Goal: Task Accomplishment & Management: Use online tool/utility

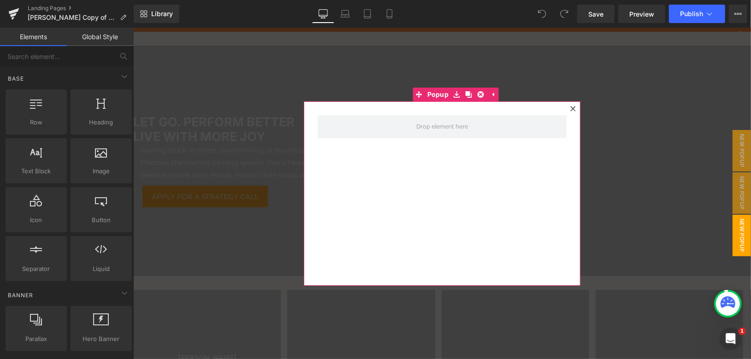
drag, startPoint x: 567, startPoint y: 106, endPoint x: 394, endPoint y: 118, distance: 172.7
click at [570, 106] on icon at bounding box center [572, 108] width 5 height 5
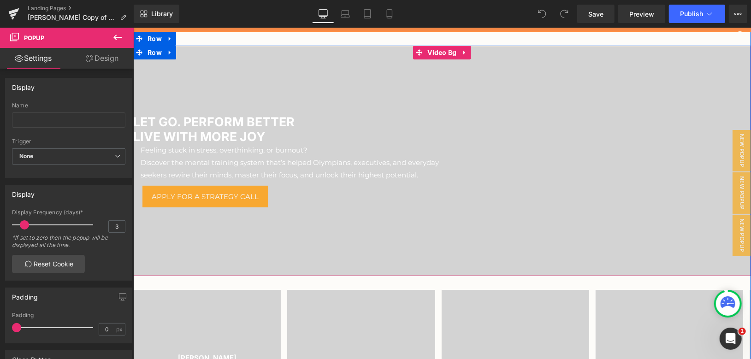
click at [214, 78] on div at bounding box center [442, 160] width 618 height 230
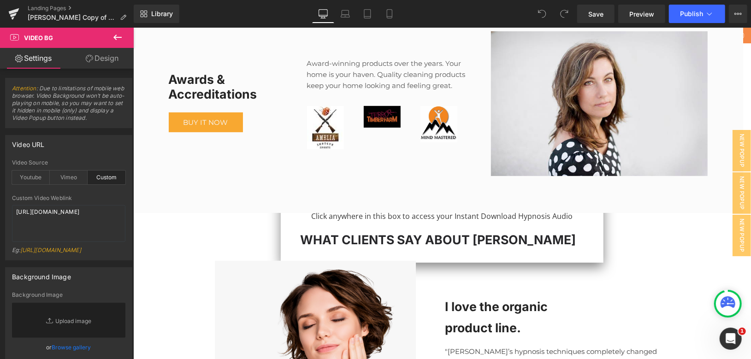
scroll to position [2714, 0]
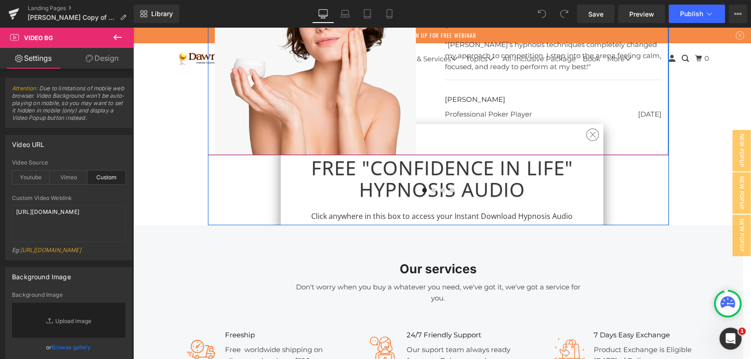
click at [587, 135] on div "I love the organic product line. Heading "Laura’s hypnosis techniques completel…" at bounding box center [552, 53] width 230 height 201
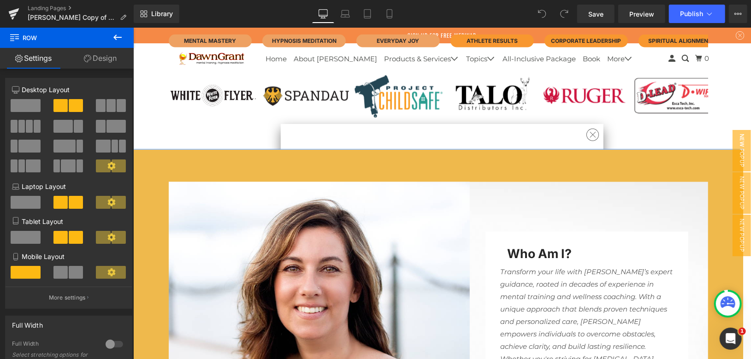
scroll to position [922, 0]
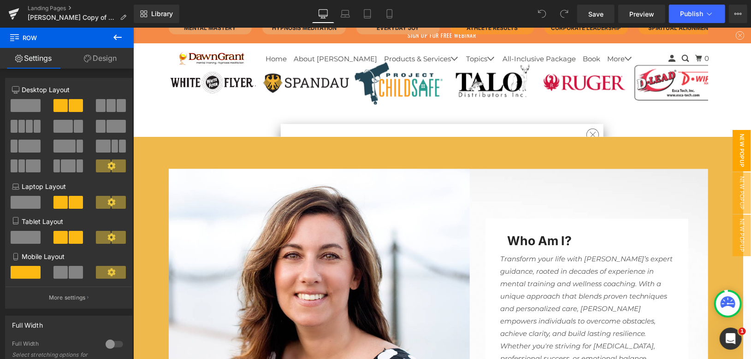
click at [735, 149] on span "New Popup" at bounding box center [741, 150] width 18 height 41
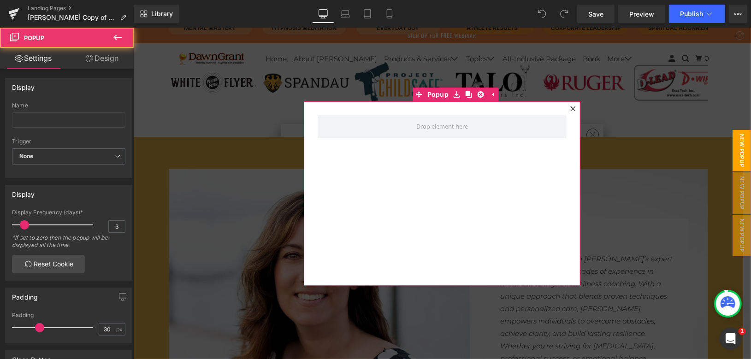
click at [570, 106] on icon at bounding box center [573, 109] width 6 height 6
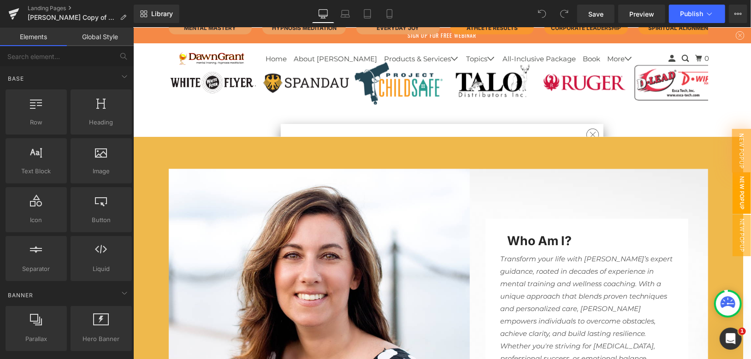
click at [738, 177] on span "New Popup" at bounding box center [741, 192] width 18 height 41
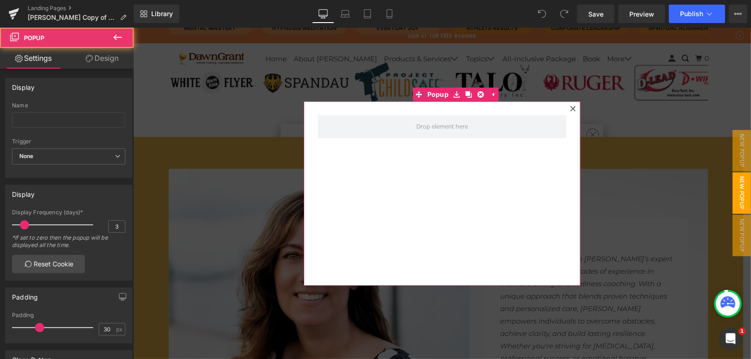
click at [570, 106] on icon at bounding box center [573, 109] width 6 height 6
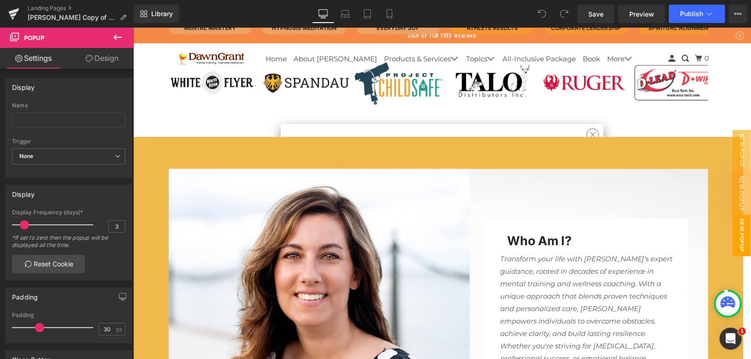
click at [736, 225] on span "New Popup" at bounding box center [741, 234] width 18 height 41
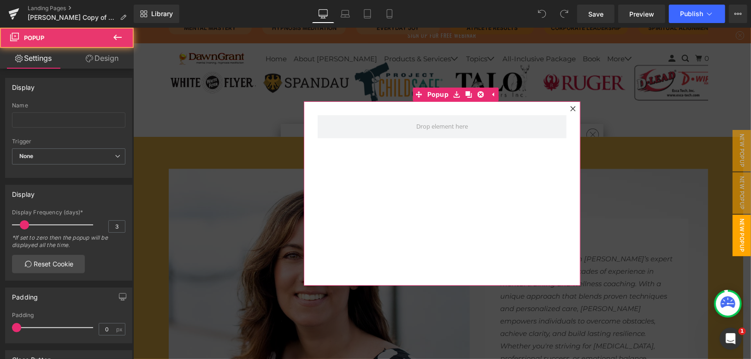
click at [570, 108] on icon at bounding box center [572, 108] width 5 height 5
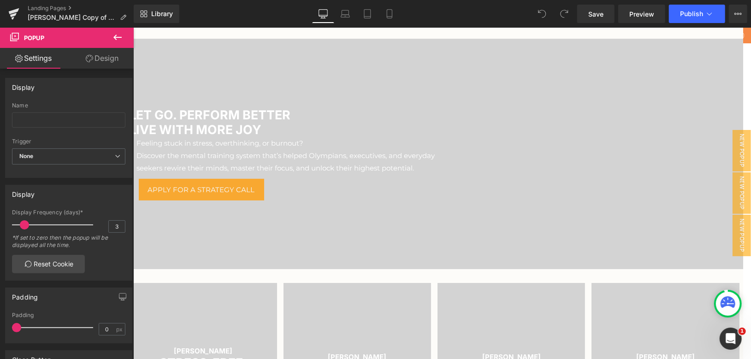
scroll to position [0, 0]
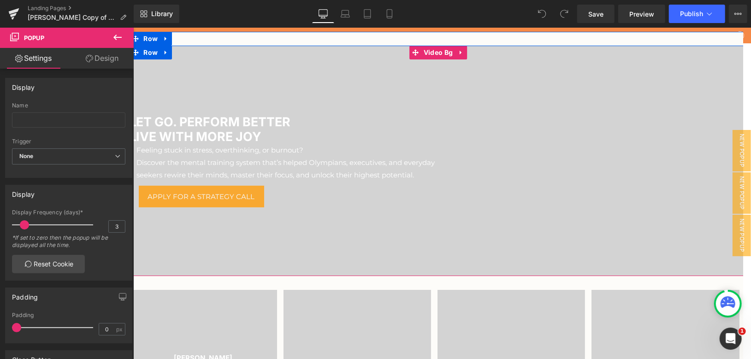
click at [206, 80] on div at bounding box center [438, 160] width 618 height 230
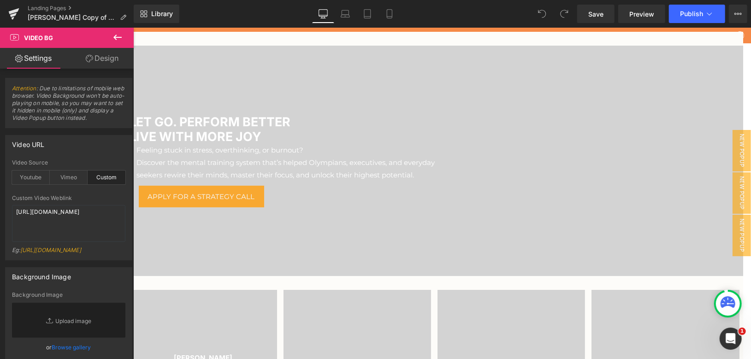
click at [124, 41] on button at bounding box center [117, 38] width 32 height 20
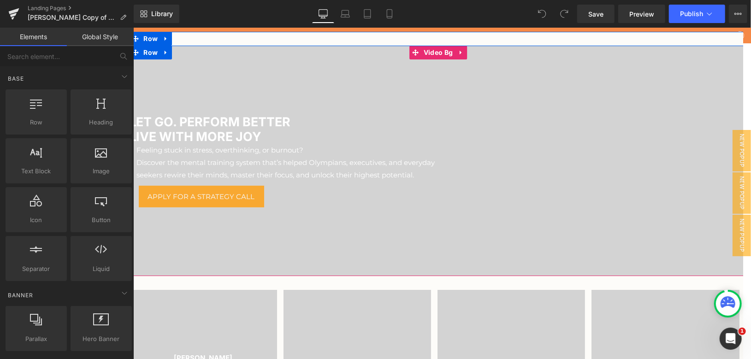
click at [198, 77] on div at bounding box center [438, 160] width 618 height 230
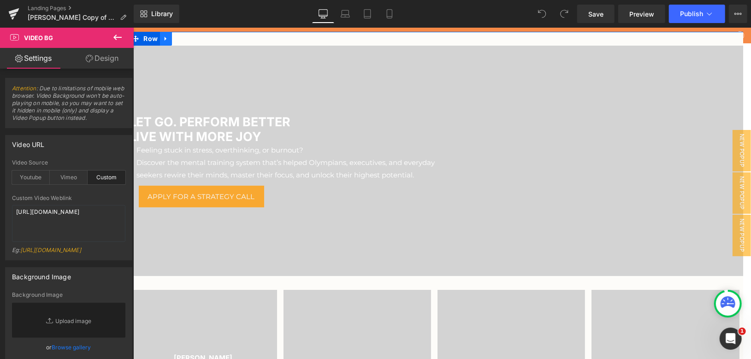
click at [164, 40] on icon at bounding box center [165, 38] width 6 height 7
click at [234, 37] on div "Let Go. Perform Better Live with More Joy Heading Feeling stuck in stress, over…" at bounding box center [438, 269] width 618 height 476
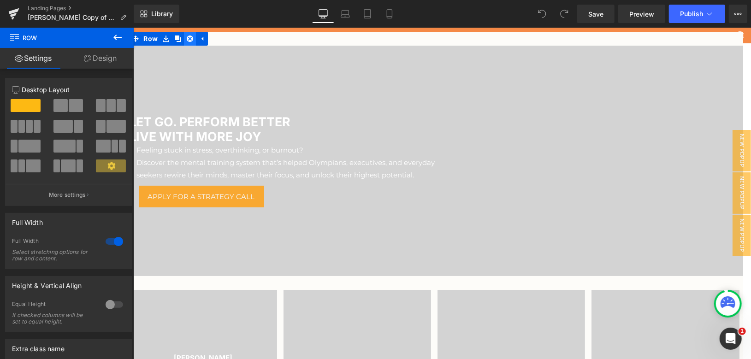
click at [186, 40] on icon at bounding box center [189, 38] width 6 height 6
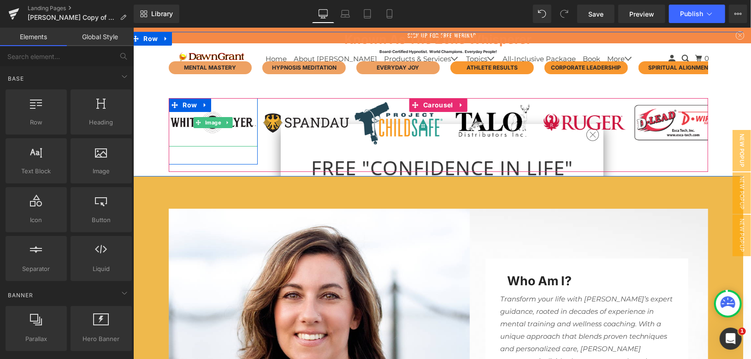
click at [138, 71] on div "Known as The Zone Whisperer Heading Board‑certified hypnotist. World champions.…" at bounding box center [438, 103] width 618 height 145
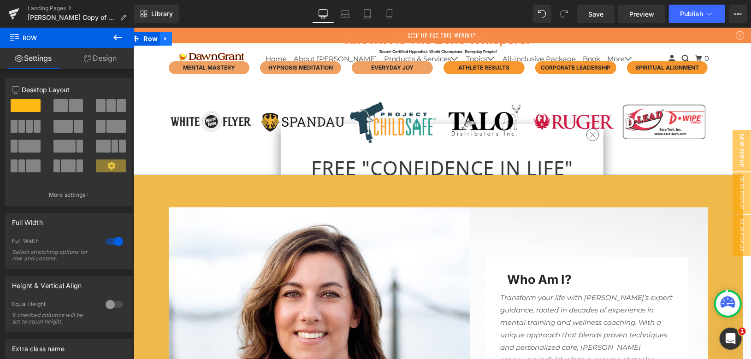
click at [164, 37] on icon at bounding box center [165, 38] width 6 height 7
click at [186, 38] on icon at bounding box center [189, 38] width 6 height 6
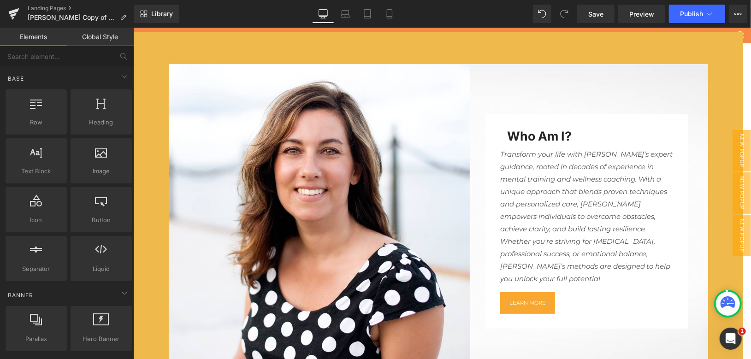
click at [148, 70] on div "Image Who am I? Heading Row Transform your life with Dawn’s expert guidance, ro…" at bounding box center [438, 275] width 618 height 459
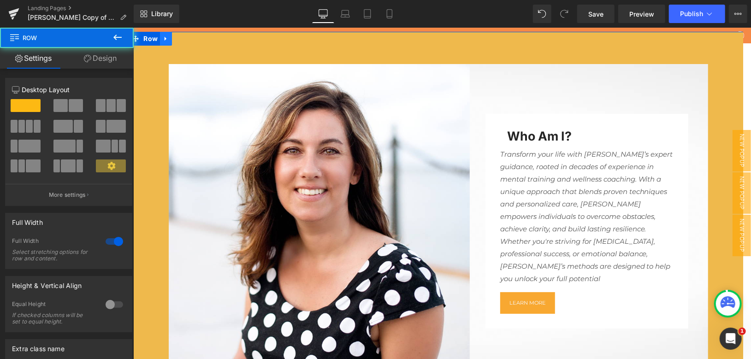
click at [165, 39] on link at bounding box center [165, 38] width 12 height 14
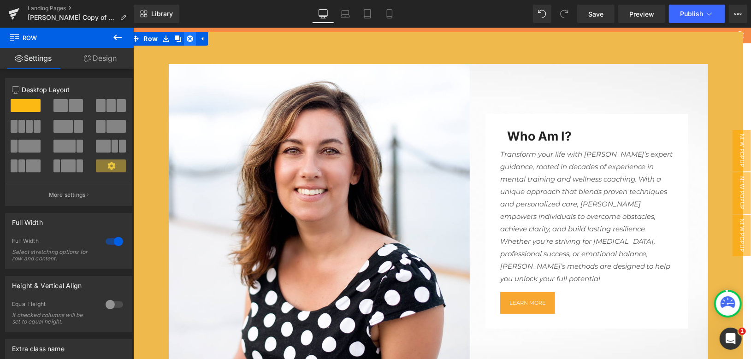
click at [186, 38] on icon at bounding box center [189, 38] width 6 height 7
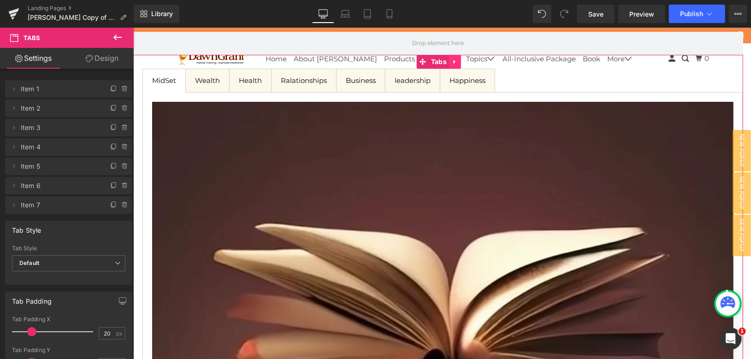
click at [450, 59] on link at bounding box center [454, 61] width 12 height 14
click at [458, 59] on icon at bounding box center [460, 61] width 6 height 6
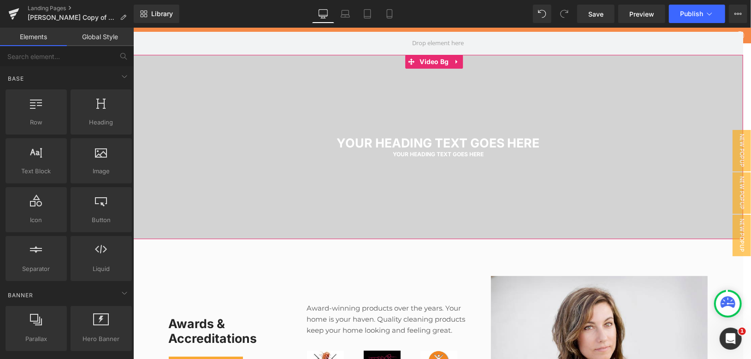
click at [228, 118] on div at bounding box center [438, 146] width 610 height 184
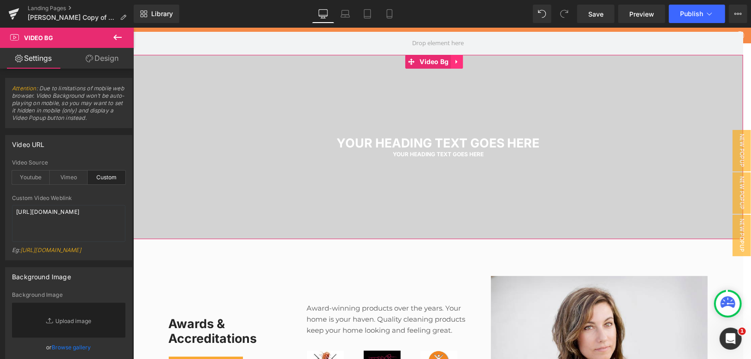
click at [456, 56] on link at bounding box center [457, 61] width 12 height 14
click at [463, 61] on icon at bounding box center [462, 61] width 6 height 6
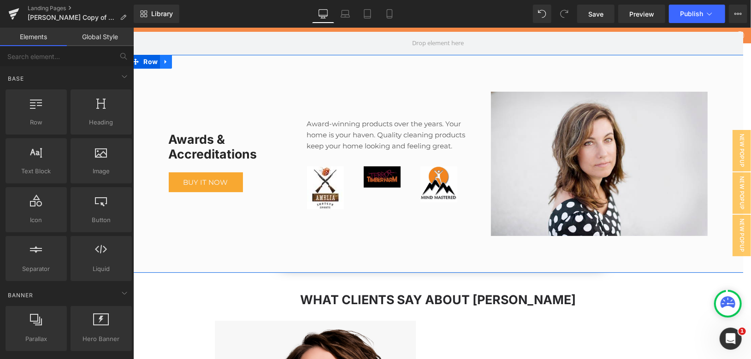
click at [162, 59] on icon at bounding box center [165, 61] width 6 height 7
click at [185, 65] on link at bounding box center [189, 61] width 12 height 14
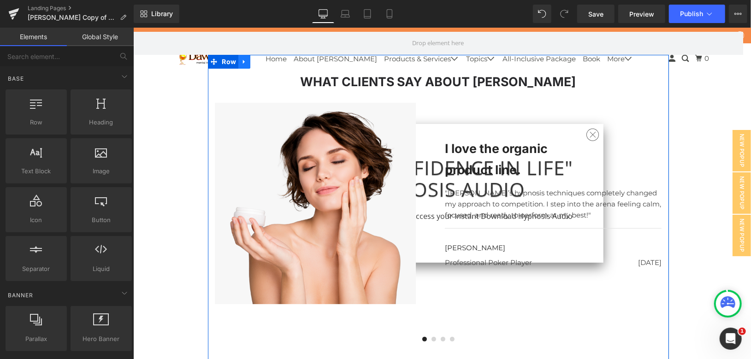
click at [241, 59] on icon at bounding box center [244, 61] width 6 height 7
click at [265, 60] on icon at bounding box center [268, 61] width 6 height 6
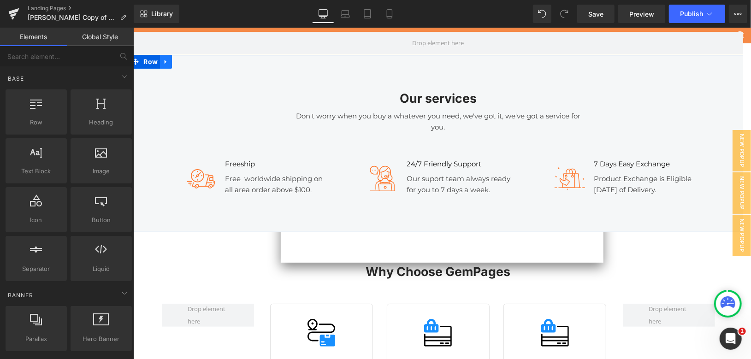
click at [163, 61] on icon at bounding box center [165, 61] width 6 height 7
click at [186, 64] on icon at bounding box center [189, 61] width 6 height 6
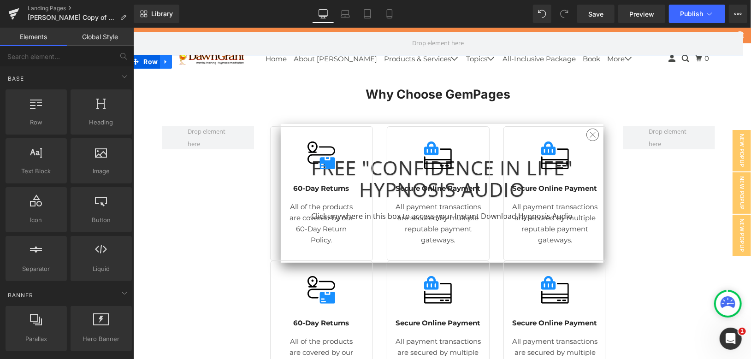
click at [164, 62] on icon at bounding box center [165, 61] width 2 height 4
click at [186, 61] on icon at bounding box center [189, 61] width 6 height 7
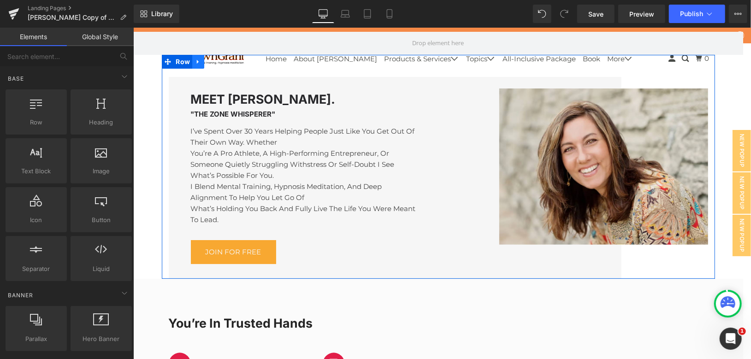
click at [193, 57] on link at bounding box center [198, 61] width 12 height 14
click at [218, 61] on icon at bounding box center [221, 61] width 6 height 6
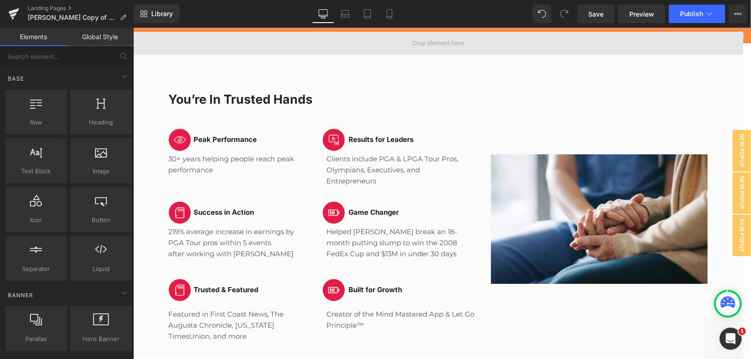
click at [168, 35] on span at bounding box center [438, 42] width 618 height 23
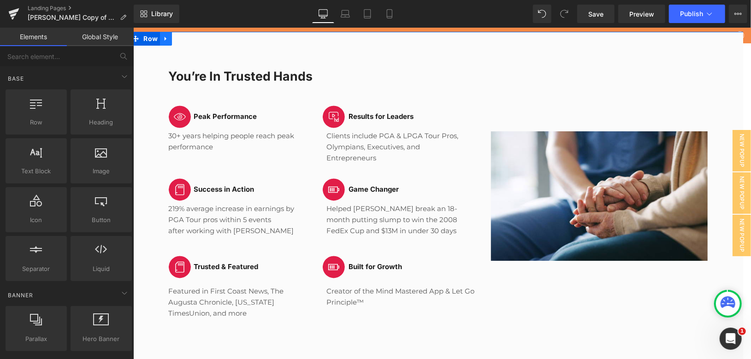
click at [163, 37] on icon at bounding box center [165, 38] width 6 height 7
click at [186, 37] on icon at bounding box center [189, 38] width 6 height 6
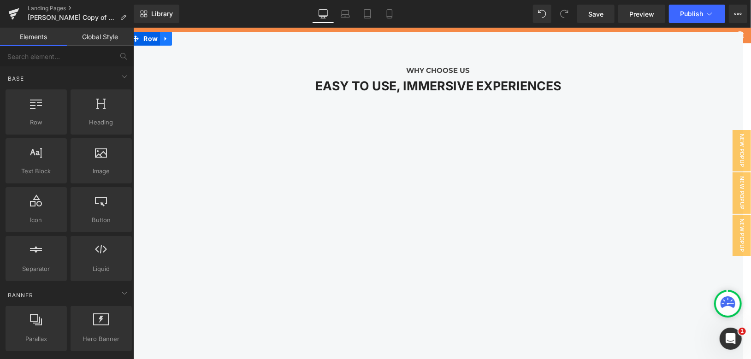
click at [162, 35] on icon at bounding box center [165, 38] width 6 height 7
click at [186, 38] on icon at bounding box center [189, 38] width 6 height 7
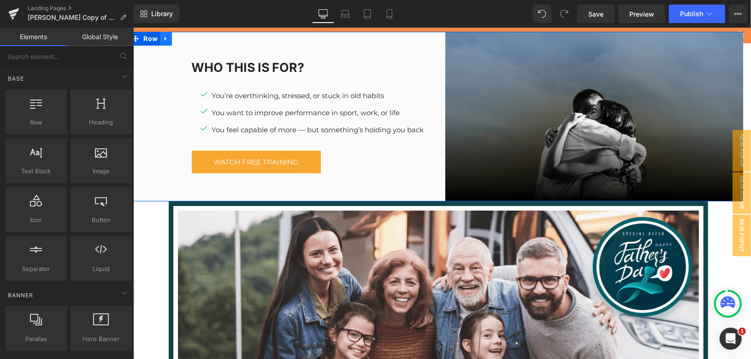
click at [162, 35] on icon at bounding box center [165, 38] width 6 height 7
click at [186, 38] on icon at bounding box center [189, 38] width 6 height 7
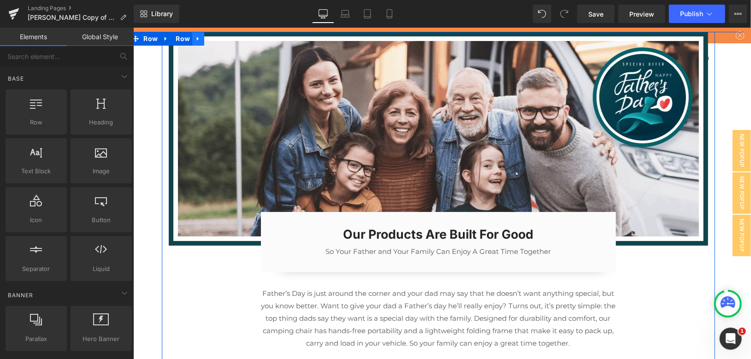
click at [194, 36] on icon at bounding box center [197, 38] width 6 height 7
click at [218, 40] on icon at bounding box center [221, 38] width 6 height 6
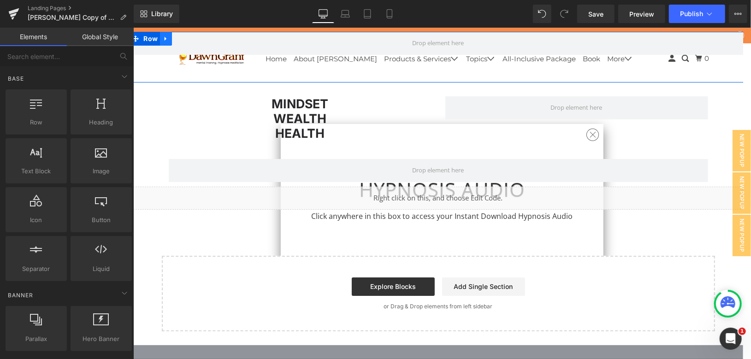
click at [163, 38] on icon at bounding box center [165, 38] width 6 height 7
click at [188, 35] on icon at bounding box center [189, 38] width 6 height 7
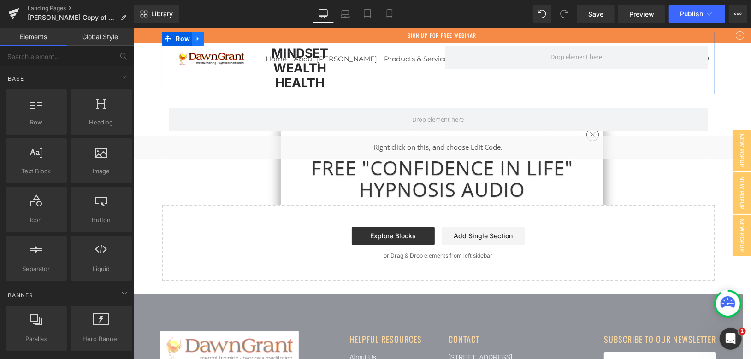
click at [196, 37] on icon at bounding box center [197, 38] width 2 height 4
click at [230, 39] on icon at bounding box center [233, 38] width 6 height 7
click at [192, 37] on link at bounding box center [198, 38] width 12 height 14
click at [220, 38] on icon at bounding box center [221, 38] width 6 height 6
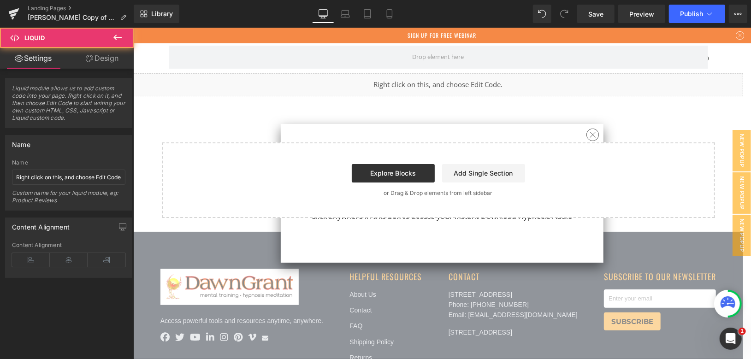
click at [172, 87] on div "Liquid" at bounding box center [438, 84] width 610 height 23
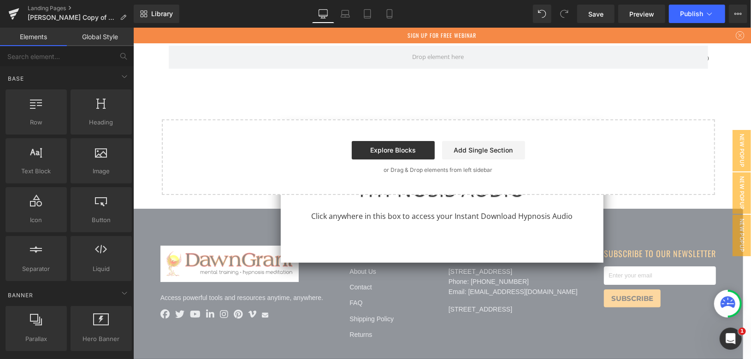
click at [307, 223] on div "Free "Confidence In Life" Hypnosis Audio Click anywhere in this box to access y…" at bounding box center [441, 193] width 282 height 98
click at [180, 142] on div "Explore Blocks Add Single Section" at bounding box center [438, 150] width 524 height 18
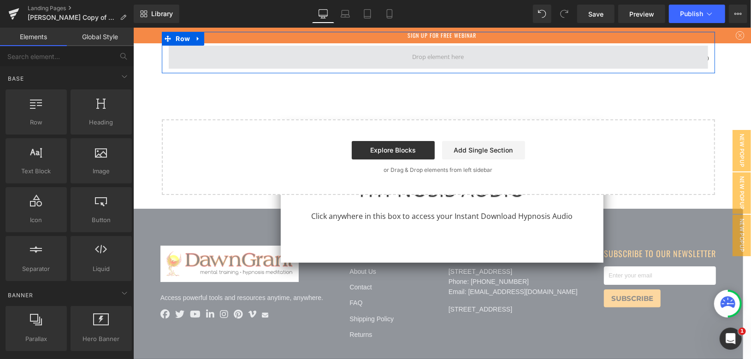
click at [238, 53] on span at bounding box center [437, 56] width 539 height 23
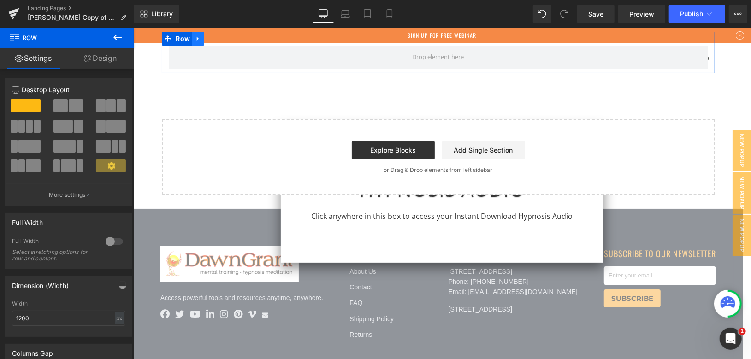
click at [194, 40] on icon at bounding box center [197, 38] width 6 height 7
click at [218, 35] on icon at bounding box center [221, 38] width 6 height 6
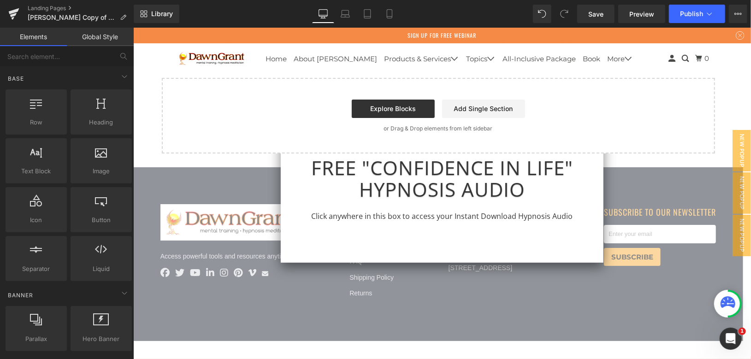
click at [169, 103] on div "Start building your page Explore Blocks Add Single Section or Drag & Drop eleme…" at bounding box center [437, 115] width 551 height 74
click at [571, 175] on link "Free "Confidence In Life" Hypnosis Audio Click anywhere in this box to access y…" at bounding box center [441, 189] width 282 height 66
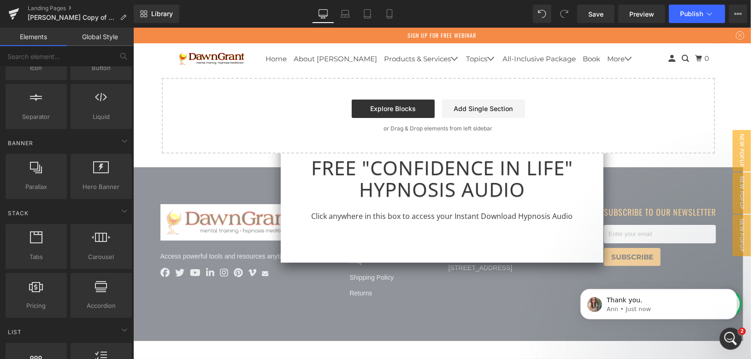
scroll to position [153, 0]
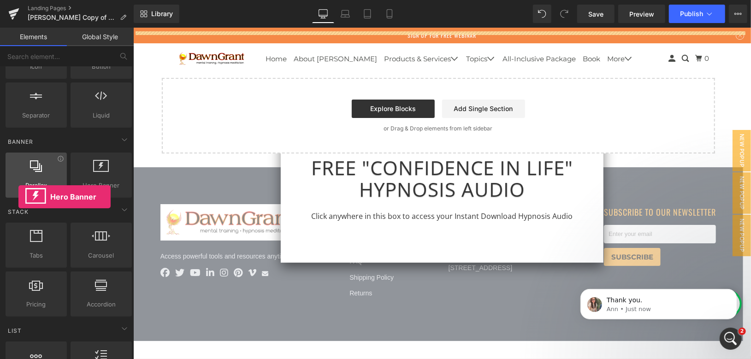
drag, startPoint x: 84, startPoint y: 177, endPoint x: 58, endPoint y: 192, distance: 30.6
click at [21, 197] on div "Parallax banner, slideshow, hero, image, cover, parallax, effect Hero Banner ba…" at bounding box center [69, 175] width 130 height 49
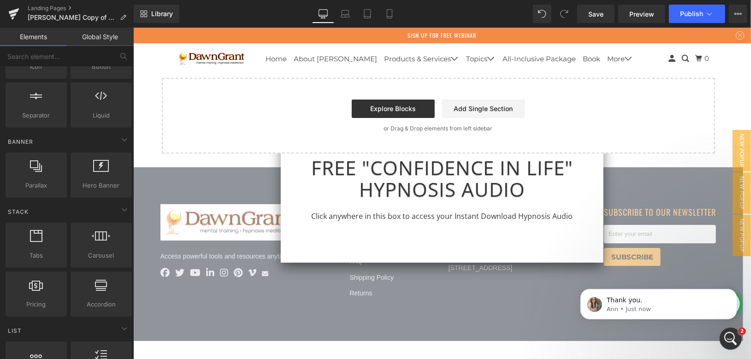
click at [164, 81] on div "Start building your page Explore Blocks Add Single Section or Drag & Drop eleme…" at bounding box center [437, 115] width 551 height 74
click at [377, 172] on link "Free "Confidence In Life" Hypnosis Audio Click anywhere in this box to access y…" at bounding box center [441, 189] width 282 height 66
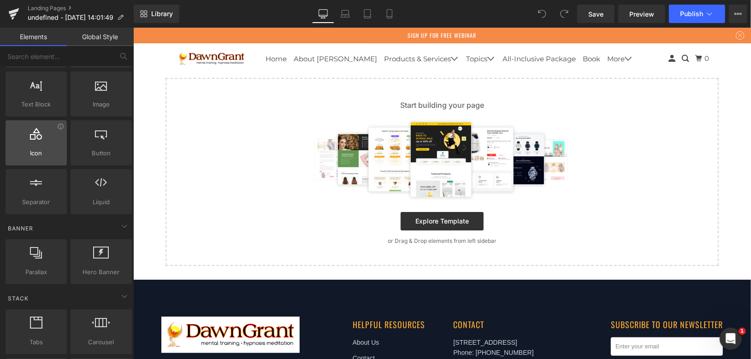
scroll to position [153, 0]
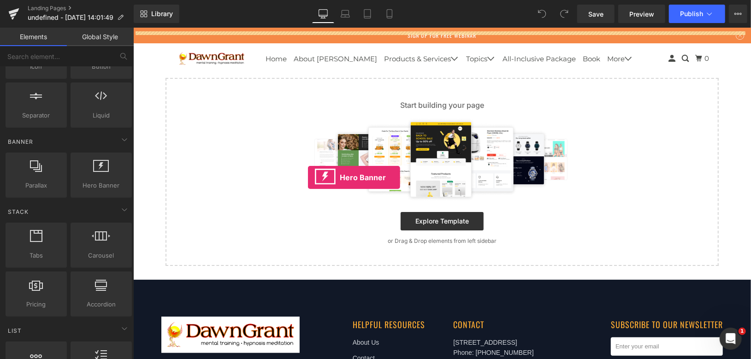
drag, startPoint x: 252, startPoint y: 208, endPoint x: 314, endPoint y: 177, distance: 69.9
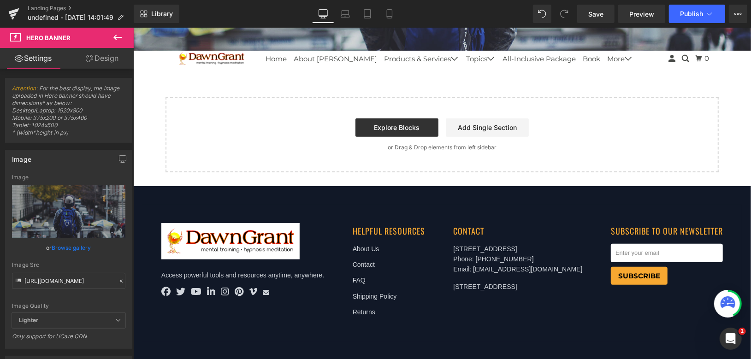
scroll to position [0, 0]
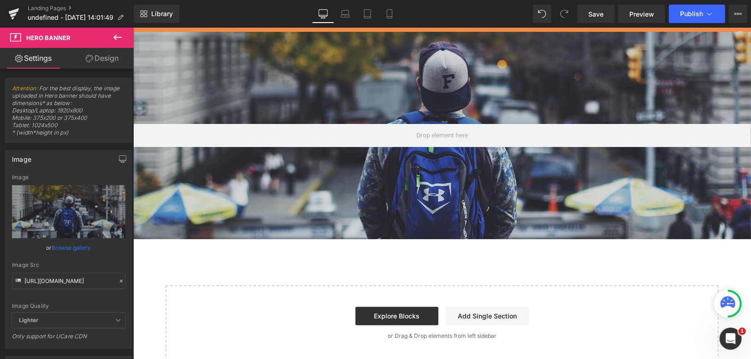
drag, startPoint x: 330, startPoint y: 91, endPoint x: 323, endPoint y: 299, distance: 208.0
click at [323, 299] on div "Hero Banner Select your layout" at bounding box center [442, 195] width 618 height 329
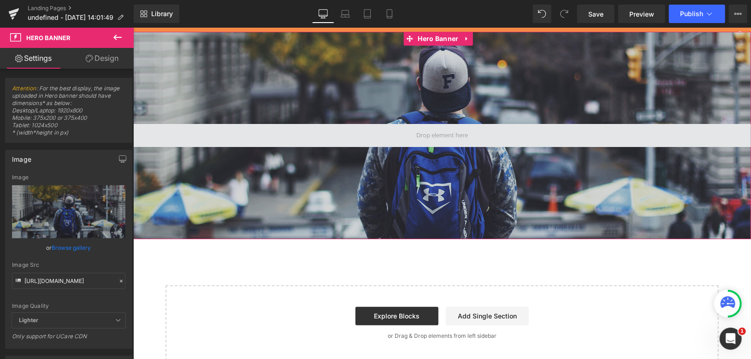
click at [414, 135] on span at bounding box center [441, 134] width 58 height 17
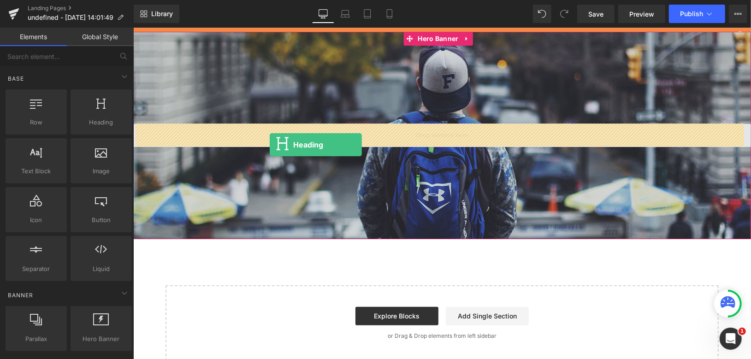
drag, startPoint x: 218, startPoint y: 148, endPoint x: 269, endPoint y: 144, distance: 51.3
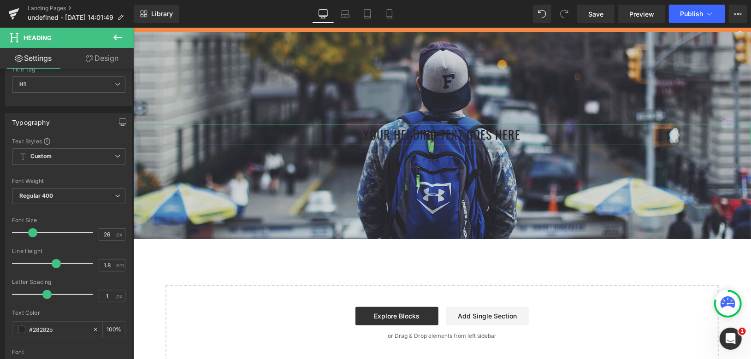
scroll to position [51, 0]
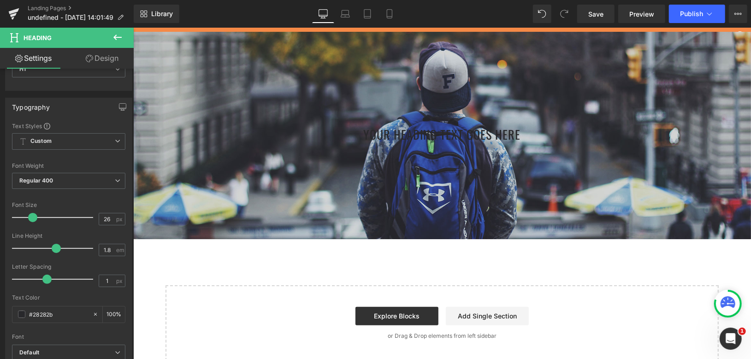
click at [117, 36] on icon at bounding box center [117, 37] width 11 height 11
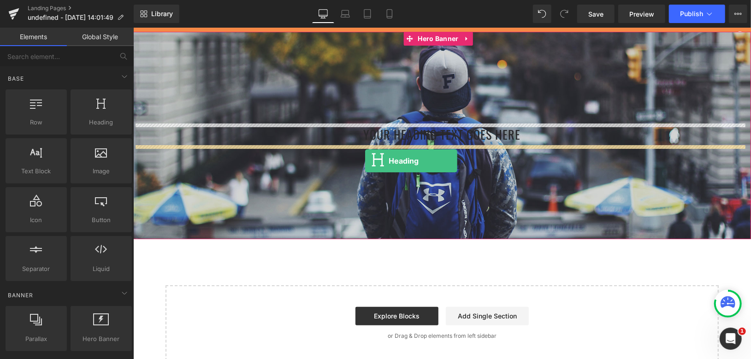
drag, startPoint x: 231, startPoint y: 139, endPoint x: 365, endPoint y: 160, distance: 134.9
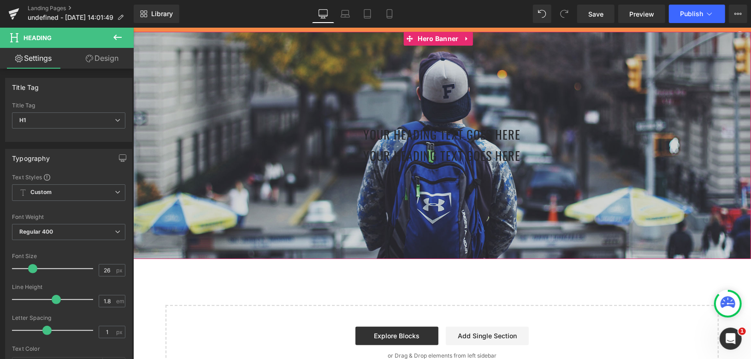
click at [227, 194] on div at bounding box center [442, 145] width 618 height 228
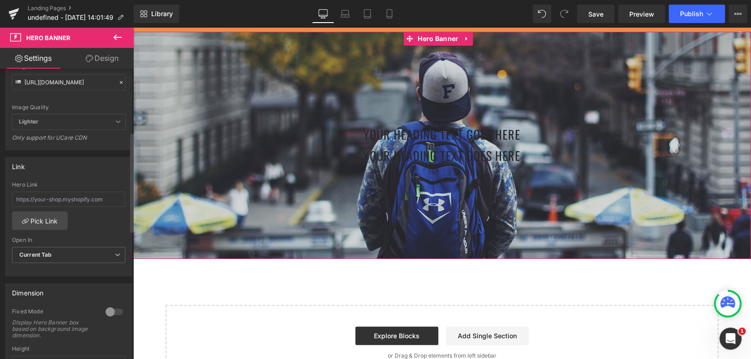
scroll to position [0, 0]
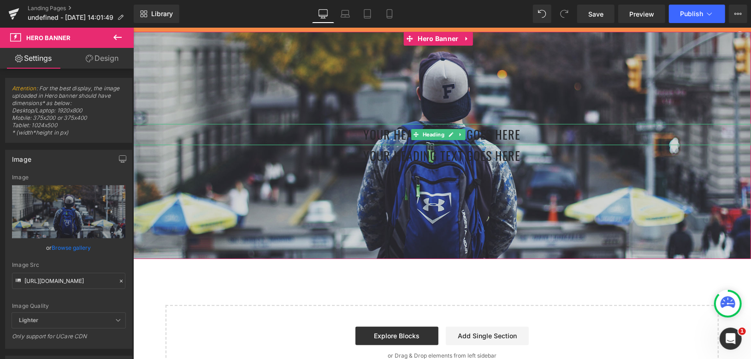
click at [347, 135] on h1 "Your heading text goes here" at bounding box center [442, 135] width 618 height 22
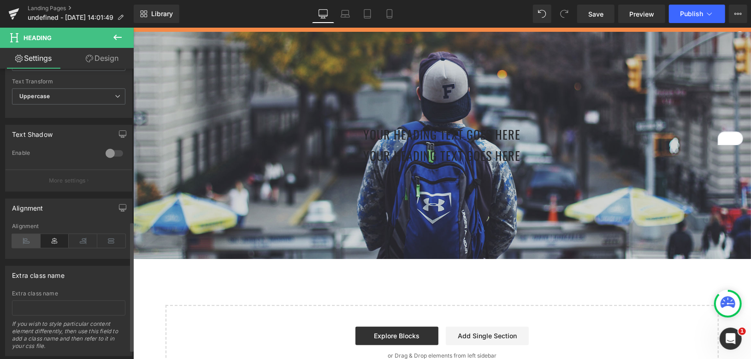
scroll to position [358, 0]
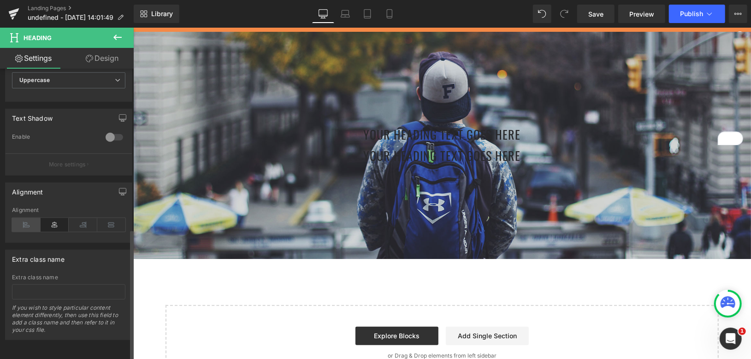
click at [26, 219] on icon at bounding box center [26, 225] width 29 height 14
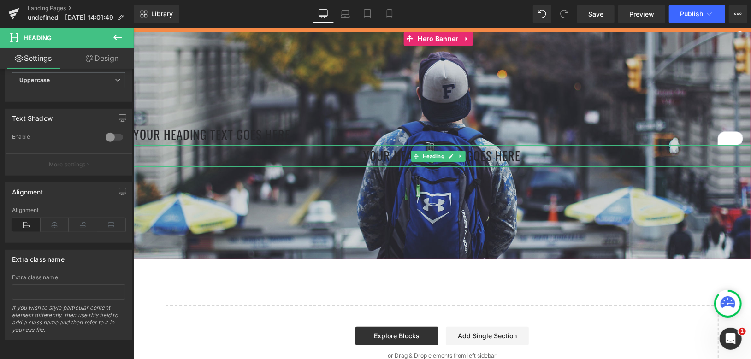
click at [343, 160] on h1 "Your heading text goes here" at bounding box center [442, 156] width 618 height 22
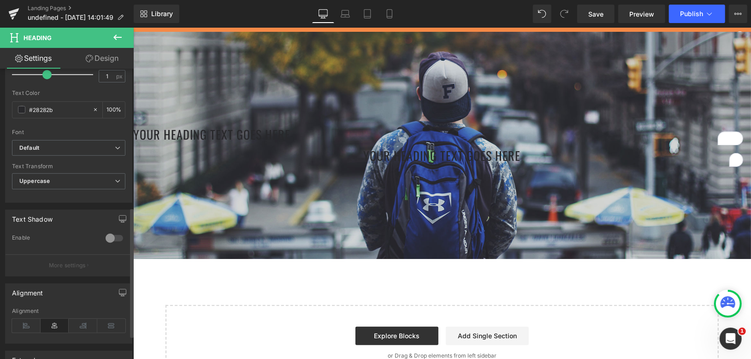
scroll to position [362, 0]
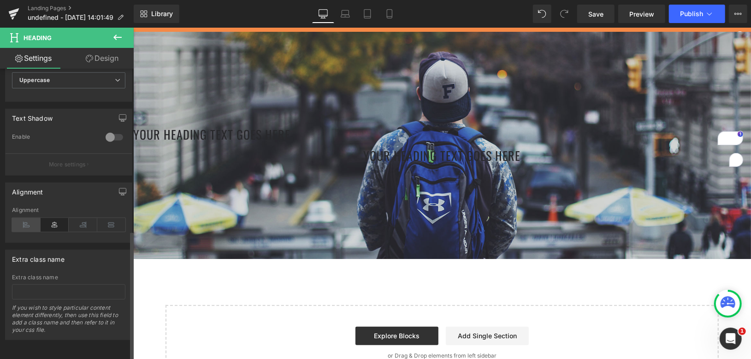
click at [26, 223] on icon at bounding box center [26, 225] width 29 height 14
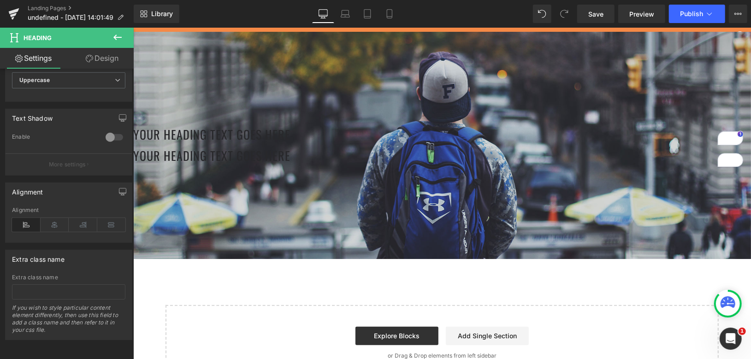
click at [116, 40] on icon at bounding box center [117, 37] width 11 height 11
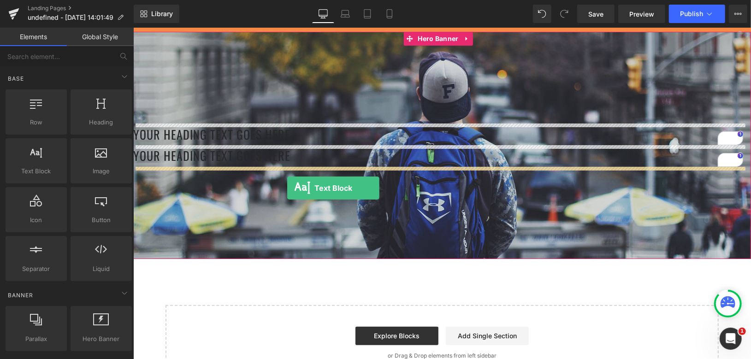
drag, startPoint x: 184, startPoint y: 200, endPoint x: 287, endPoint y: 188, distance: 103.5
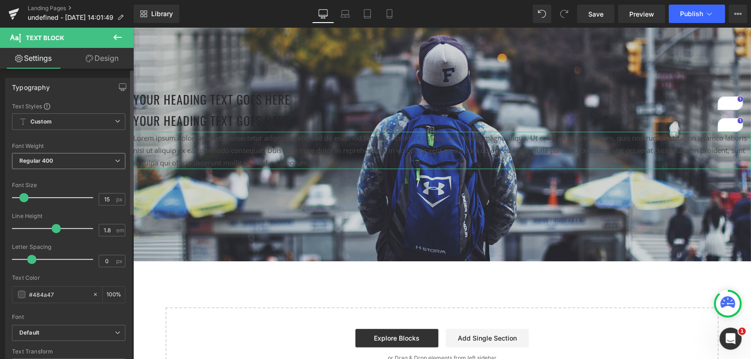
scroll to position [51, 0]
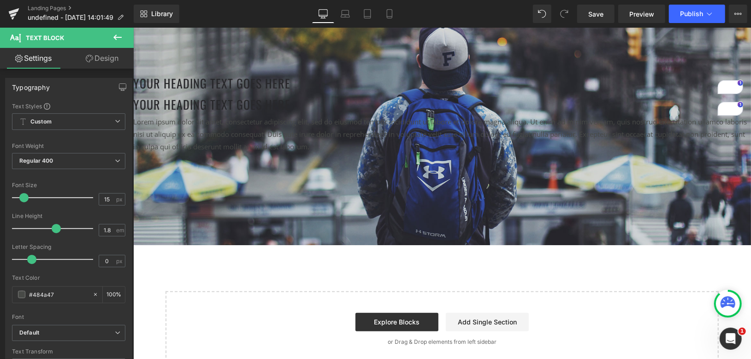
click at [118, 37] on icon at bounding box center [117, 38] width 8 height 6
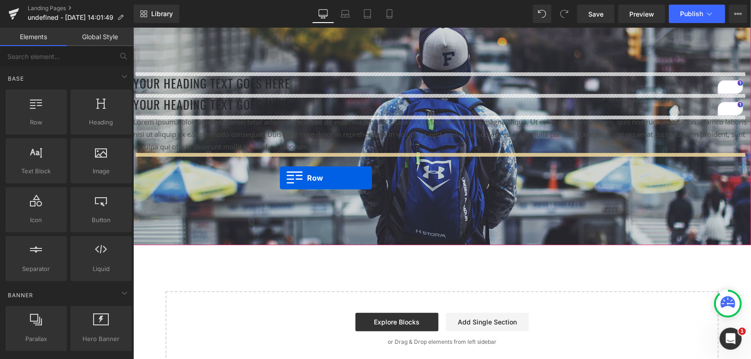
drag, startPoint x: 179, startPoint y: 140, endPoint x: 279, endPoint y: 177, distance: 107.0
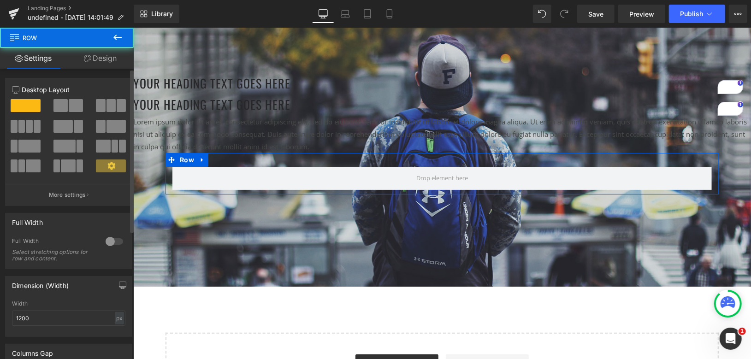
click at [61, 110] on span at bounding box center [60, 105] width 14 height 13
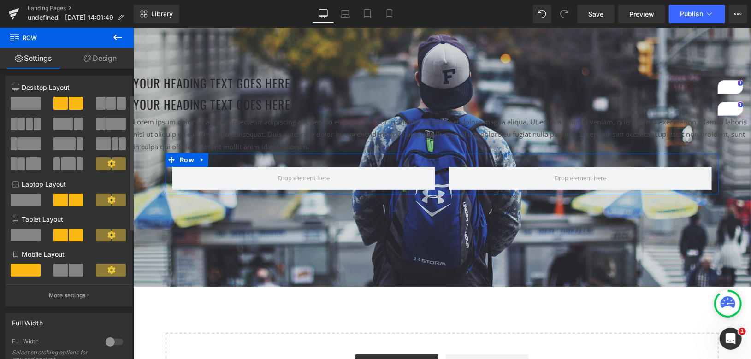
scroll to position [0, 0]
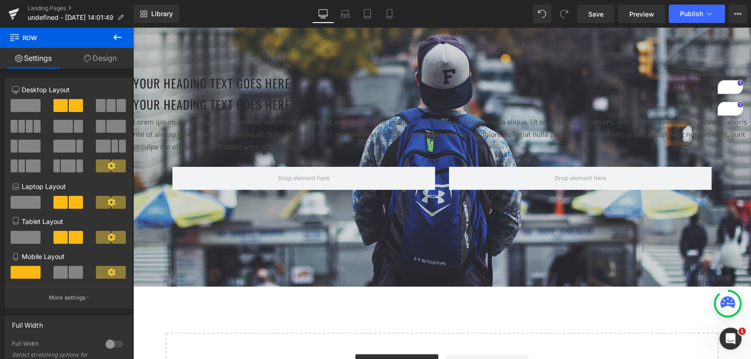
click at [119, 37] on icon at bounding box center [117, 38] width 8 height 6
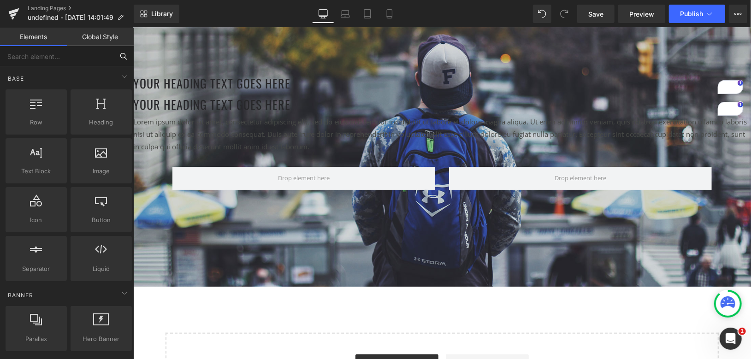
click at [54, 59] on input "text" at bounding box center [56, 56] width 113 height 20
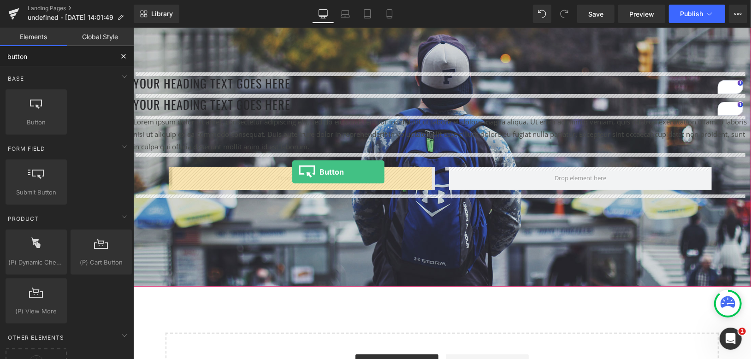
drag, startPoint x: 177, startPoint y: 144, endPoint x: 292, endPoint y: 171, distance: 118.5
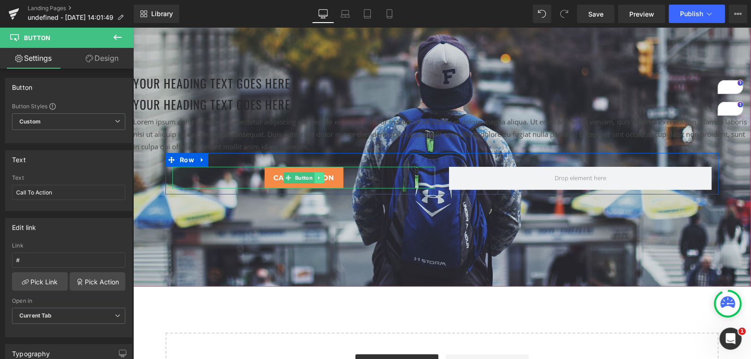
click at [318, 177] on icon at bounding box center [318, 177] width 1 height 3
click at [312, 177] on icon at bounding box center [314, 177] width 5 height 5
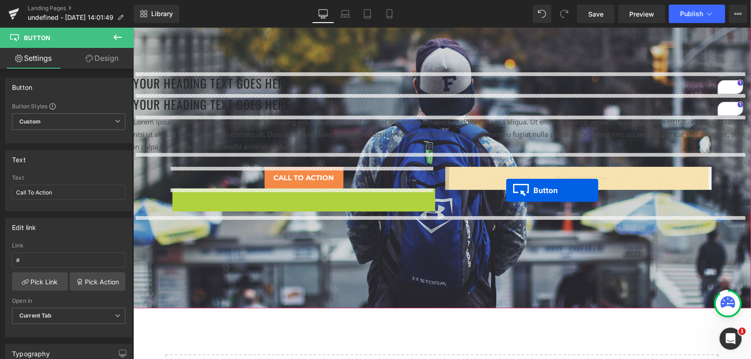
drag, startPoint x: 300, startPoint y: 199, endPoint x: 506, endPoint y: 190, distance: 206.2
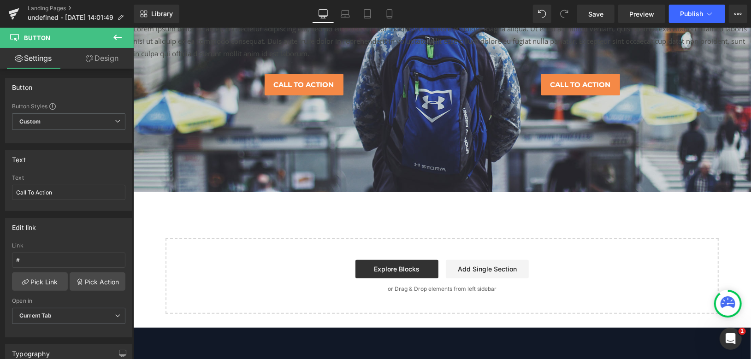
scroll to position [205, 0]
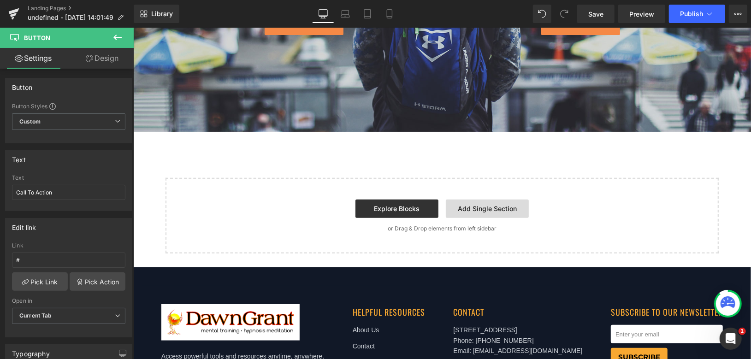
click at [460, 208] on link "Add Single Section" at bounding box center [486, 208] width 83 height 18
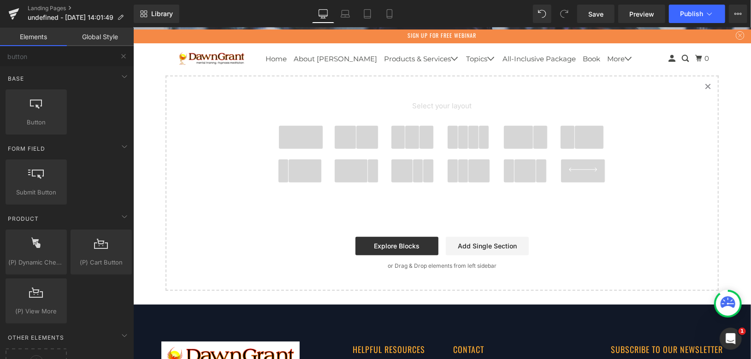
scroll to position [256, 0]
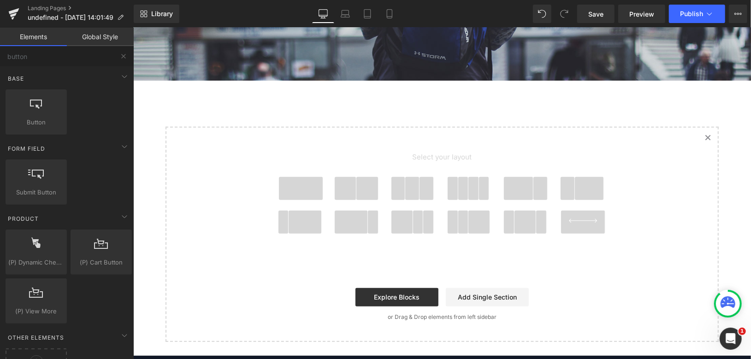
click at [301, 186] on span at bounding box center [300, 188] width 44 height 23
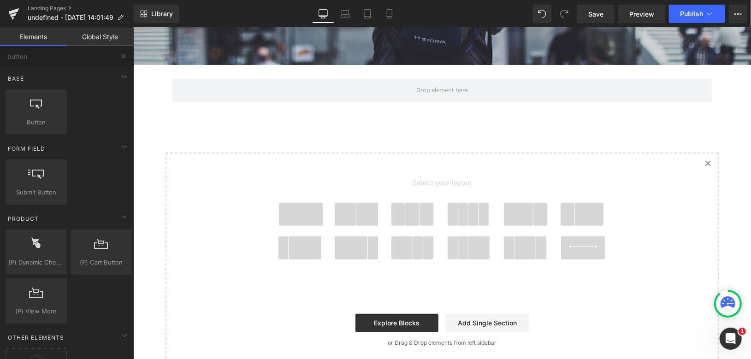
scroll to position [272, 0]
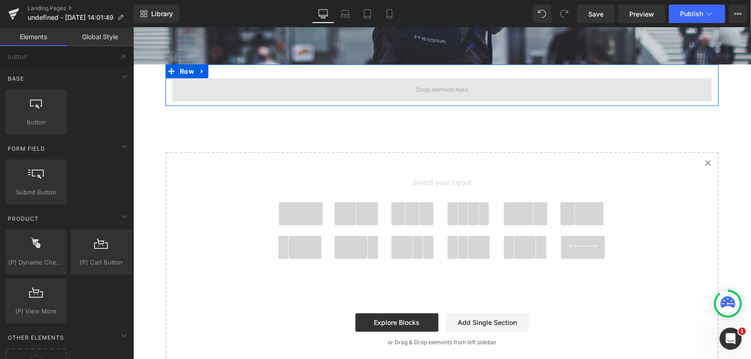
click at [369, 94] on span at bounding box center [441, 89] width 539 height 23
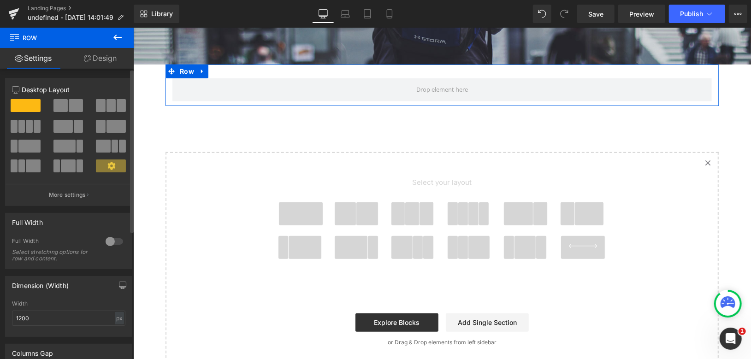
drag, startPoint x: 104, startPoint y: 106, endPoint x: 113, endPoint y: 105, distance: 9.2
click at [113, 103] on button at bounding box center [111, 105] width 31 height 13
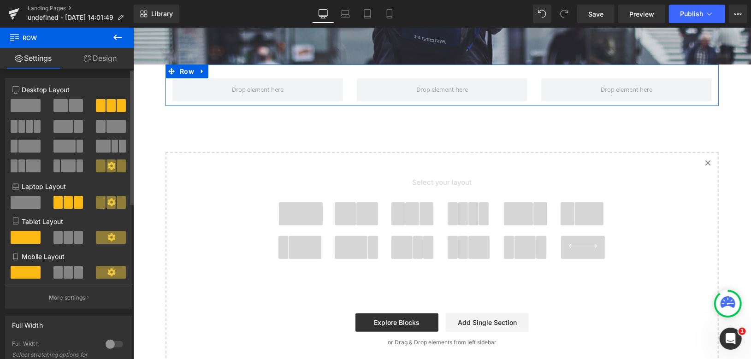
drag, startPoint x: 104, startPoint y: 106, endPoint x: 87, endPoint y: 113, distance: 18.6
click at [90, 113] on div at bounding box center [111, 109] width 43 height 20
click at [200, 69] on icon at bounding box center [202, 71] width 6 height 7
click at [211, 70] on icon at bounding box center [214, 71] width 6 height 6
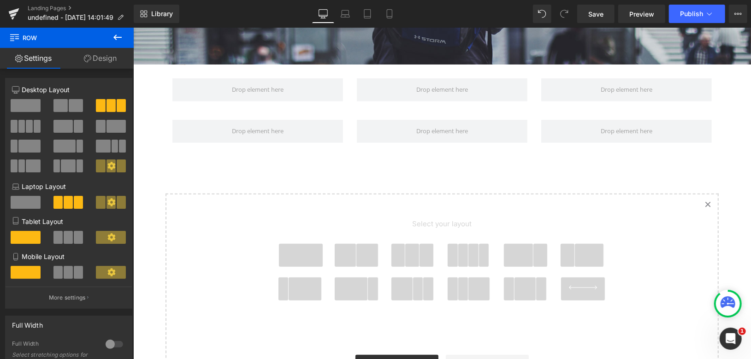
click at [118, 37] on icon at bounding box center [117, 38] width 8 height 6
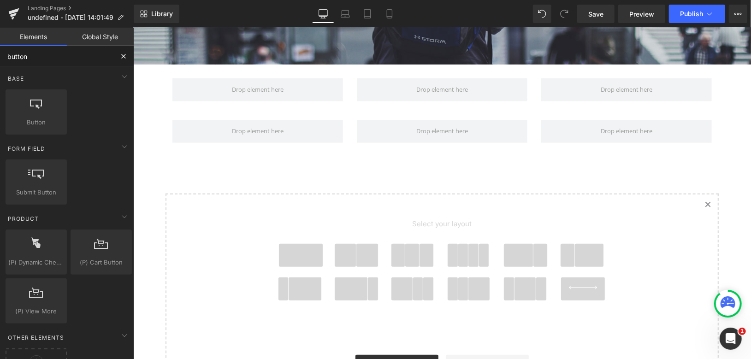
click at [57, 53] on input "button" at bounding box center [56, 56] width 113 height 20
type input "hea"
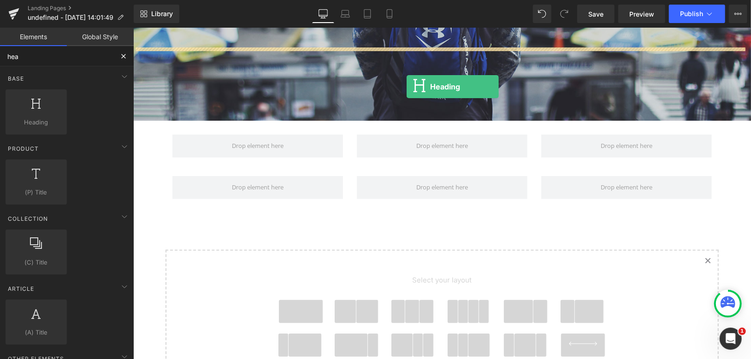
scroll to position [197, 0]
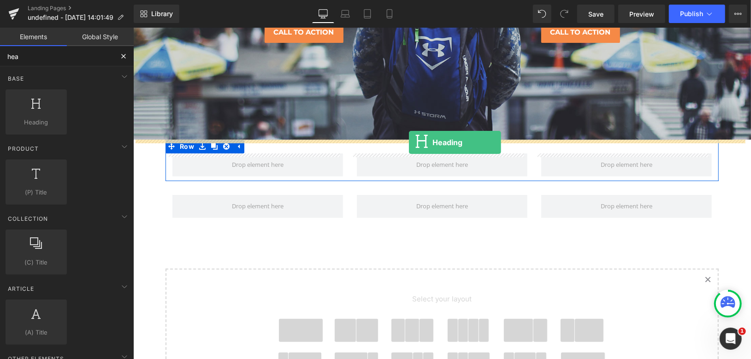
drag, startPoint x: 168, startPoint y: 141, endPoint x: 408, endPoint y: 141, distance: 240.6
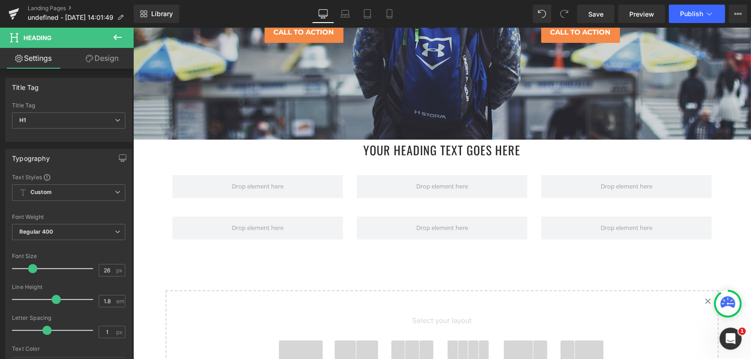
click at [116, 32] on icon at bounding box center [117, 37] width 11 height 11
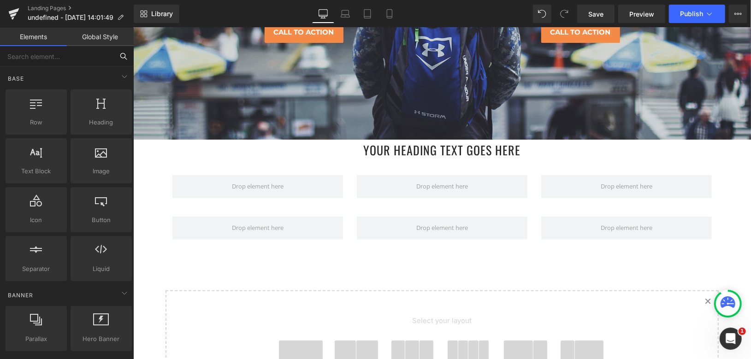
click at [58, 60] on input "text" at bounding box center [56, 56] width 113 height 20
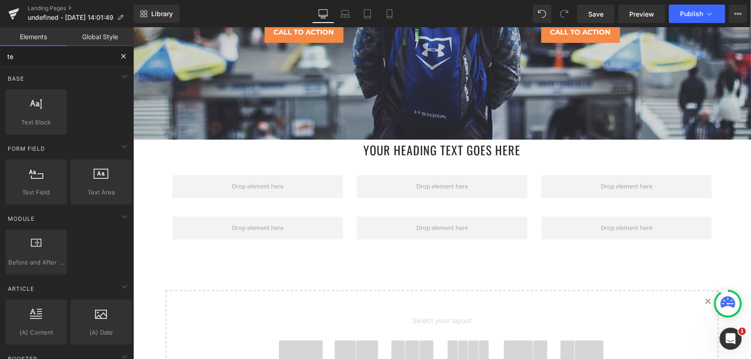
type input "tex"
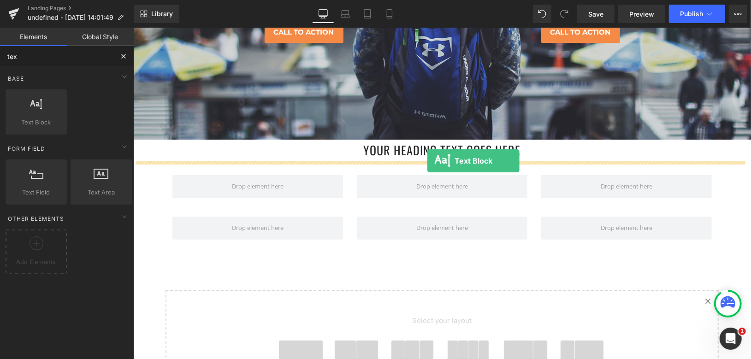
drag, startPoint x: 263, startPoint y: 156, endPoint x: 427, endPoint y: 160, distance: 164.1
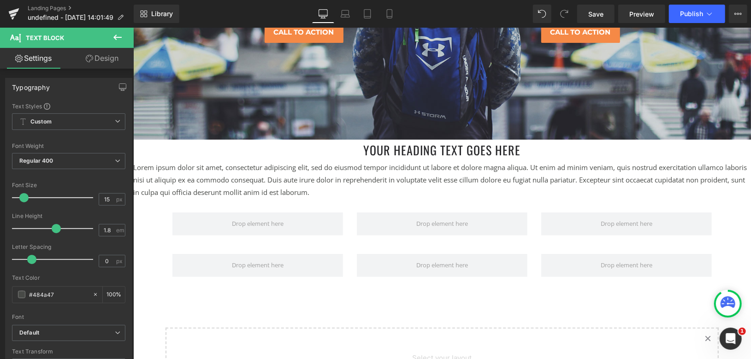
click at [124, 38] on button at bounding box center [117, 38] width 32 height 20
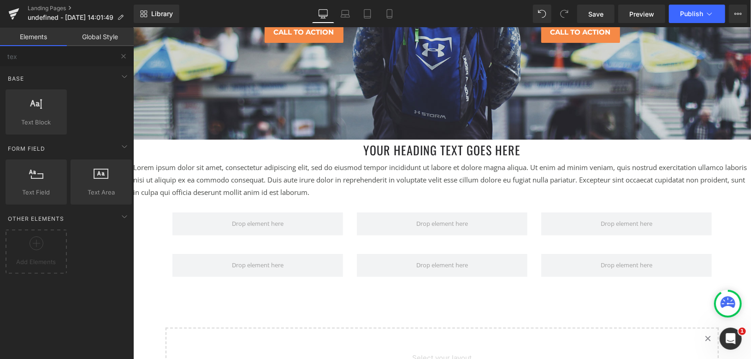
click at [118, 53] on button at bounding box center [123, 56] width 20 height 20
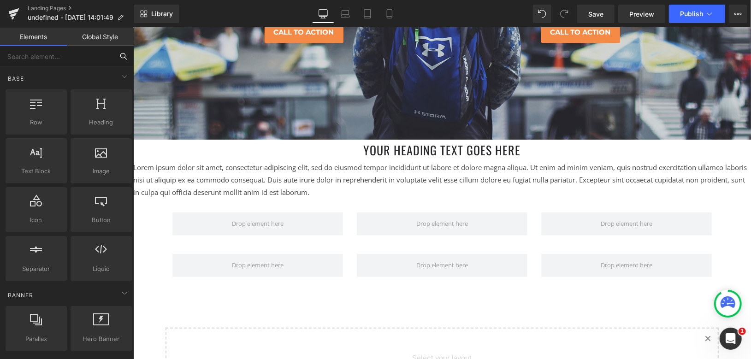
click at [77, 65] on input "text" at bounding box center [56, 56] width 113 height 20
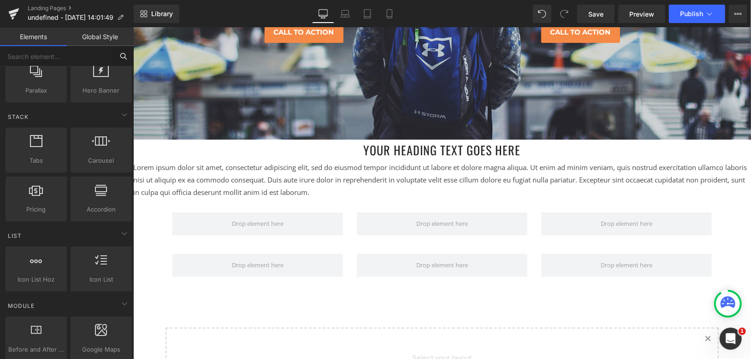
scroll to position [358, 0]
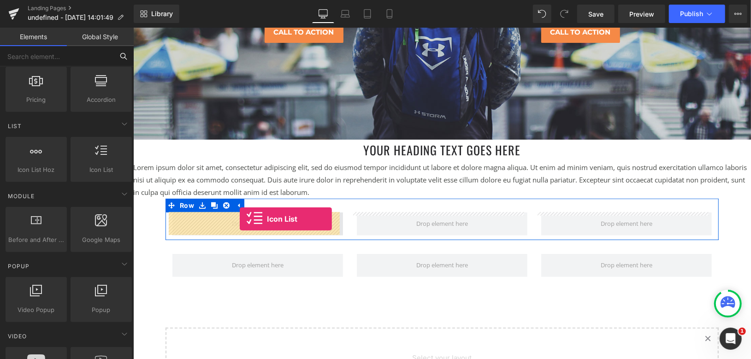
drag, startPoint x: 226, startPoint y: 189, endPoint x: 239, endPoint y: 218, distance: 31.8
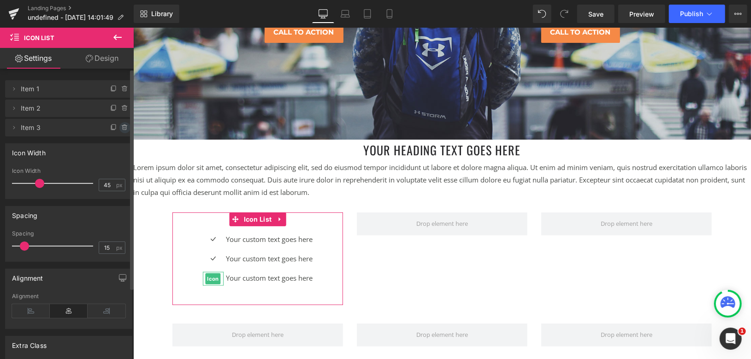
click at [121, 128] on icon at bounding box center [124, 127] width 7 height 7
click at [124, 107] on icon at bounding box center [124, 108] width 0 height 2
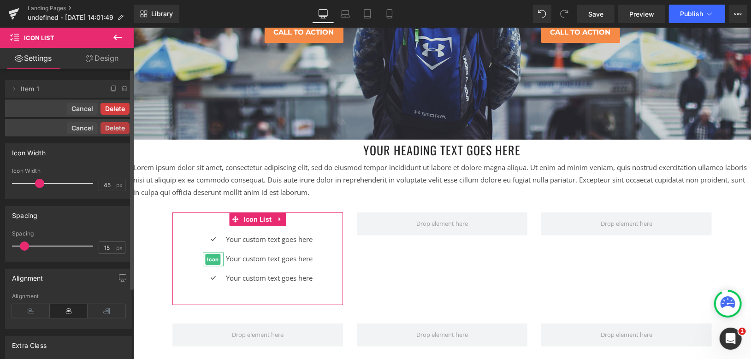
click at [113, 106] on button "Delete" at bounding box center [114, 109] width 29 height 12
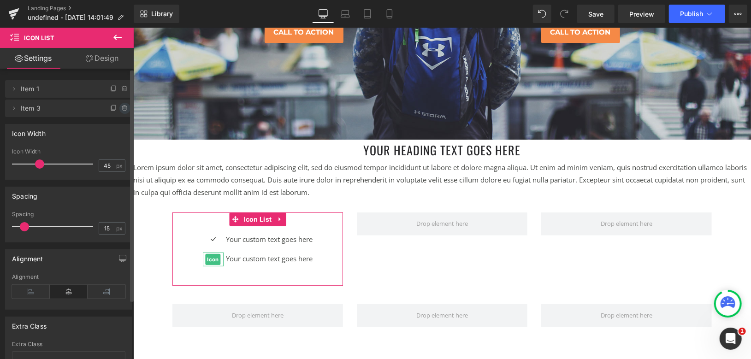
click at [121, 108] on icon at bounding box center [124, 108] width 7 height 7
click at [118, 109] on button "Delete" at bounding box center [114, 109] width 29 height 12
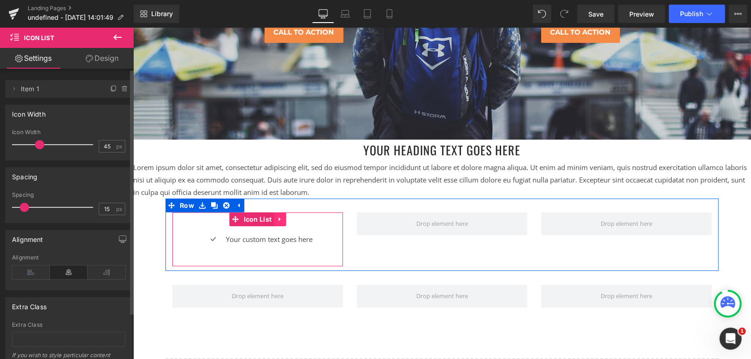
click at [276, 220] on icon at bounding box center [279, 218] width 6 height 7
click at [270, 218] on icon at bounding box center [273, 219] width 6 height 6
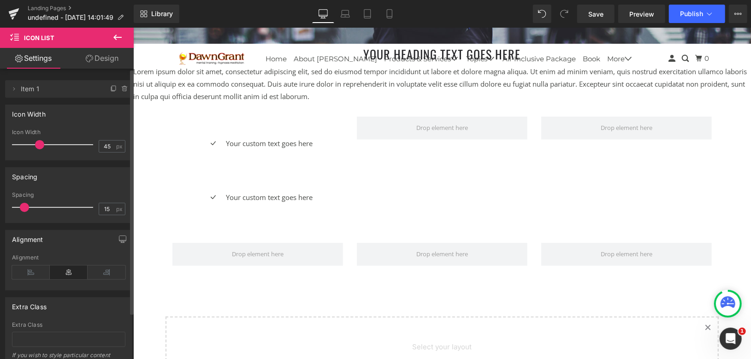
scroll to position [245, 0]
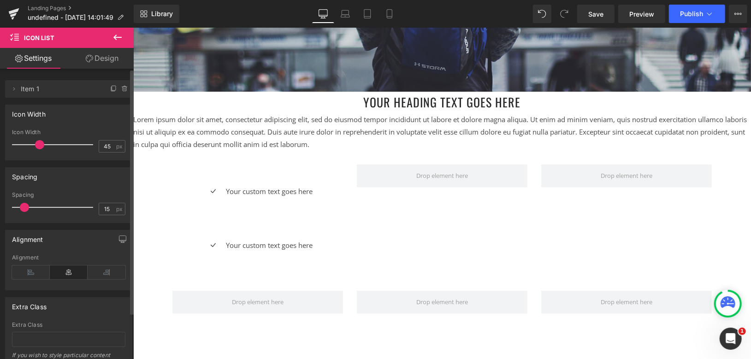
click at [223, 239] on div "Your custom text goes here Text Block" at bounding box center [267, 245] width 89 height 12
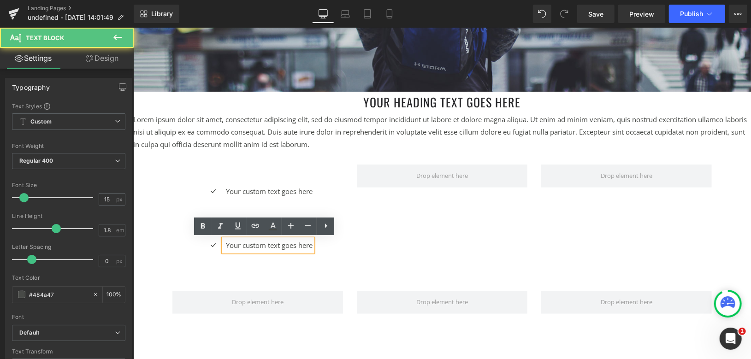
click at [210, 281] on div "Row" at bounding box center [441, 297] width 553 height 41
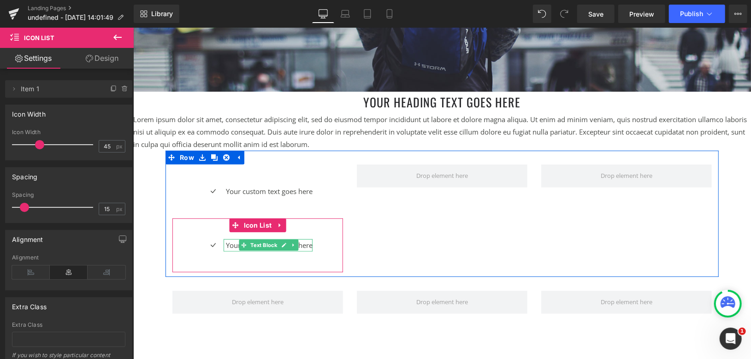
drag, startPoint x: 198, startPoint y: 233, endPoint x: 227, endPoint y: 241, distance: 30.1
click at [226, 241] on div "Icon Your custom text goes here Text Block Icon List" at bounding box center [257, 245] width 171 height 54
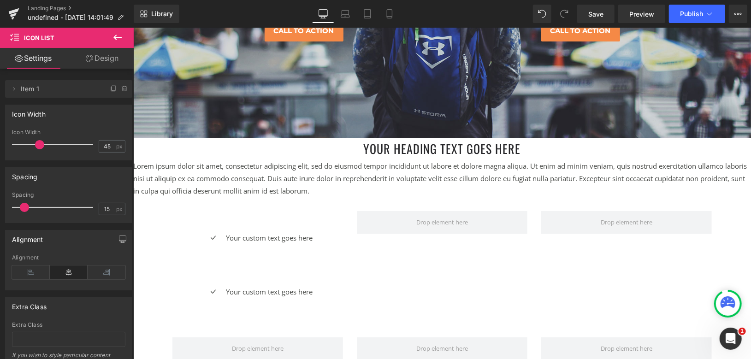
scroll to position [256, 0]
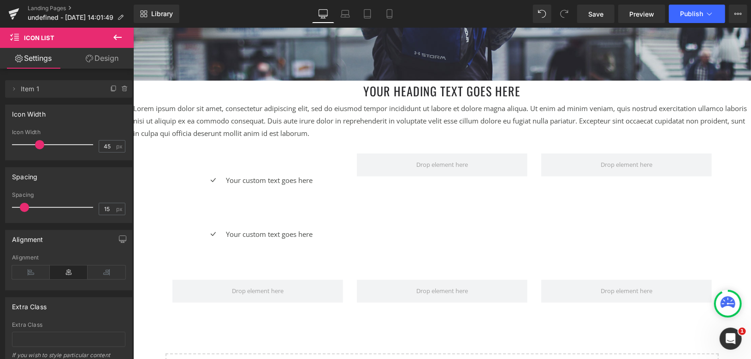
click at [122, 38] on icon at bounding box center [117, 37] width 11 height 11
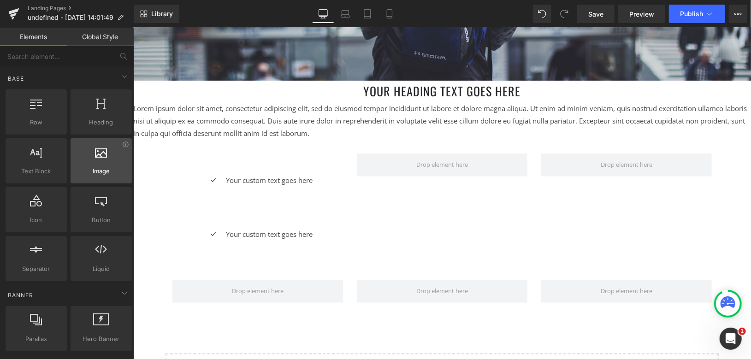
scroll to position [205, 0]
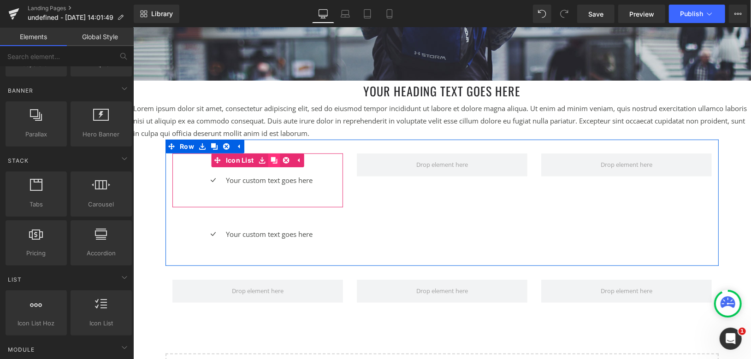
click at [271, 160] on icon at bounding box center [273, 160] width 6 height 6
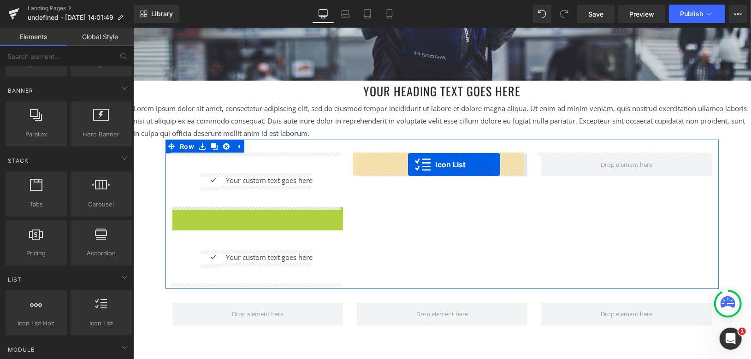
drag, startPoint x: 235, startPoint y: 213, endPoint x: 407, endPoint y: 164, distance: 179.1
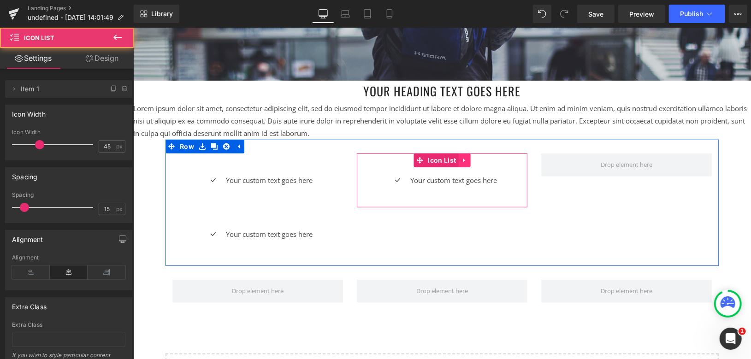
click at [460, 158] on icon at bounding box center [463, 159] width 6 height 7
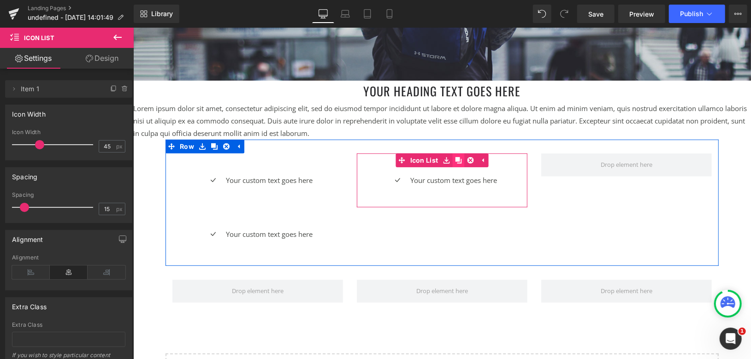
click at [455, 159] on icon at bounding box center [457, 160] width 6 height 6
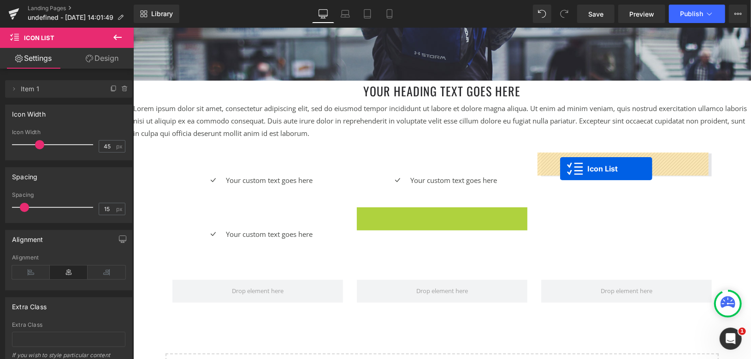
drag, startPoint x: 416, startPoint y: 213, endPoint x: 559, endPoint y: 169, distance: 150.4
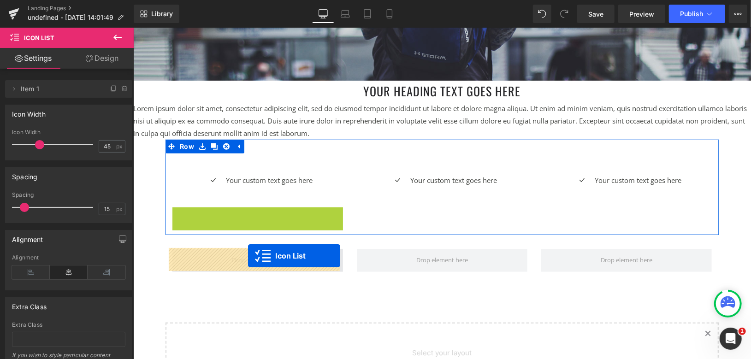
drag, startPoint x: 231, startPoint y: 216, endPoint x: 247, endPoint y: 256, distance: 43.4
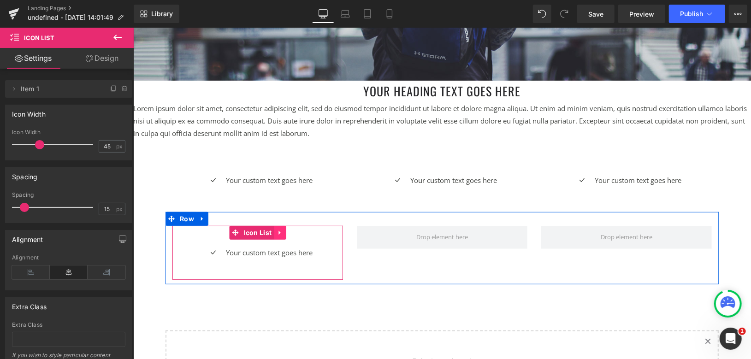
click at [278, 233] on icon at bounding box center [279, 232] width 6 height 7
click at [271, 231] on icon at bounding box center [273, 232] width 6 height 6
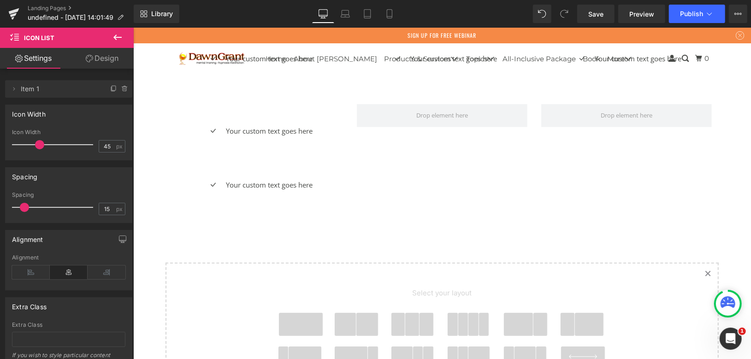
scroll to position [317, 0]
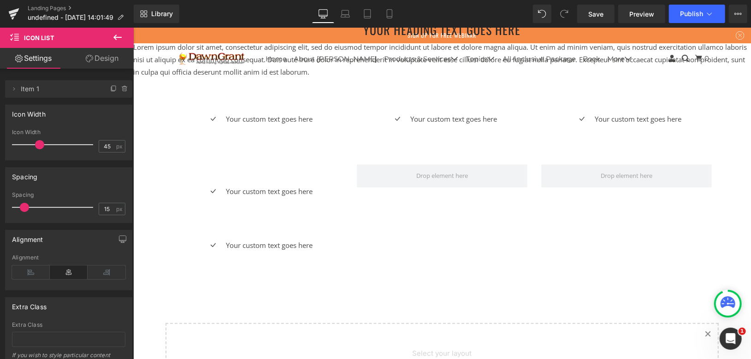
click at [252, 239] on div "Your custom text goes here Text Block" at bounding box center [267, 245] width 89 height 12
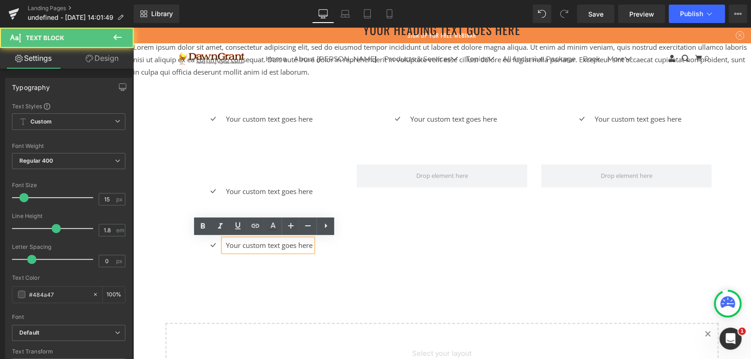
click at [209, 241] on div "Icon" at bounding box center [212, 246] width 21 height 14
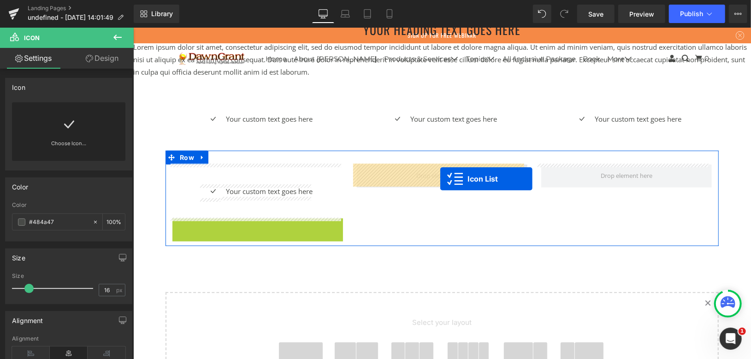
drag, startPoint x: 233, startPoint y: 224, endPoint x: 440, endPoint y: 178, distance: 211.8
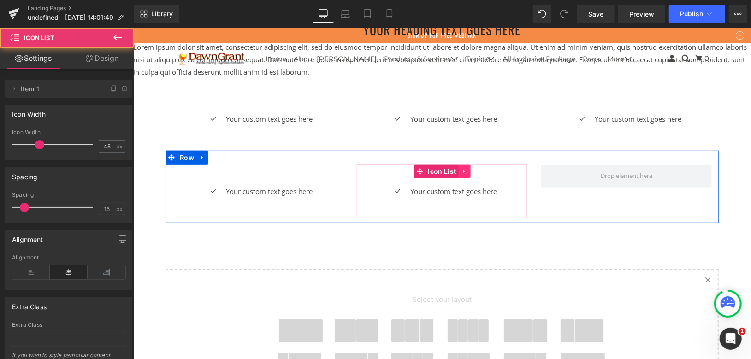
click at [460, 167] on icon at bounding box center [463, 170] width 6 height 7
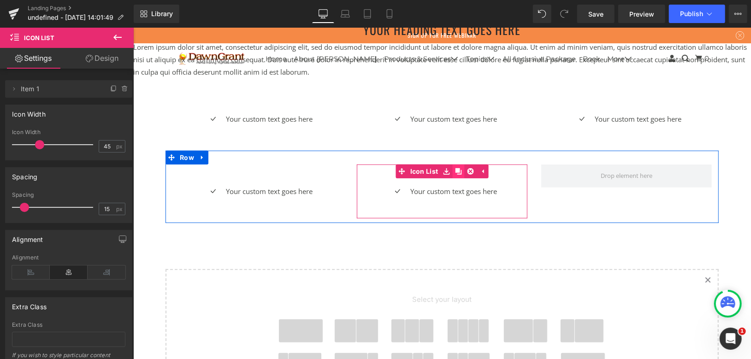
click at [454, 170] on icon at bounding box center [457, 171] width 6 height 6
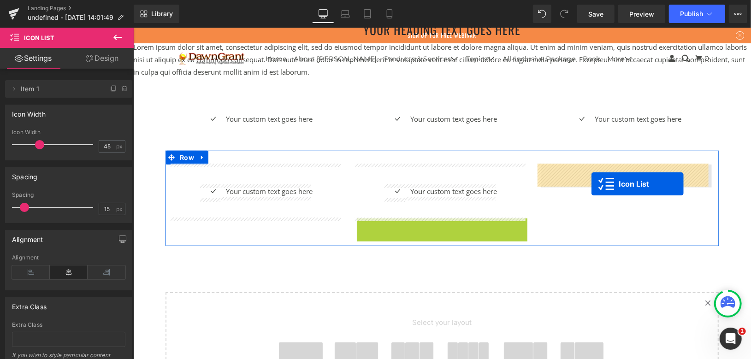
drag, startPoint x: 415, startPoint y: 222, endPoint x: 591, endPoint y: 183, distance: 179.8
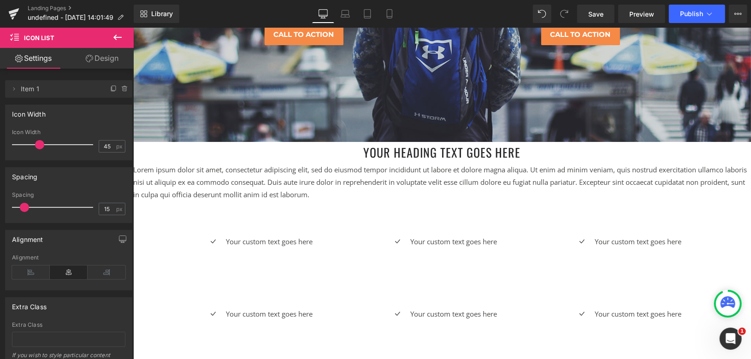
scroll to position [0, 0]
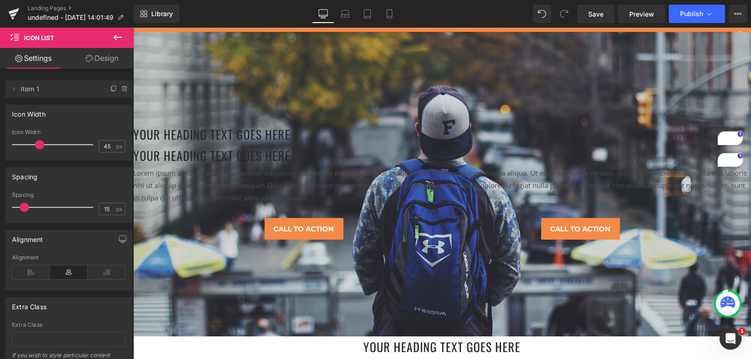
click at [116, 37] on icon at bounding box center [117, 38] width 8 height 6
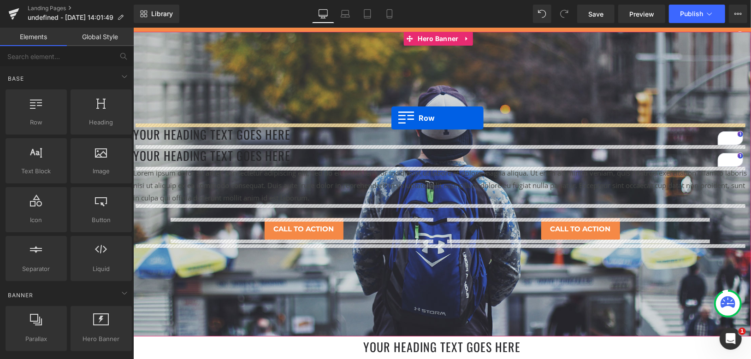
drag, startPoint x: 168, startPoint y: 143, endPoint x: 391, endPoint y: 118, distance: 224.1
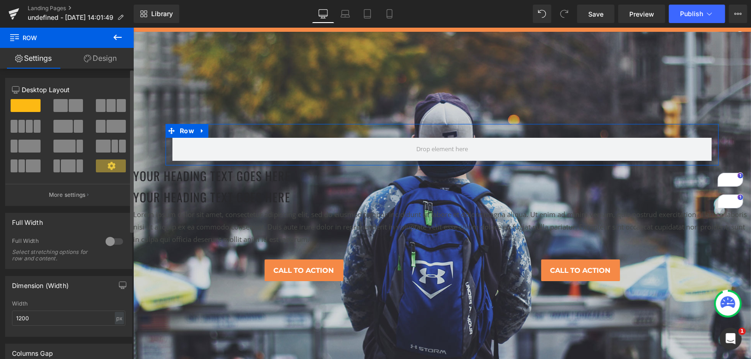
click at [69, 104] on span at bounding box center [76, 105] width 14 height 13
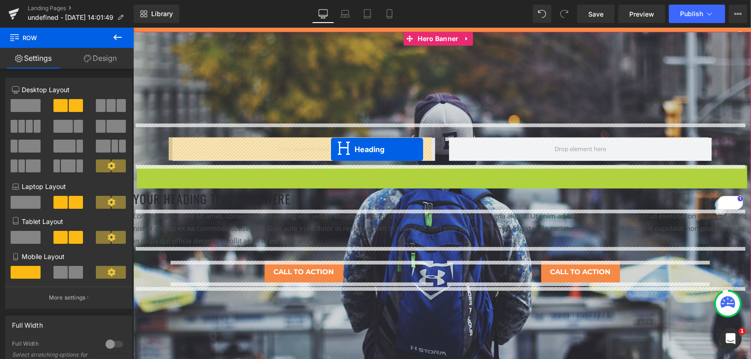
drag, startPoint x: 407, startPoint y: 171, endPoint x: 330, endPoint y: 149, distance: 80.0
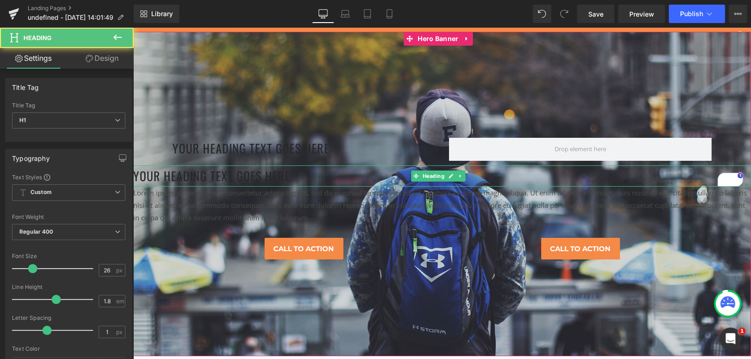
click at [247, 173] on h1 "Your heading text goes here" at bounding box center [442, 176] width 618 height 22
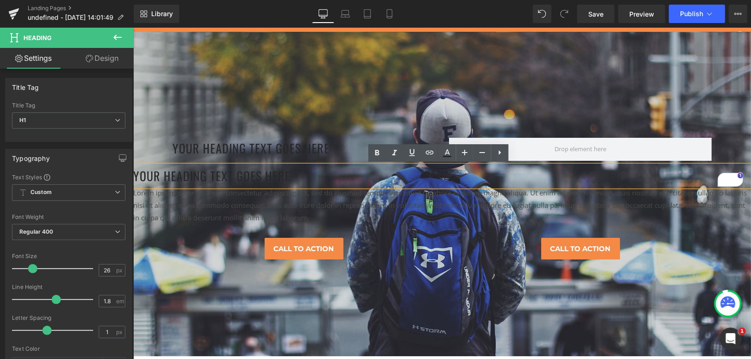
click at [350, 204] on p "Lorem ipsum dolor sit amet, consectetur adipiscing elit, sed do eiusmod tempor …" at bounding box center [442, 204] width 618 height 37
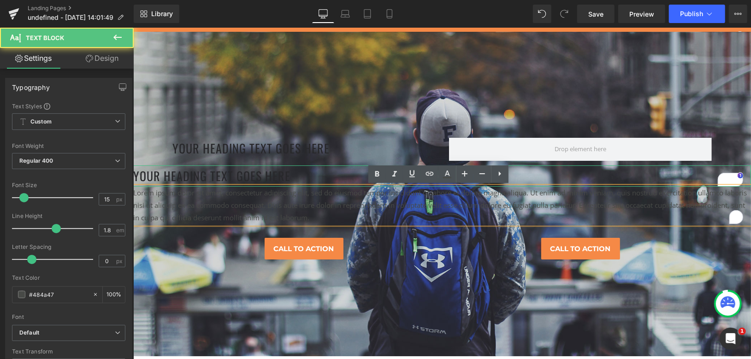
click at [309, 171] on h1 "Your heading text goes here" at bounding box center [442, 176] width 618 height 22
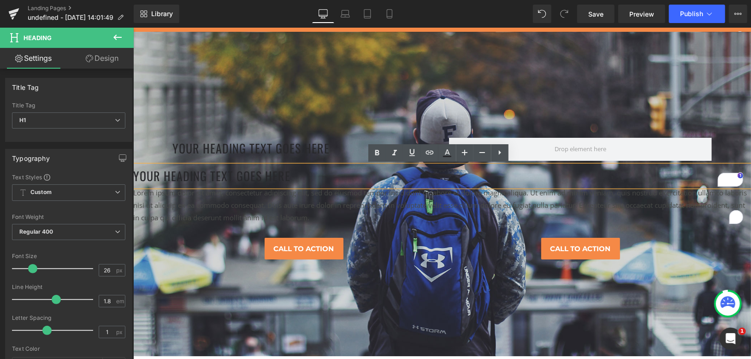
click at [327, 239] on div "Call To Action Button" at bounding box center [303, 248] width 263 height 22
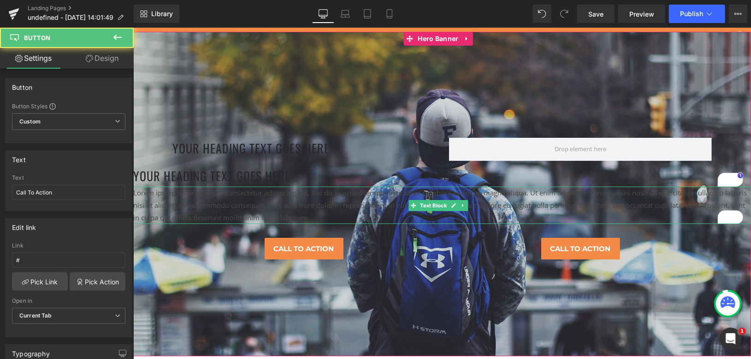
click at [301, 210] on p "Lorem ipsum dolor sit amet, consectetur adipiscing elit, sed do eiusmod tempor …" at bounding box center [442, 204] width 618 height 37
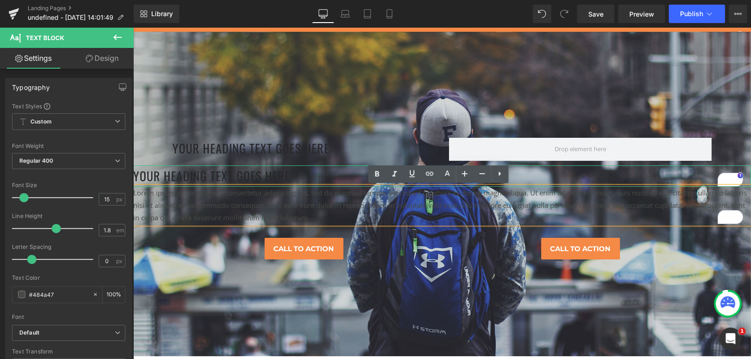
click at [140, 167] on h1 "Your heading text goes here" at bounding box center [442, 176] width 618 height 22
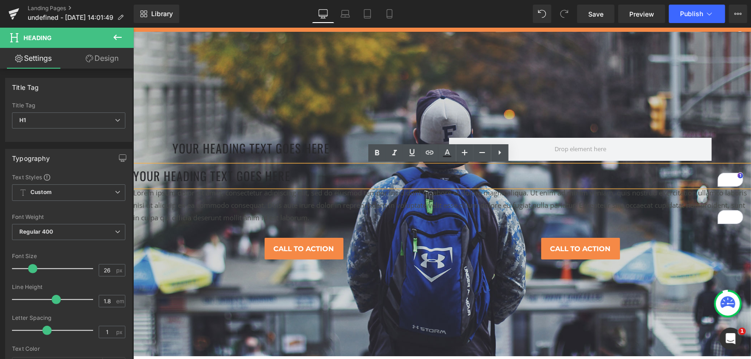
click at [234, 175] on h1 "Your heading text goes here" at bounding box center [442, 176] width 618 height 22
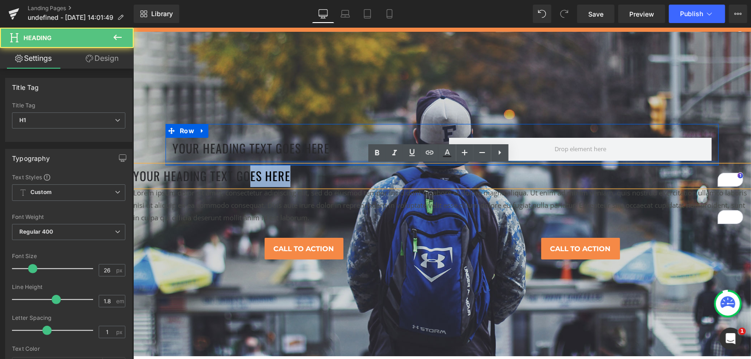
drag, startPoint x: 245, startPoint y: 168, endPoint x: 273, endPoint y: 163, distance: 28.5
click at [273, 165] on div "Your heading text goes here" at bounding box center [442, 176] width 618 height 22
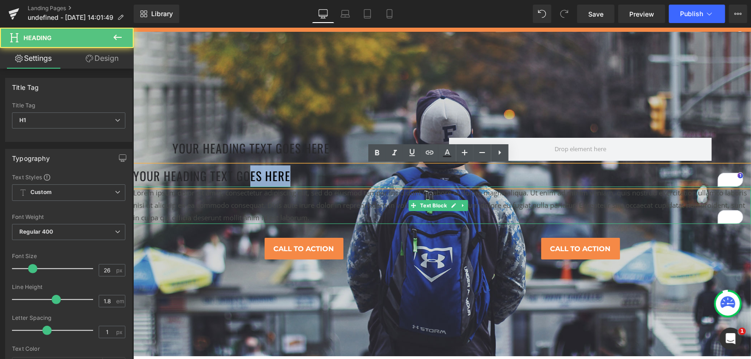
click at [219, 214] on p "Lorem ipsum dolor sit amet, consectetur adipiscing elit, sed do eiusmod tempor …" at bounding box center [442, 204] width 618 height 37
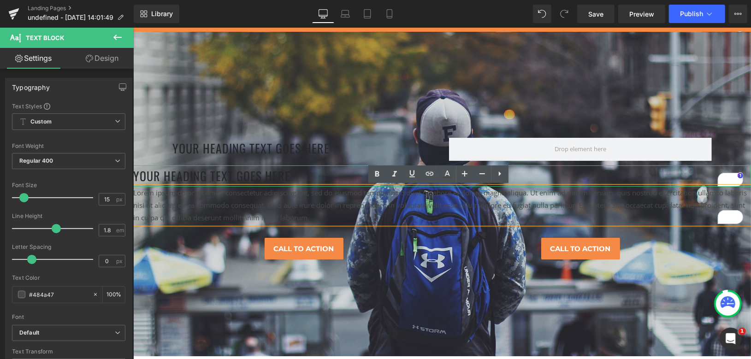
click at [135, 174] on h1 "Your heading text goes here" at bounding box center [442, 176] width 618 height 22
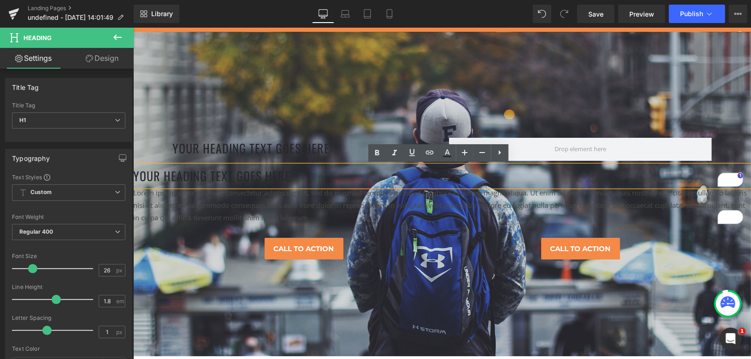
drag, startPoint x: 324, startPoint y: 202, endPoint x: 316, endPoint y: 182, distance: 21.5
click at [324, 203] on p "Lorem ipsum dolor sit amet, consectetur adipiscing elit, sed do eiusmod tempor …" at bounding box center [442, 204] width 618 height 37
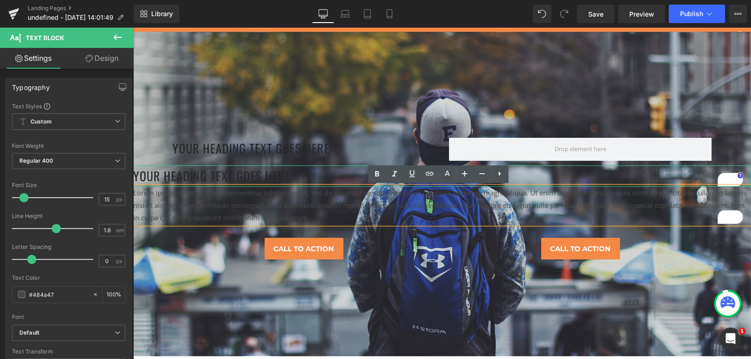
click at [135, 175] on h1 "Your heading text goes here" at bounding box center [442, 176] width 618 height 22
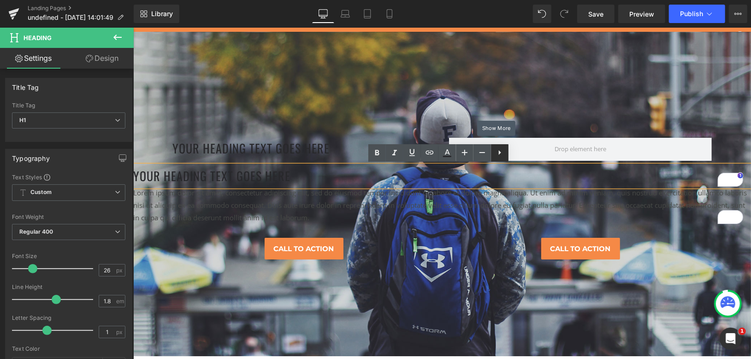
click at [502, 155] on icon at bounding box center [499, 152] width 11 height 11
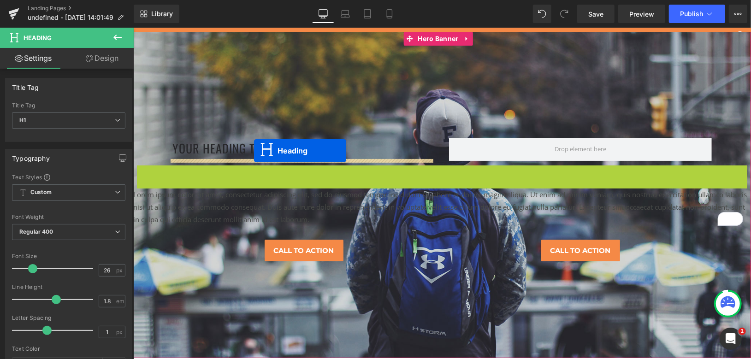
drag, startPoint x: 415, startPoint y: 173, endPoint x: 253, endPoint y: 150, distance: 162.9
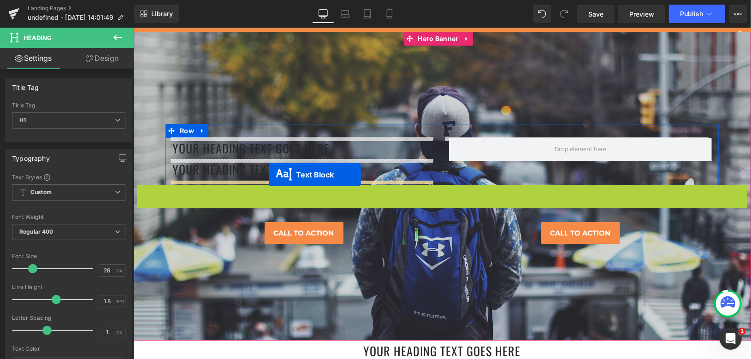
drag, startPoint x: 412, startPoint y: 202, endPoint x: 268, endPoint y: 174, distance: 146.4
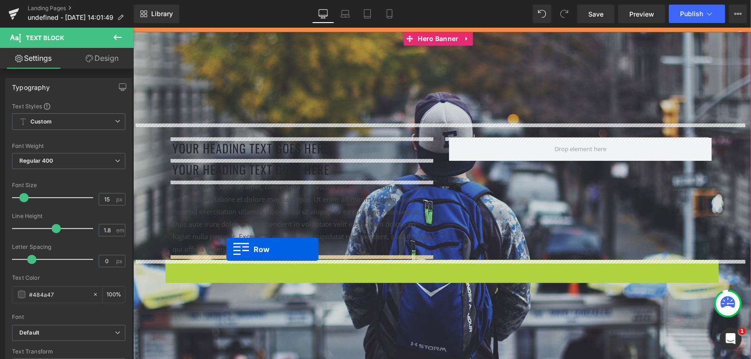
drag, startPoint x: 165, startPoint y: 267, endPoint x: 226, endPoint y: 249, distance: 63.9
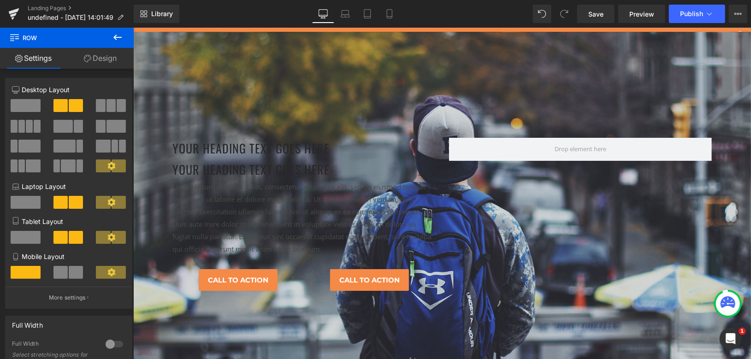
click at [118, 43] on button at bounding box center [117, 38] width 32 height 20
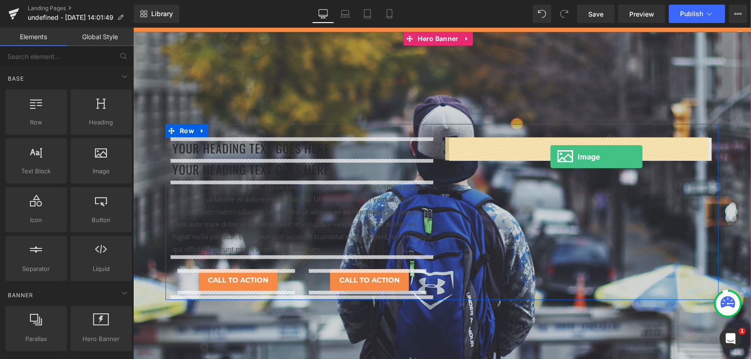
drag, startPoint x: 238, startPoint y: 184, endPoint x: 550, endPoint y: 156, distance: 313.7
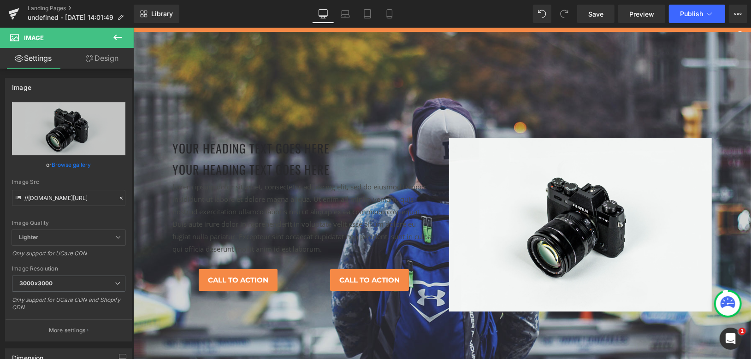
click at [113, 38] on icon at bounding box center [117, 37] width 11 height 11
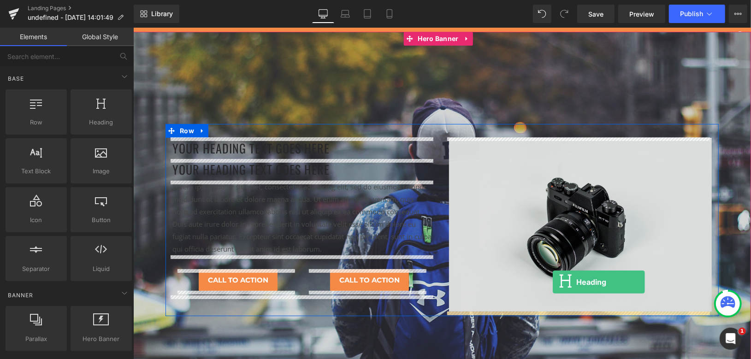
drag, startPoint x: 216, startPoint y: 151, endPoint x: 552, endPoint y: 282, distance: 360.4
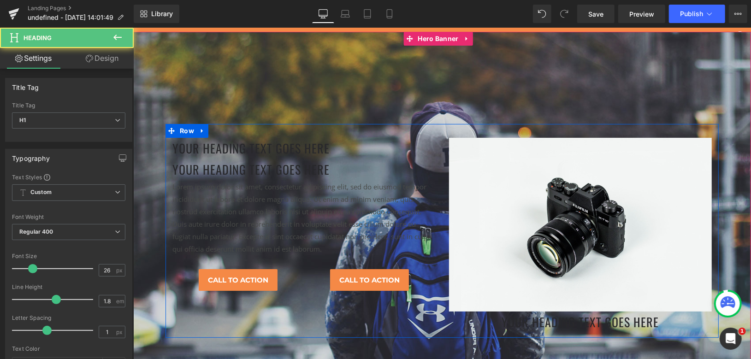
scroll to position [102, 0]
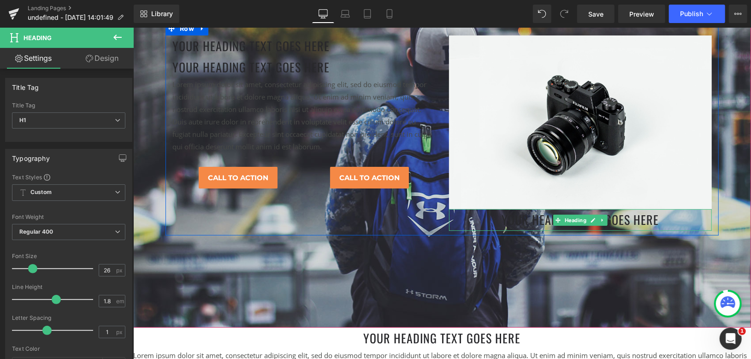
click at [519, 218] on h1 "Your heading text goes here" at bounding box center [579, 220] width 263 height 22
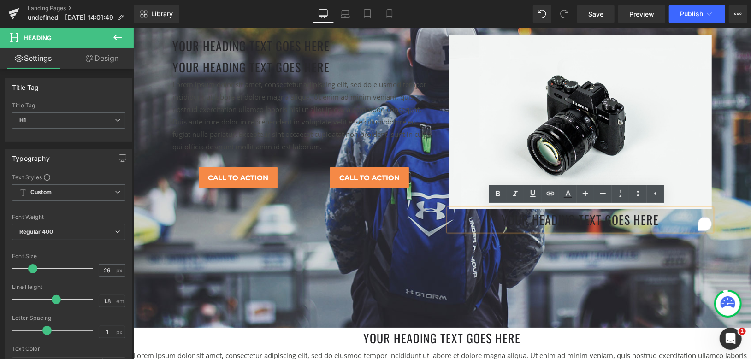
click at [585, 256] on div at bounding box center [442, 128] width 618 height 398
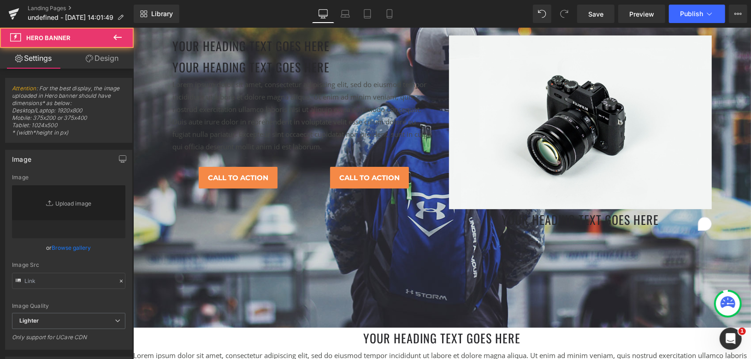
type input "https://d1um8515vdn9kb.cloudfront.net/images/hero.jpg"
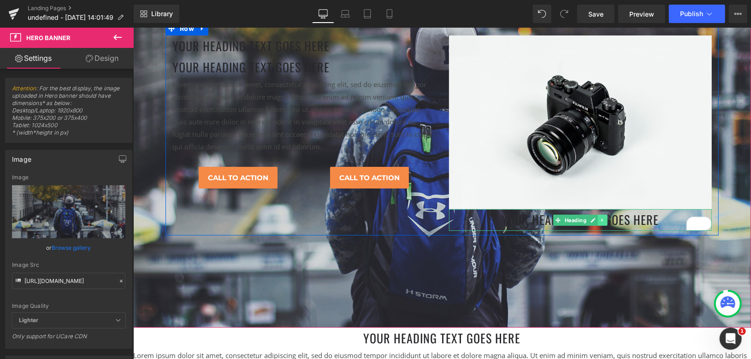
click at [600, 218] on icon at bounding box center [602, 220] width 5 height 6
click at [595, 219] on icon at bounding box center [597, 220] width 5 height 6
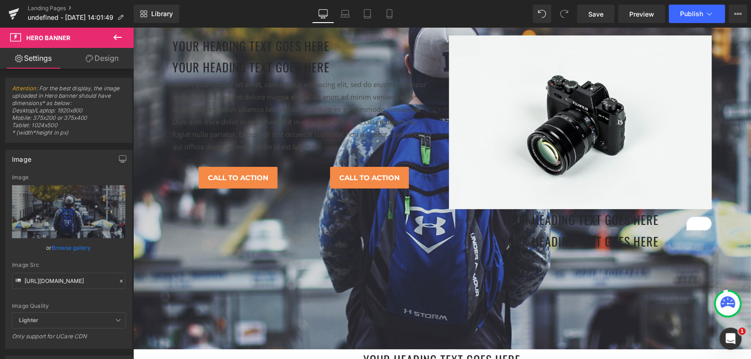
click at [115, 38] on icon at bounding box center [117, 38] width 8 height 6
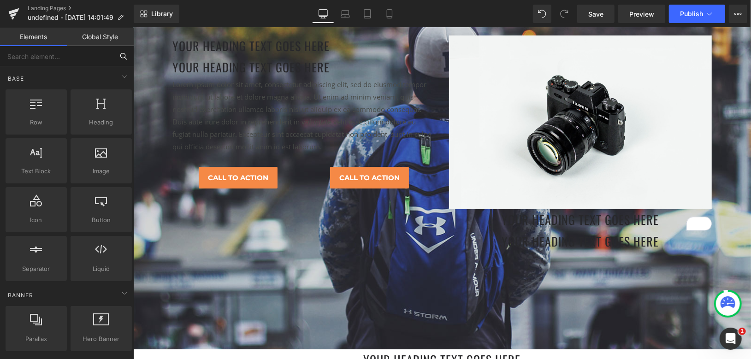
click at [68, 57] on input "text" at bounding box center [56, 56] width 113 height 20
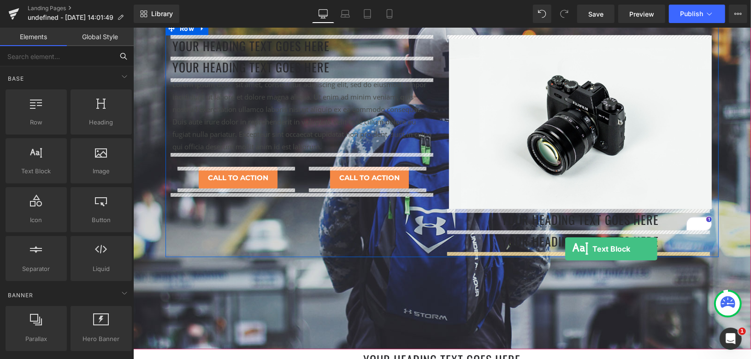
drag, startPoint x: 254, startPoint y: 196, endPoint x: 565, endPoint y: 248, distance: 314.5
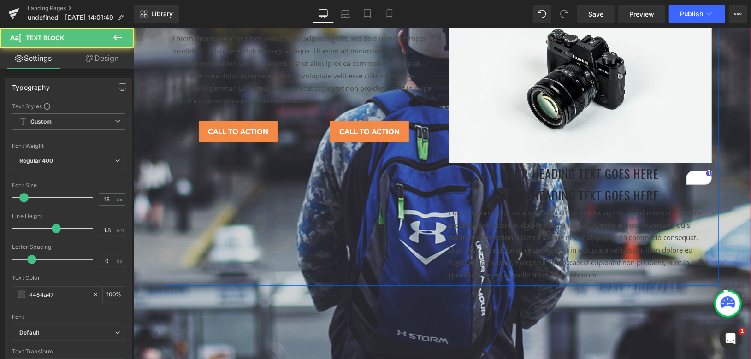
scroll to position [205, 0]
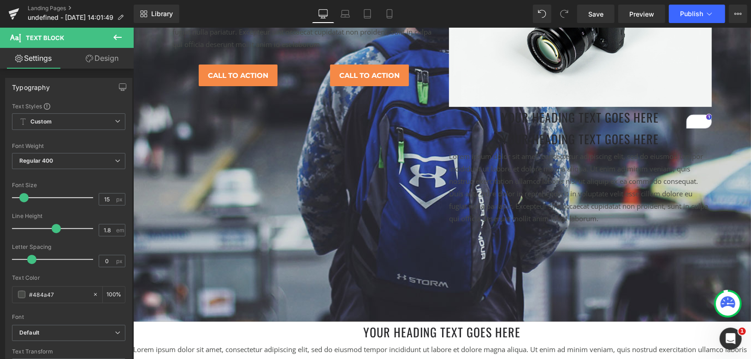
click at [118, 36] on icon at bounding box center [117, 37] width 11 height 11
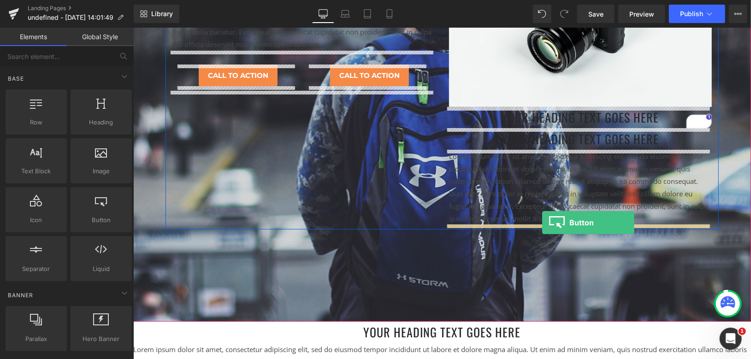
drag, startPoint x: 228, startPoint y: 245, endPoint x: 542, endPoint y: 222, distance: 314.3
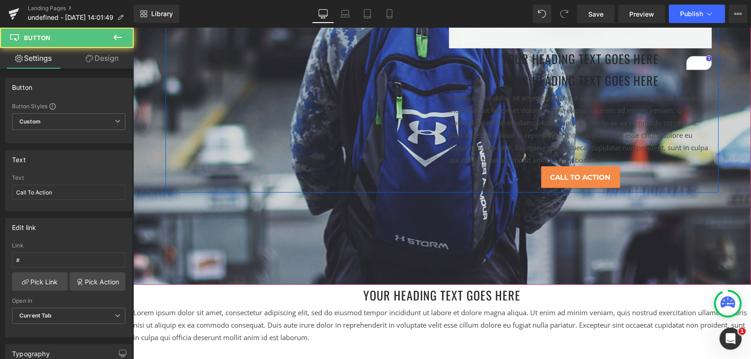
scroll to position [307, 0]
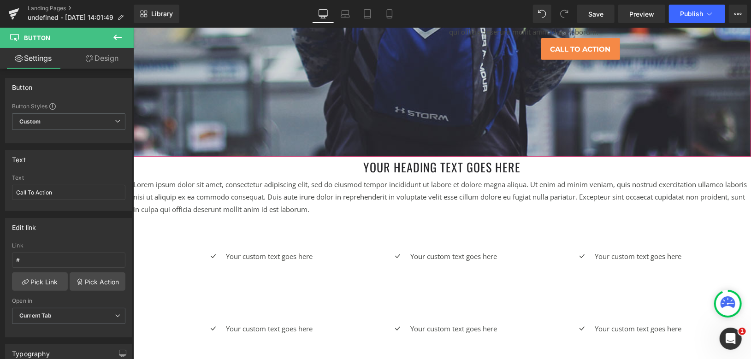
scroll to position [461, 0]
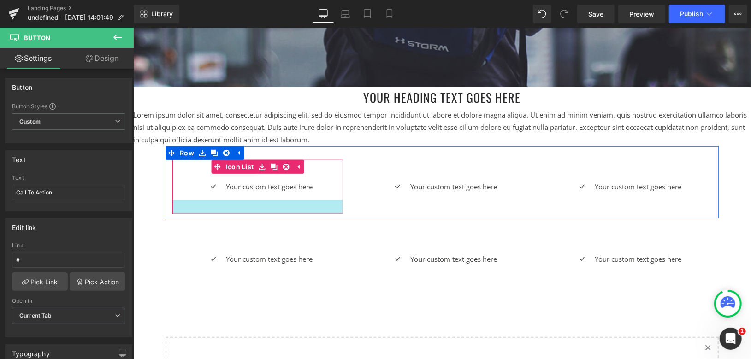
click at [182, 198] on div "Icon Your custom text goes here Text Block" at bounding box center [257, 189] width 171 height 19
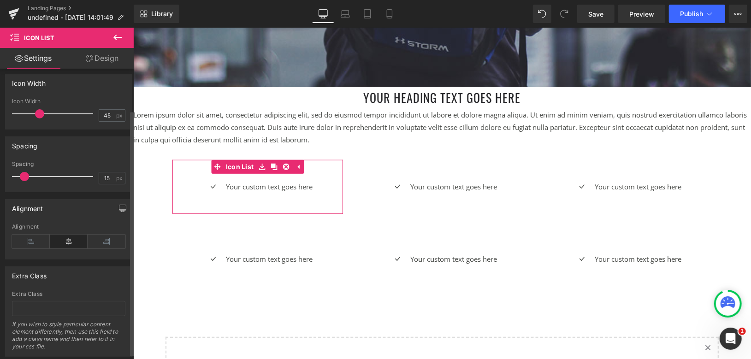
scroll to position [54, 0]
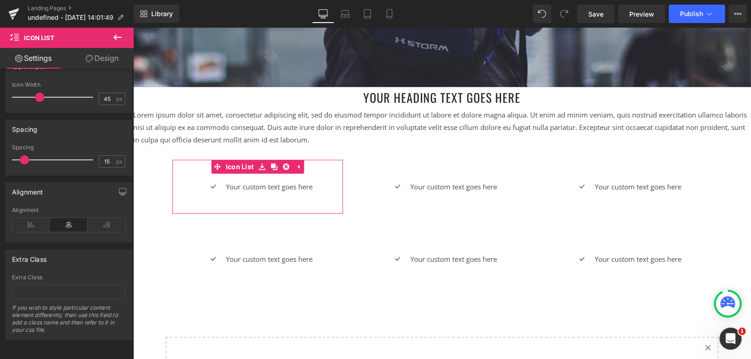
click at [87, 65] on link "Design" at bounding box center [102, 58] width 67 height 21
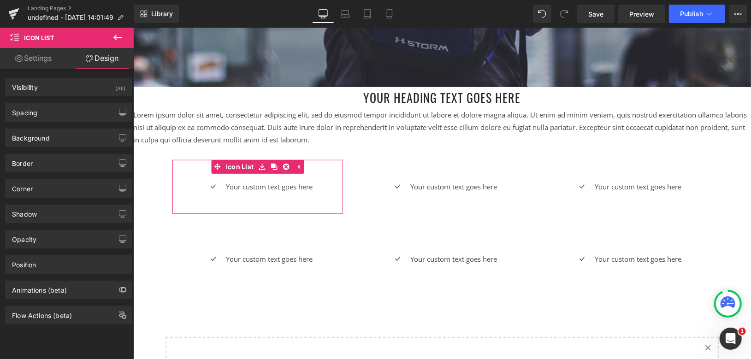
type input "#484a47"
type input "100"
click at [65, 165] on div "Border" at bounding box center [69, 163] width 126 height 18
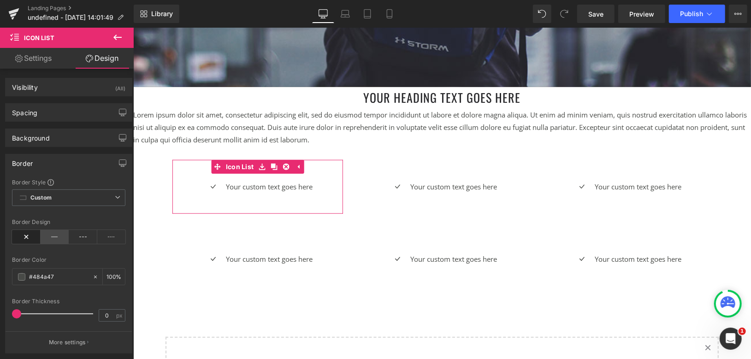
click at [53, 236] on icon at bounding box center [55, 237] width 29 height 14
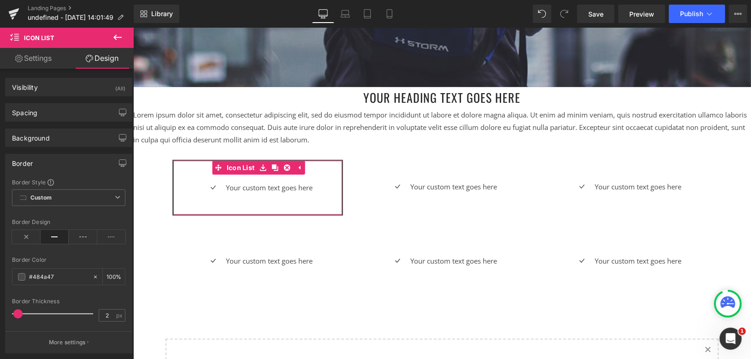
type input "1"
click at [16, 313] on span at bounding box center [17, 313] width 9 height 9
click at [99, 296] on div "Border Style Custom Custom Setup Global Style Custom Setup Global Style solid B…" at bounding box center [69, 265] width 126 height 175
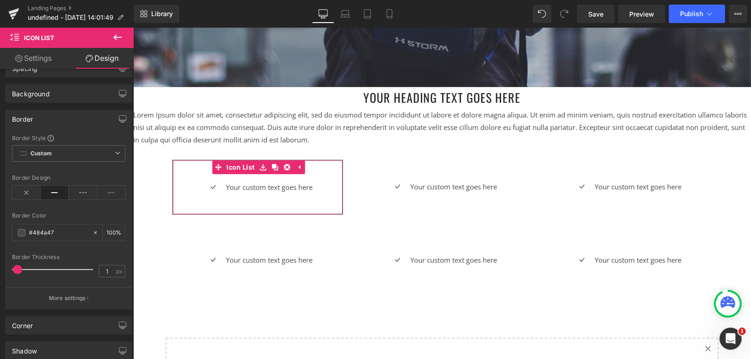
scroll to position [102, 0]
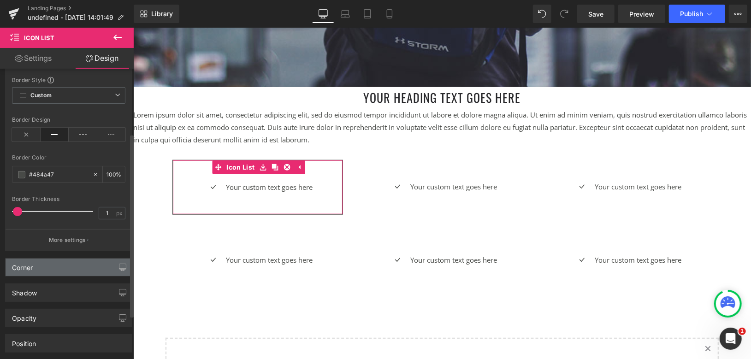
click at [68, 270] on div "Corner" at bounding box center [69, 268] width 126 height 18
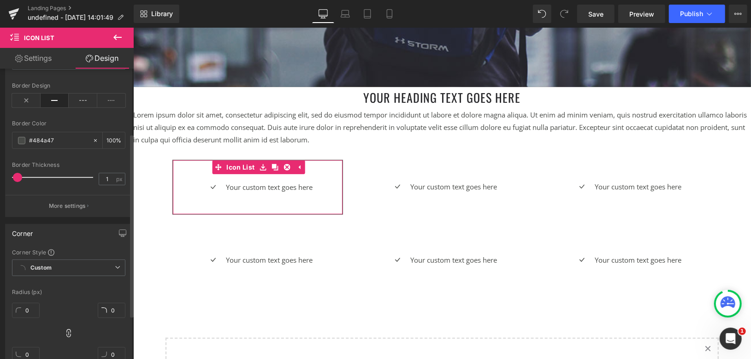
scroll to position [205, 0]
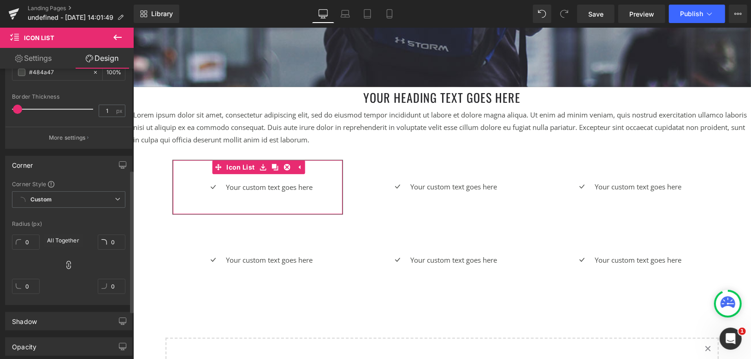
click at [67, 263] on icon at bounding box center [68, 264] width 9 height 9
click at [64, 262] on icon at bounding box center [68, 264] width 9 height 9
click at [33, 243] on input "0" at bounding box center [26, 242] width 28 height 15
type input "1"
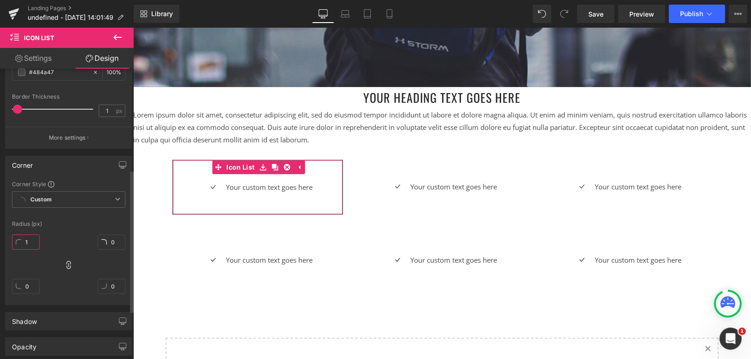
type input "1"
type input "2"
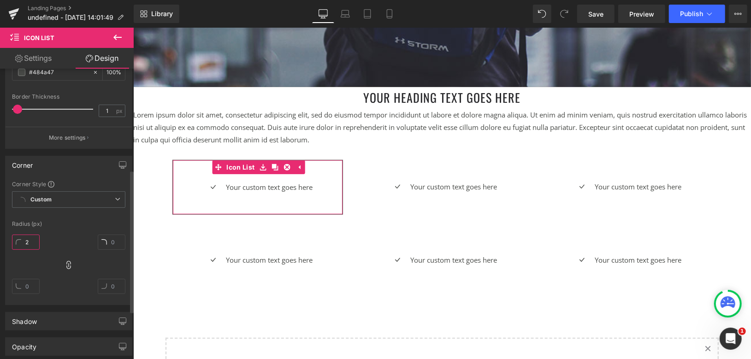
type input "2"
click at [63, 218] on div "Corner Style Custom Custom Setup Global Style Custom Setup Global Style Radius …" at bounding box center [69, 242] width 126 height 124
click at [32, 242] on input "2" at bounding box center [26, 242] width 28 height 15
type input "6"
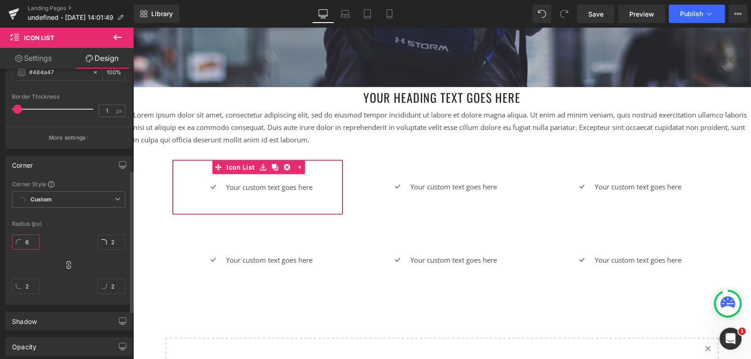
type input "6"
click at [81, 218] on div "Corner Style Custom Custom Setup Global Style Custom Setup Global Style Radius …" at bounding box center [69, 242] width 126 height 124
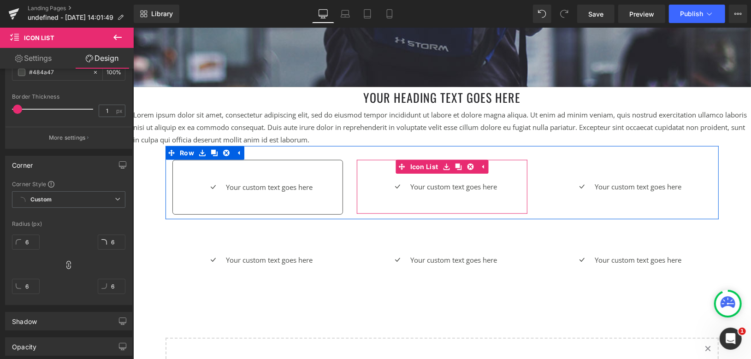
click at [381, 181] on div "Icon Your custom text goes here Text Block" at bounding box center [441, 189] width 171 height 19
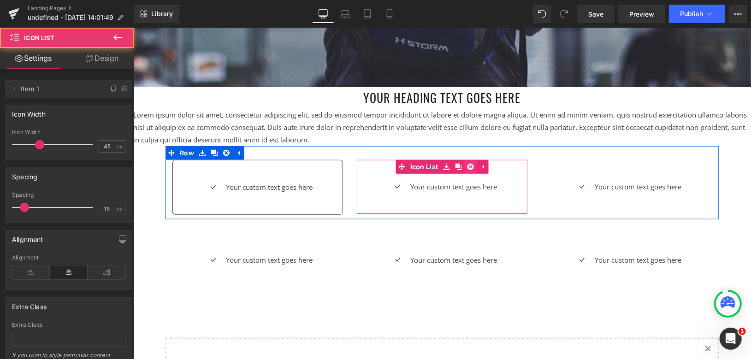
click at [466, 166] on icon at bounding box center [469, 166] width 6 height 6
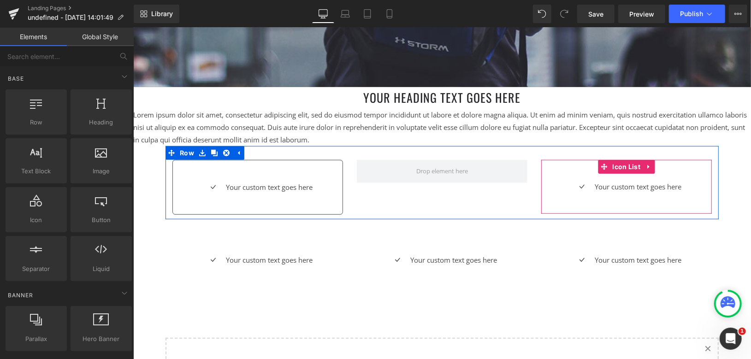
click at [613, 185] on div "Your custom text goes here Text Block" at bounding box center [636, 186] width 89 height 12
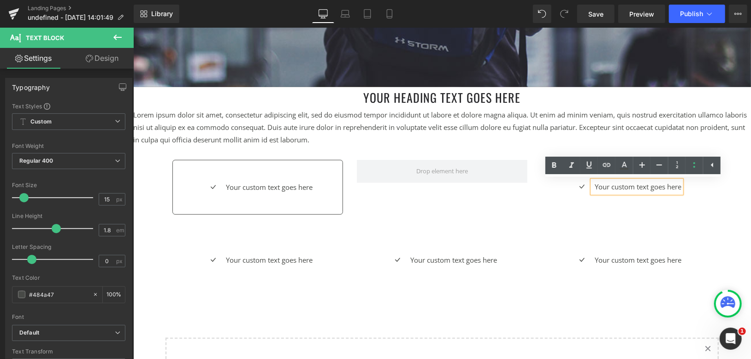
click at [566, 201] on div "Icon Your custom text goes here Text Block Icon List" at bounding box center [626, 186] width 171 height 54
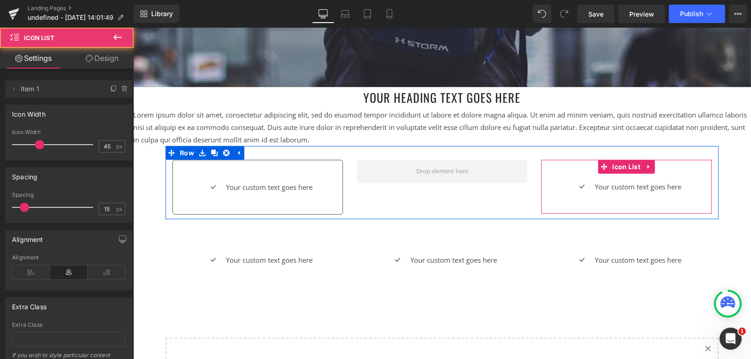
click at [571, 195] on ul "Icon Your custom text goes here Text Block" at bounding box center [626, 189] width 110 height 19
click at [556, 175] on div "Icon Your custom text goes here Text Block Icon List" at bounding box center [626, 186] width 171 height 54
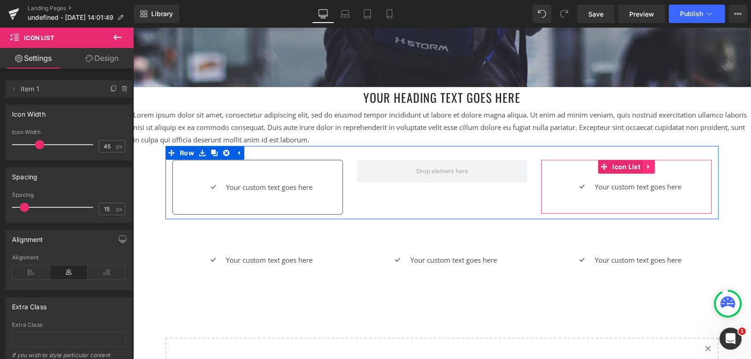
click at [645, 163] on icon at bounding box center [648, 166] width 6 height 7
click at [651, 165] on icon at bounding box center [654, 166] width 6 height 7
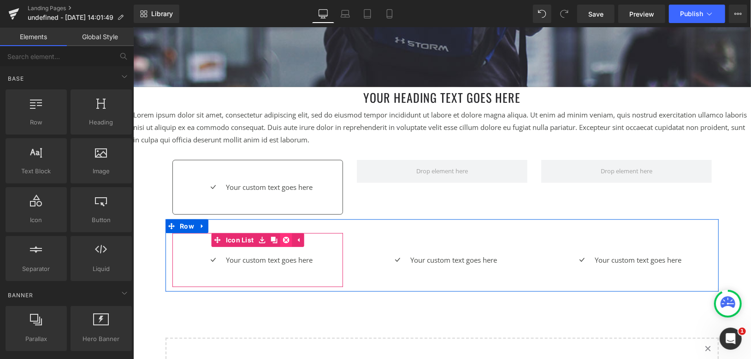
click at [283, 238] on icon at bounding box center [285, 239] width 6 height 6
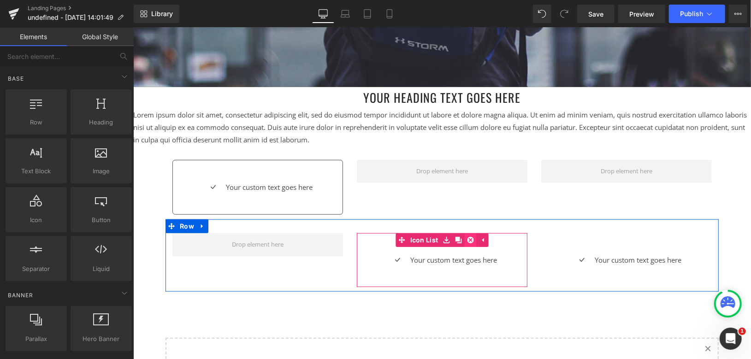
click at [466, 238] on icon at bounding box center [469, 239] width 6 height 6
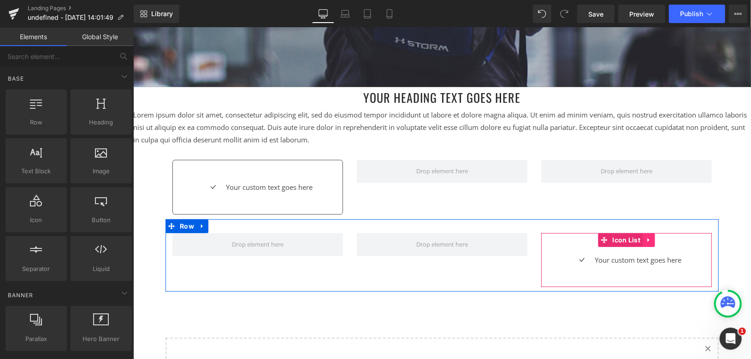
click at [645, 237] on icon at bounding box center [648, 239] width 6 height 7
click at [651, 238] on icon at bounding box center [654, 239] width 6 height 6
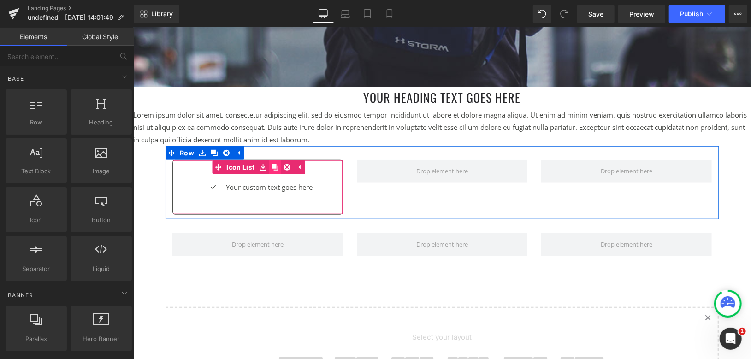
click at [271, 165] on icon at bounding box center [274, 167] width 6 height 6
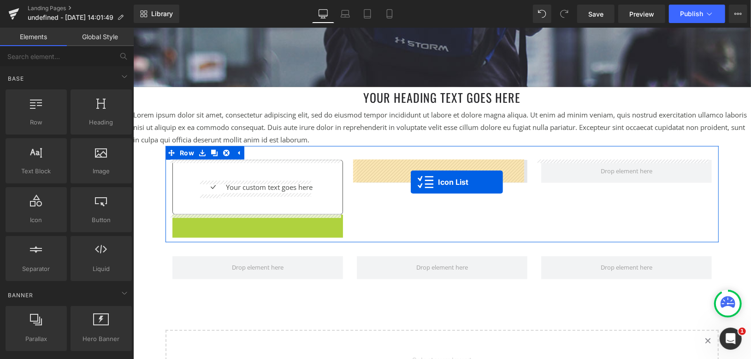
drag, startPoint x: 230, startPoint y: 223, endPoint x: 410, endPoint y: 181, distance: 184.5
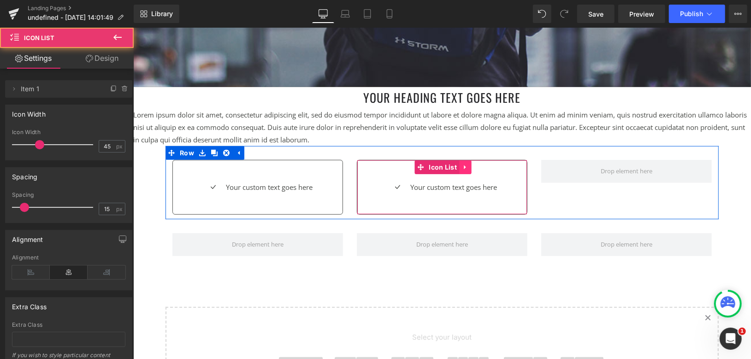
click at [461, 169] on icon at bounding box center [464, 166] width 6 height 7
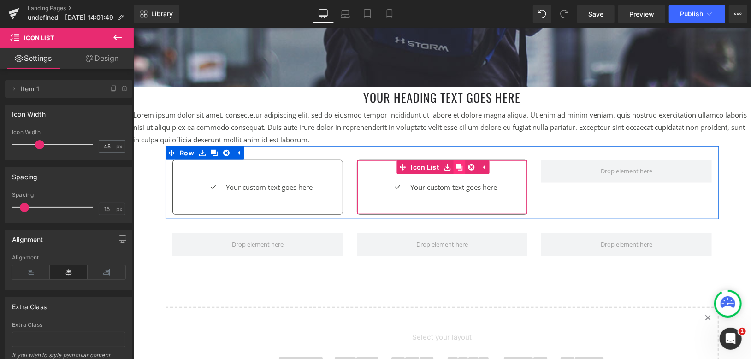
click at [455, 167] on icon at bounding box center [458, 167] width 6 height 6
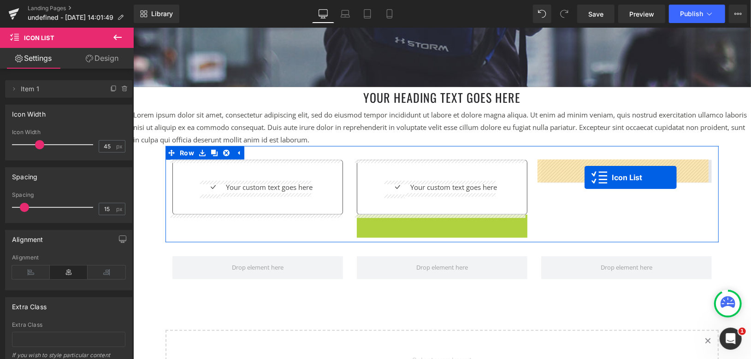
drag, startPoint x: 418, startPoint y: 221, endPoint x: 586, endPoint y: 176, distance: 174.2
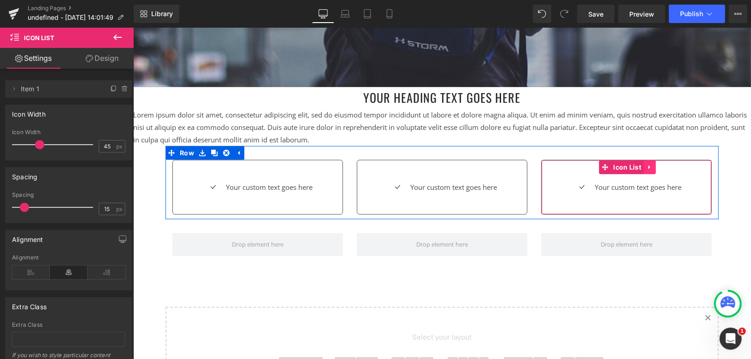
click at [648, 167] on icon at bounding box center [649, 166] width 6 height 7
click at [640, 166] on icon at bounding box center [643, 167] width 6 height 6
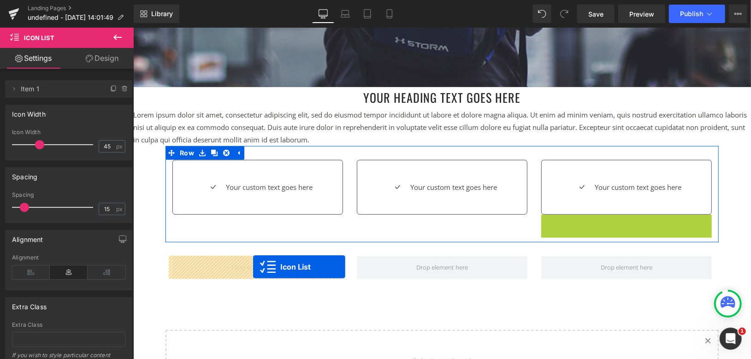
drag, startPoint x: 600, startPoint y: 221, endPoint x: 253, endPoint y: 266, distance: 350.9
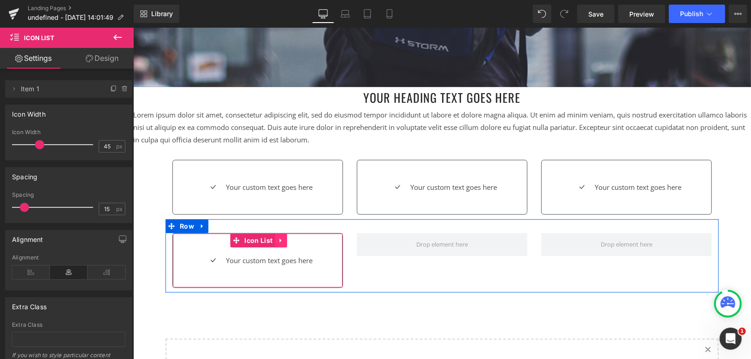
click at [279, 241] on icon at bounding box center [280, 240] width 2 height 4
click at [271, 239] on icon at bounding box center [274, 240] width 6 height 6
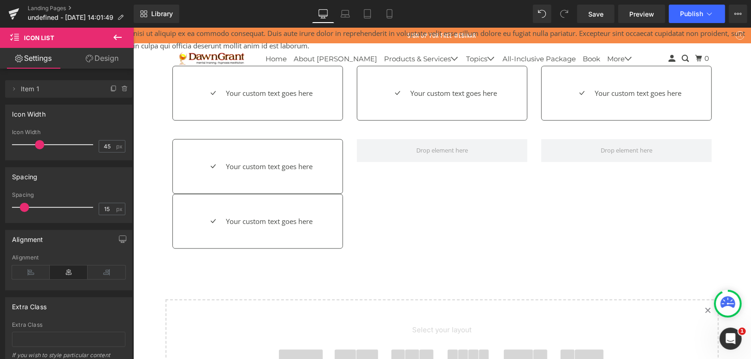
scroll to position [530, 0]
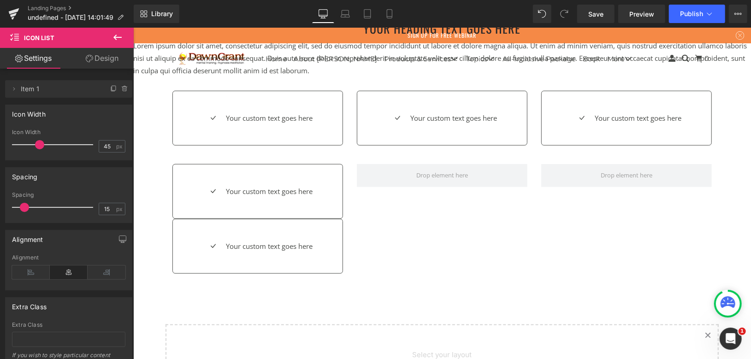
click at [201, 229] on div "Icon Your custom text goes here Text Block Icon List" at bounding box center [257, 245] width 171 height 55
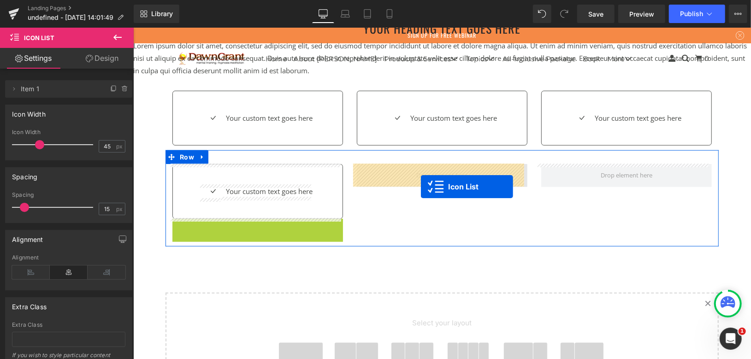
drag, startPoint x: 230, startPoint y: 226, endPoint x: 422, endPoint y: 184, distance: 196.6
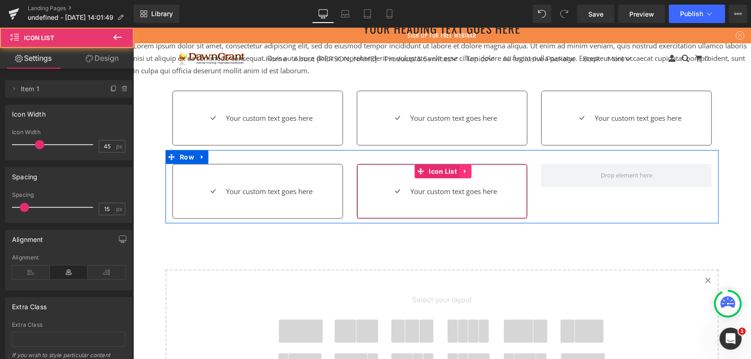
click at [459, 171] on link at bounding box center [465, 171] width 12 height 14
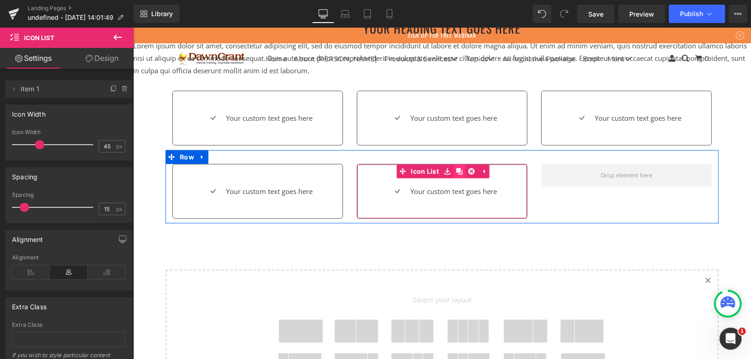
click at [457, 170] on icon at bounding box center [458, 171] width 6 height 6
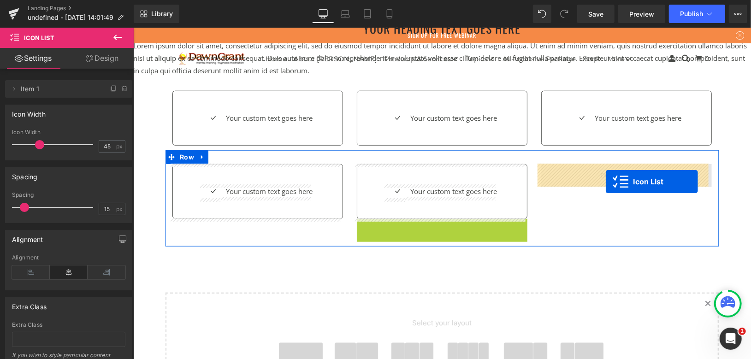
drag, startPoint x: 415, startPoint y: 224, endPoint x: 605, endPoint y: 181, distance: 194.6
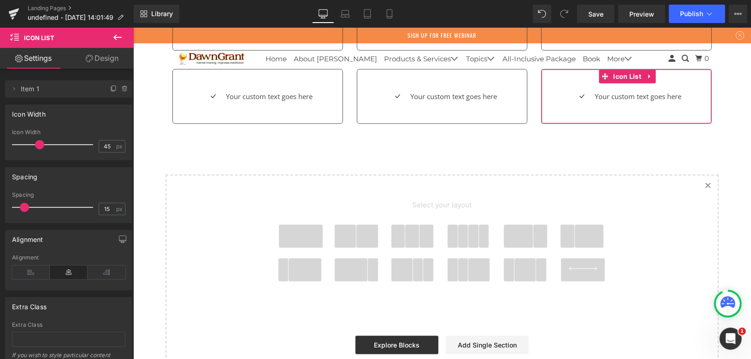
scroll to position [632, 0]
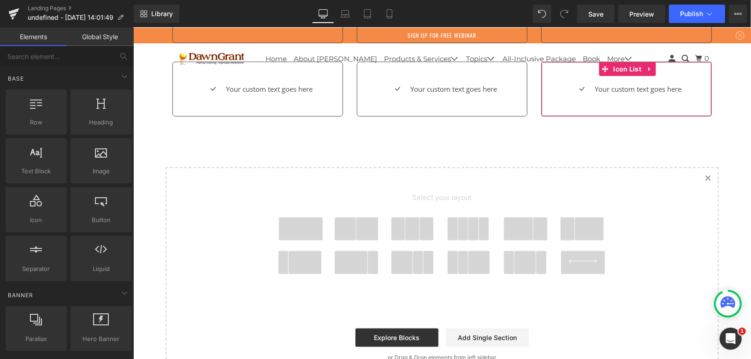
click at [320, 230] on div at bounding box center [300, 232] width 54 height 30
click at [296, 226] on span at bounding box center [300, 228] width 44 height 23
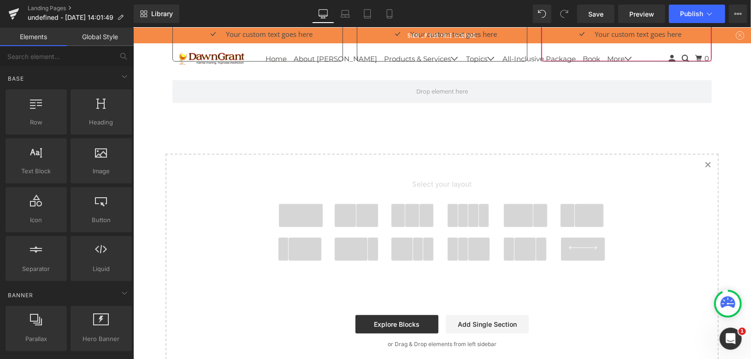
scroll to position [688, 0]
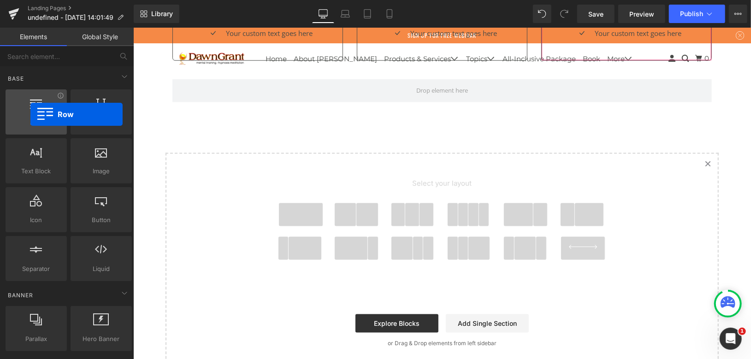
drag, startPoint x: 54, startPoint y: 123, endPoint x: 32, endPoint y: 119, distance: 22.4
click at [30, 118] on span "Row" at bounding box center [36, 123] width 56 height 10
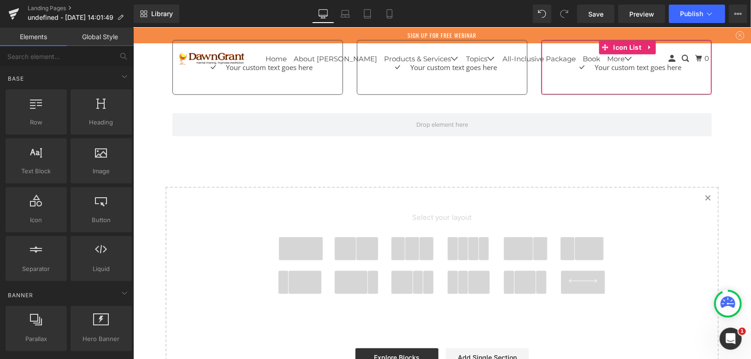
scroll to position [586, 0]
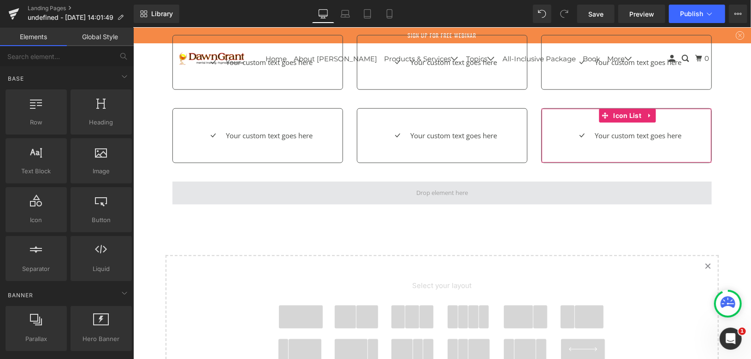
drag, startPoint x: 228, startPoint y: 180, endPoint x: 201, endPoint y: 174, distance: 26.8
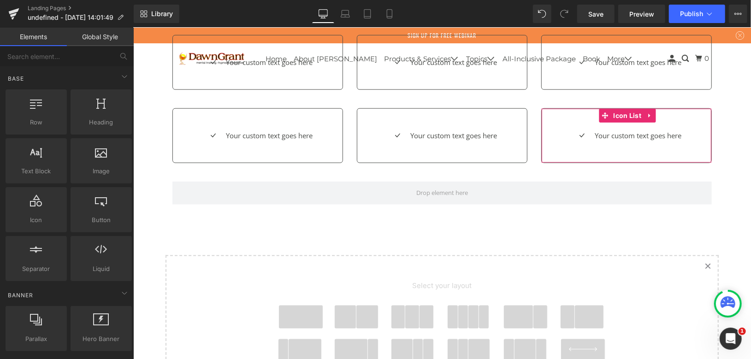
click at [227, 181] on span at bounding box center [441, 192] width 539 height 23
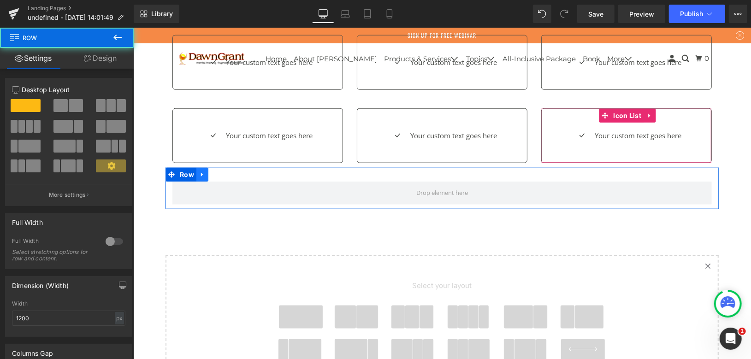
click at [199, 174] on icon at bounding box center [202, 174] width 6 height 7
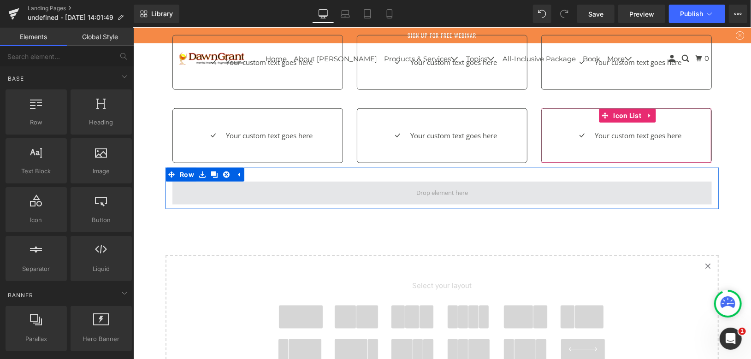
click at [250, 184] on span at bounding box center [441, 192] width 539 height 23
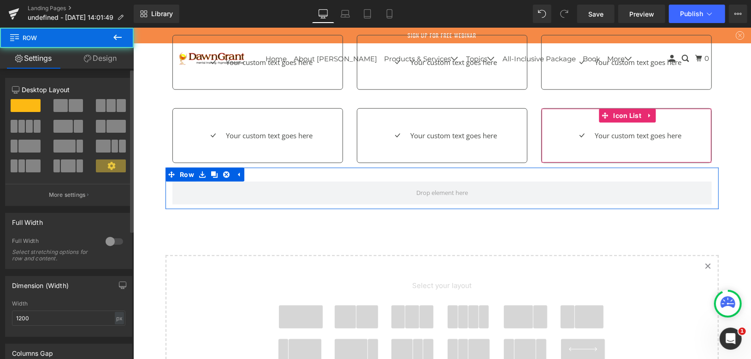
click at [63, 100] on span at bounding box center [60, 105] width 14 height 13
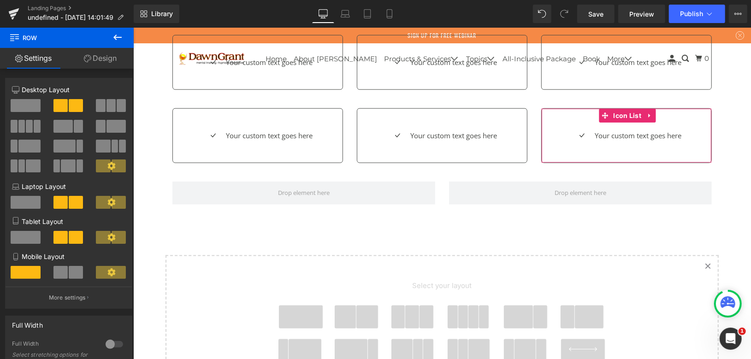
drag, startPoint x: 118, startPoint y: 33, endPoint x: 103, endPoint y: 41, distance: 16.5
click at [118, 33] on icon at bounding box center [117, 37] width 11 height 11
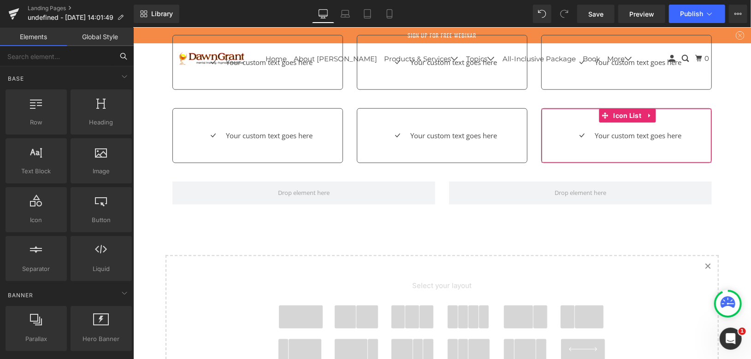
click at [78, 60] on input "text" at bounding box center [56, 56] width 113 height 20
type input "image"
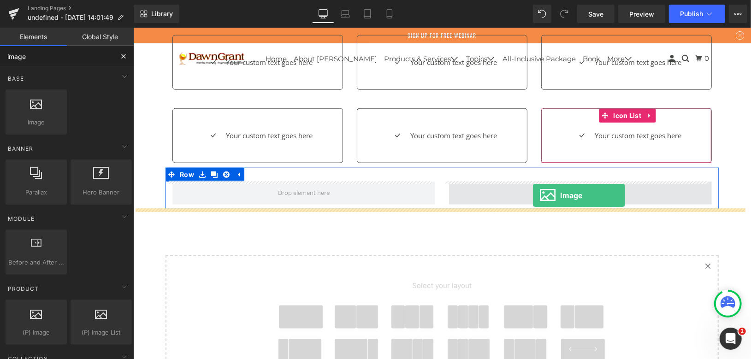
drag, startPoint x: 237, startPoint y: 145, endPoint x: 532, endPoint y: 195, distance: 299.6
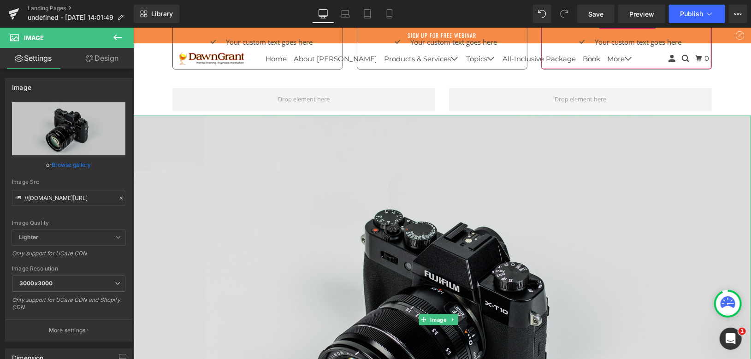
scroll to position [790, 0]
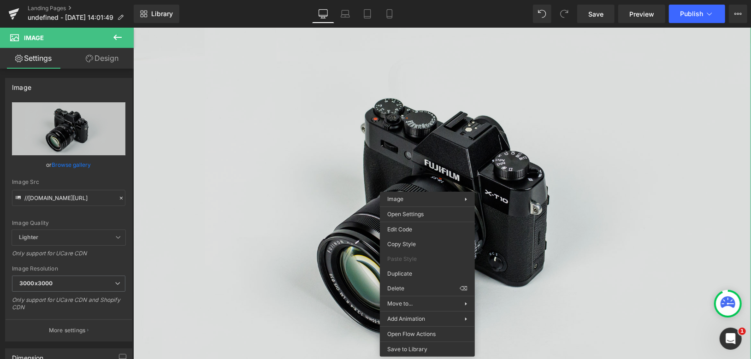
click at [449, 159] on img at bounding box center [442, 208] width 618 height 409
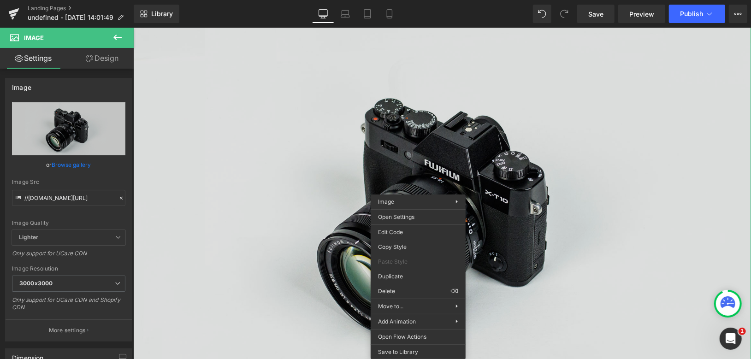
click at [483, 170] on img at bounding box center [442, 208] width 618 height 409
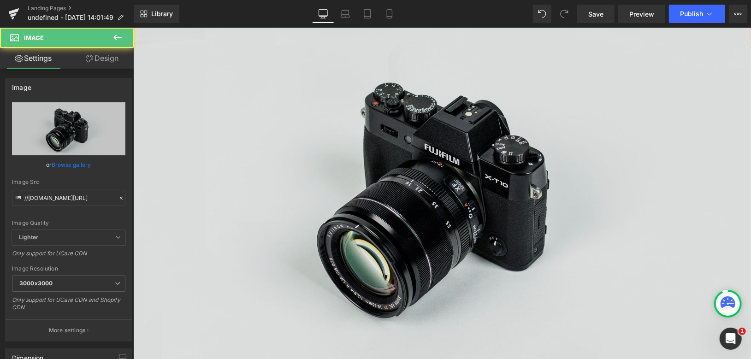
scroll to position [893, 0]
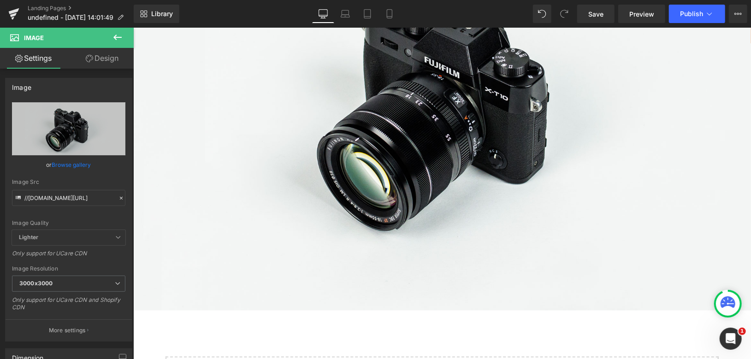
click at [351, 324] on div "Rendering Content" at bounding box center [375, 323] width 57 height 10
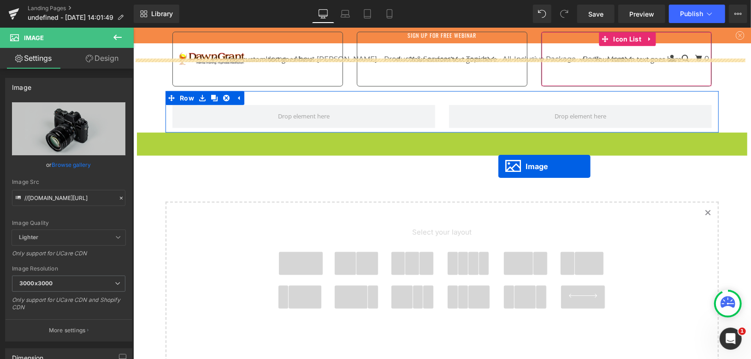
scroll to position [586, 0]
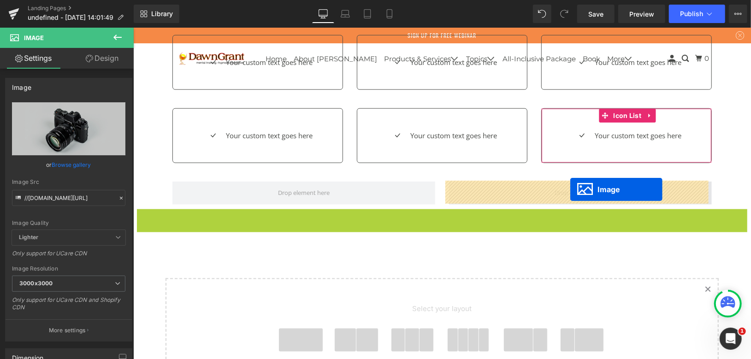
drag, startPoint x: 420, startPoint y: 155, endPoint x: 570, endPoint y: 189, distance: 153.1
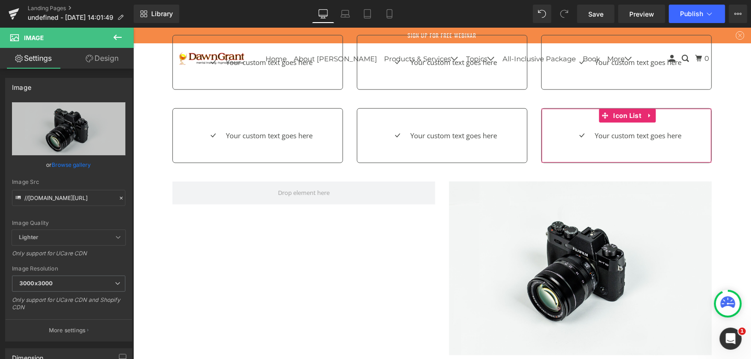
click at [116, 36] on icon at bounding box center [117, 38] width 8 height 6
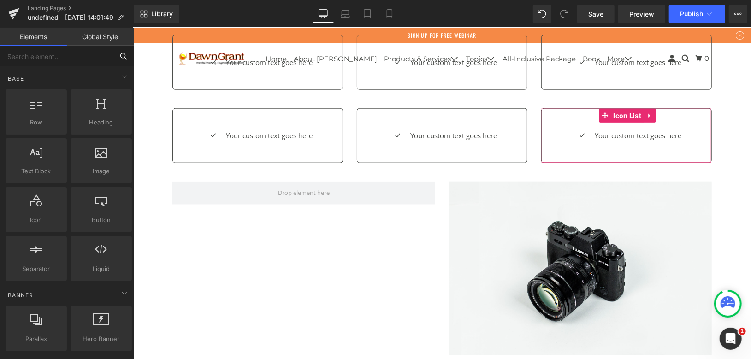
click at [77, 62] on input "text" at bounding box center [56, 56] width 113 height 20
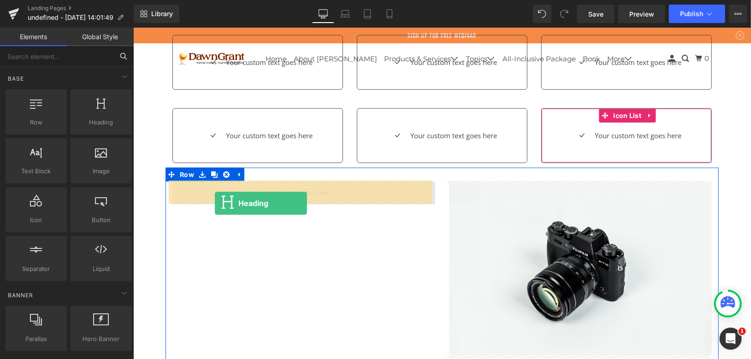
drag, startPoint x: 226, startPoint y: 151, endPoint x: 214, endPoint y: 203, distance: 53.3
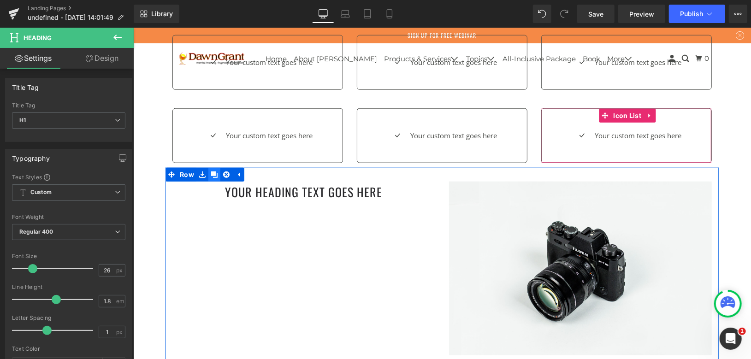
click at [211, 171] on icon at bounding box center [214, 174] width 6 height 6
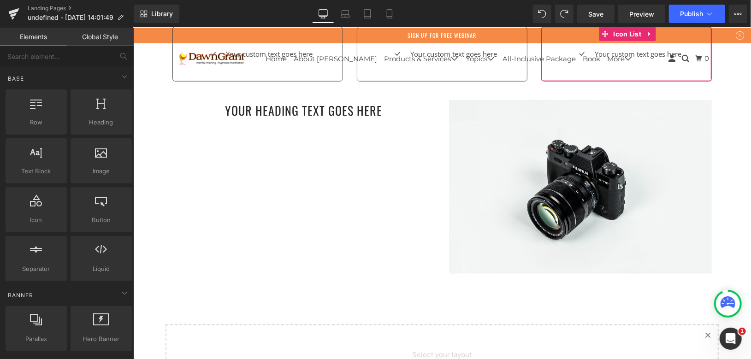
scroll to position [625, 0]
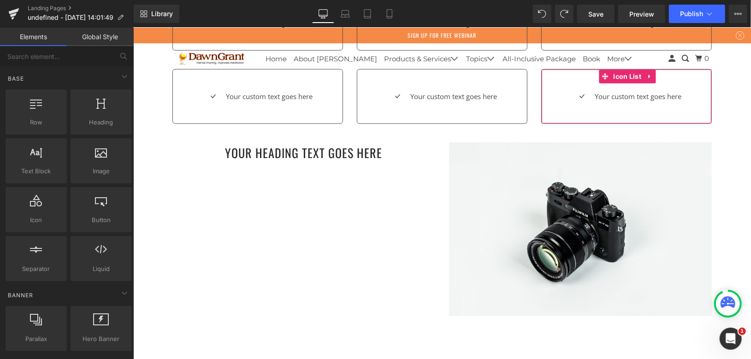
click at [353, 153] on h1 "Your heading text goes here" at bounding box center [303, 153] width 263 height 22
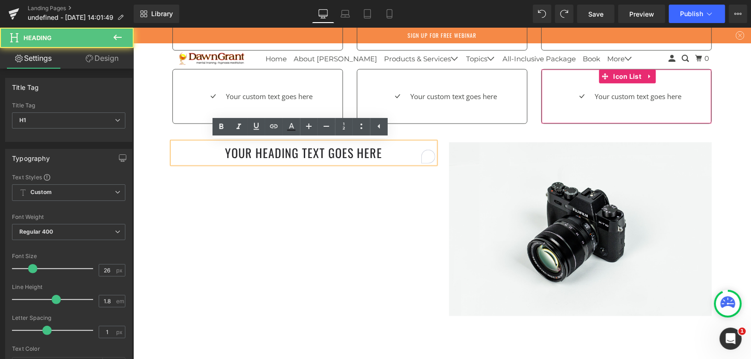
click at [283, 194] on div "Your heading text goes here Heading Image Row" at bounding box center [441, 224] width 553 height 193
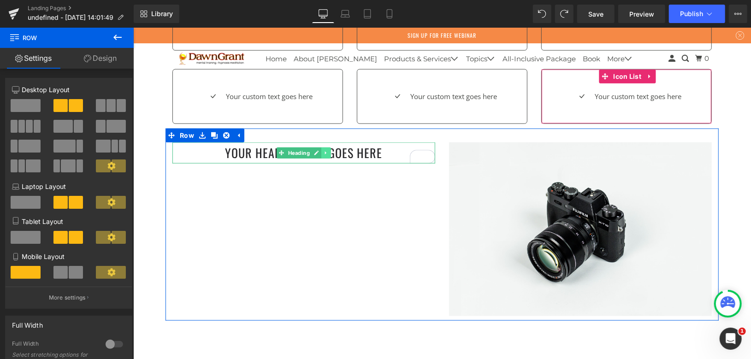
click at [323, 151] on icon at bounding box center [325, 153] width 5 height 6
click at [318, 151] on icon at bounding box center [320, 152] width 5 height 5
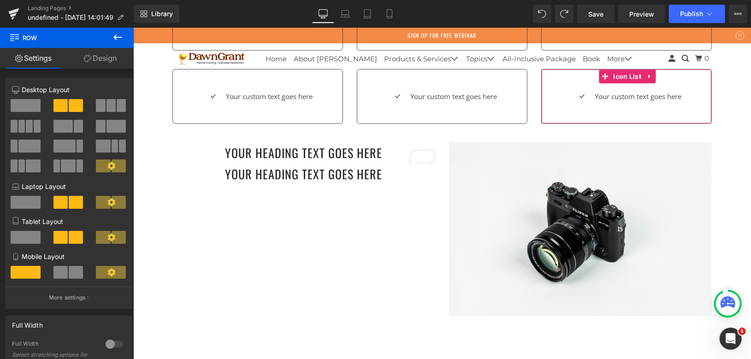
click at [123, 39] on icon at bounding box center [117, 37] width 11 height 11
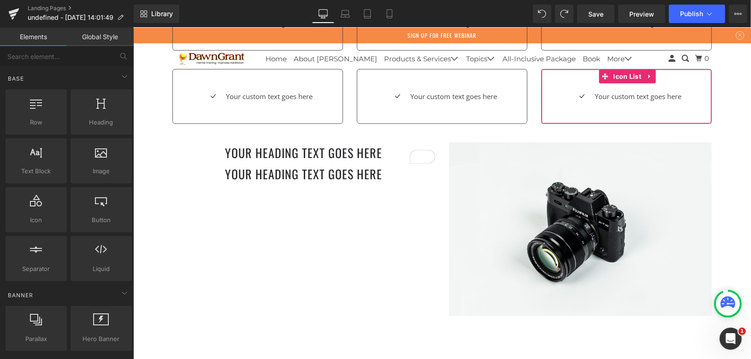
click at [77, 283] on div "Base Row rows, columns, layouts, div Heading headings, titles, h1,h2,h3,h4,h5,h…" at bounding box center [69, 318] width 130 height 70
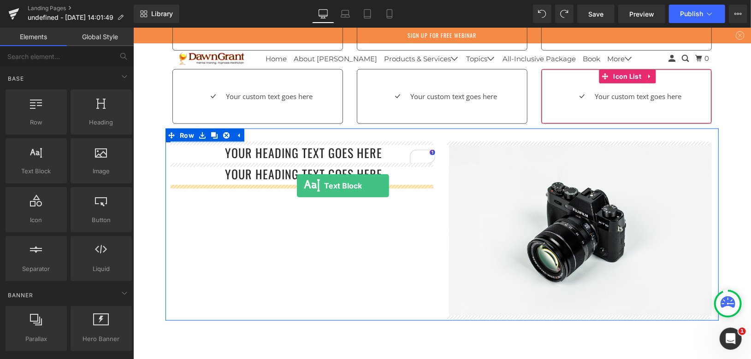
drag, startPoint x: 172, startPoint y: 197, endPoint x: 296, endPoint y: 185, distance: 124.5
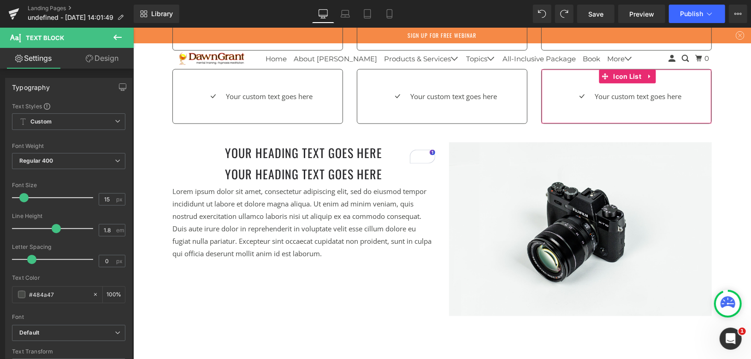
drag, startPoint x: 118, startPoint y: 35, endPoint x: 110, endPoint y: 45, distance: 12.8
click at [118, 35] on icon at bounding box center [117, 37] width 11 height 11
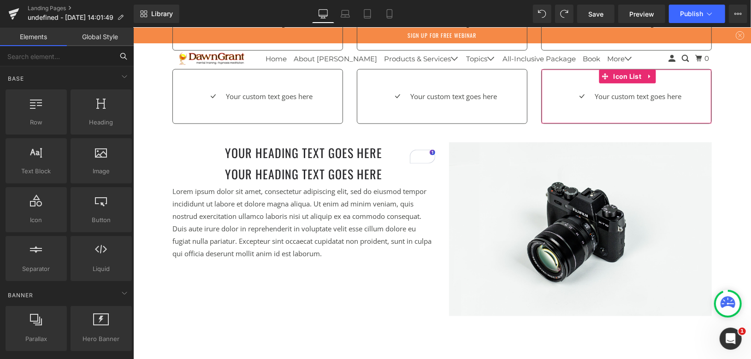
click at [106, 55] on input "text" at bounding box center [56, 56] width 113 height 20
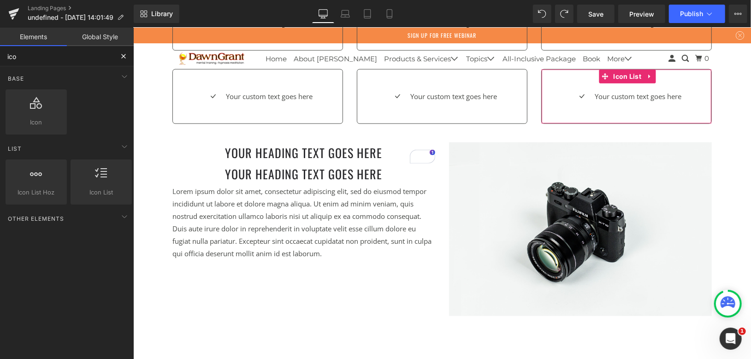
type input "icon"
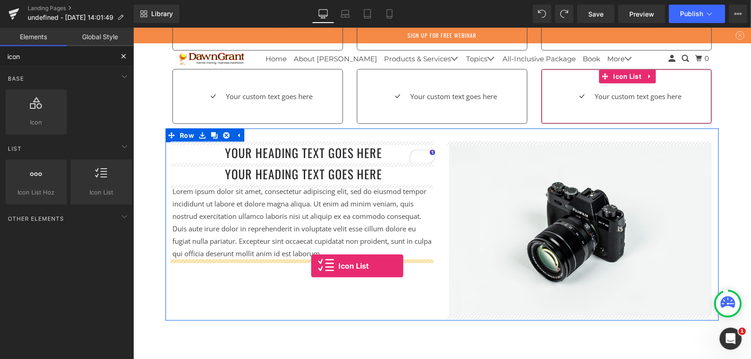
drag, startPoint x: 236, startPoint y: 210, endPoint x: 311, endPoint y: 265, distance: 93.2
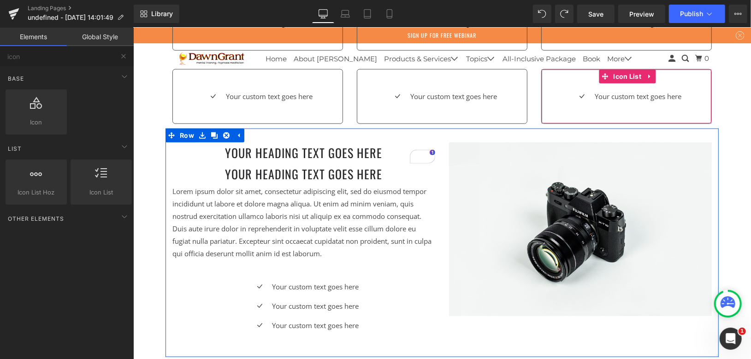
scroll to position [676, 0]
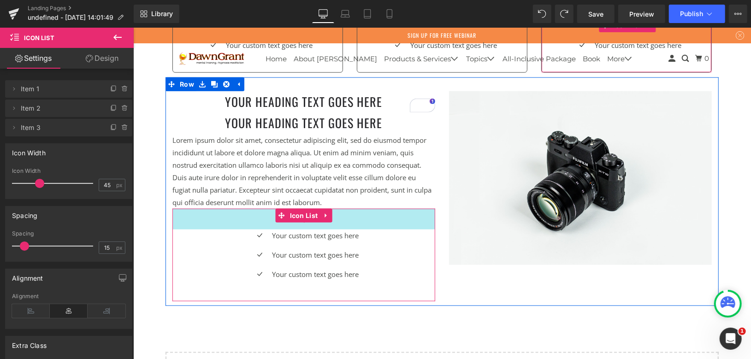
click at [384, 218] on div "45px" at bounding box center [303, 218] width 263 height 21
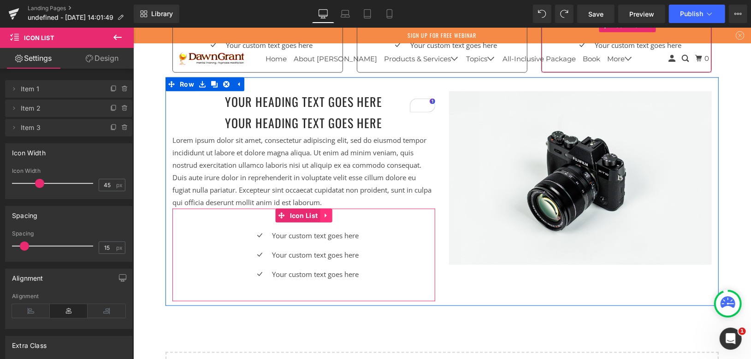
click at [326, 218] on link at bounding box center [325, 215] width 12 height 14
click at [328, 213] on icon at bounding box center [331, 215] width 6 height 6
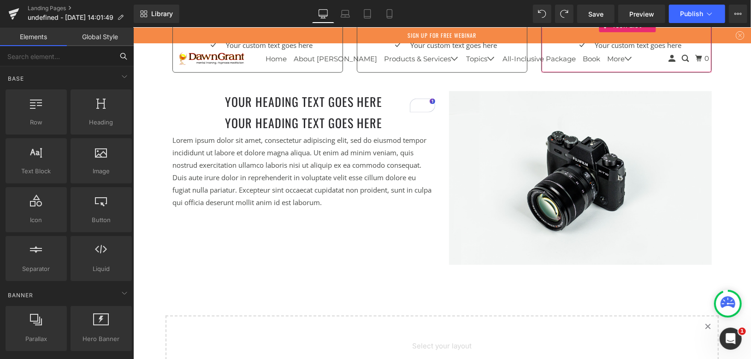
click at [71, 54] on input "text" at bounding box center [56, 56] width 113 height 20
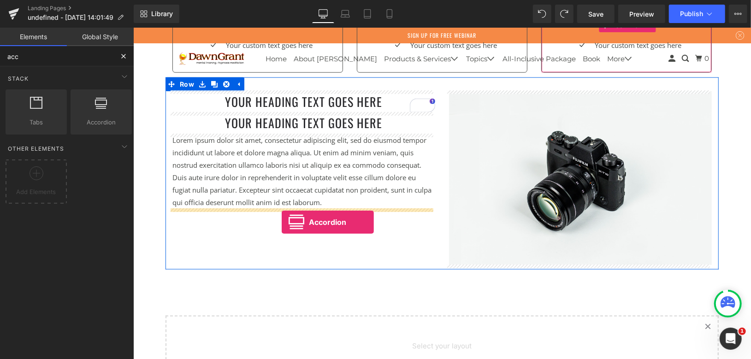
drag, startPoint x: 265, startPoint y: 156, endPoint x: 281, endPoint y: 221, distance: 67.3
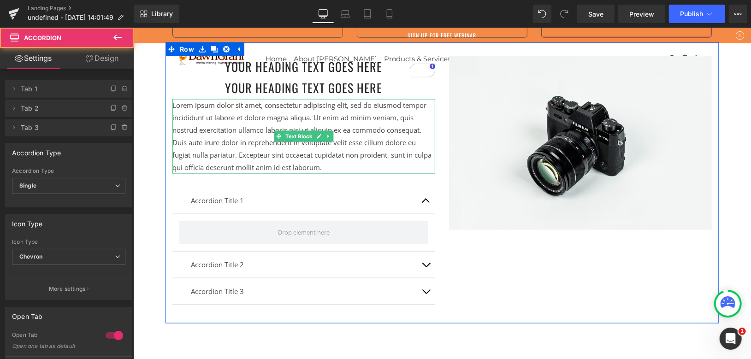
scroll to position [778, 0]
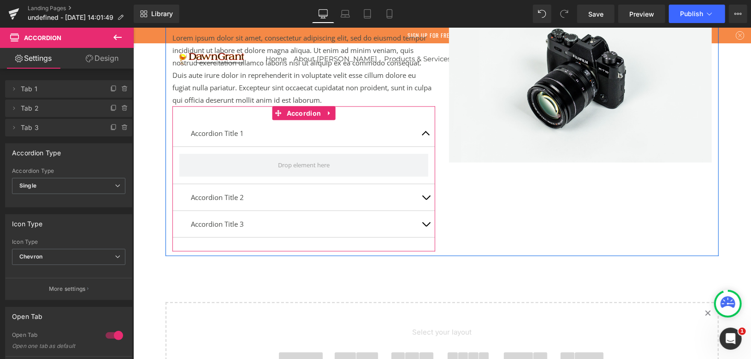
click at [425, 135] on span "button" at bounding box center [425, 135] width 0 height 0
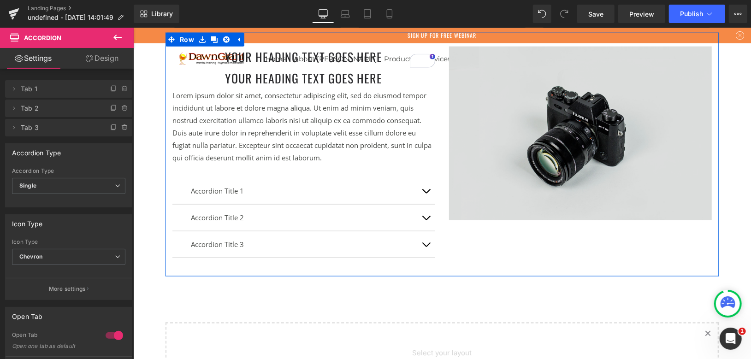
scroll to position [830, 0]
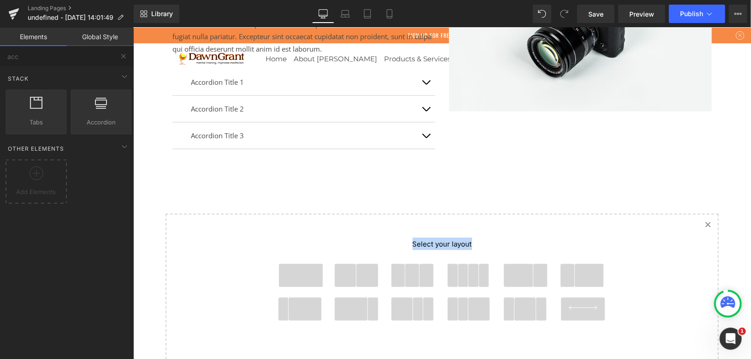
drag, startPoint x: 294, startPoint y: 275, endPoint x: 280, endPoint y: 249, distance: 29.5
click at [280, 249] on div "Select your layout" at bounding box center [441, 284] width 369 height 140
click at [307, 279] on span at bounding box center [300, 275] width 44 height 23
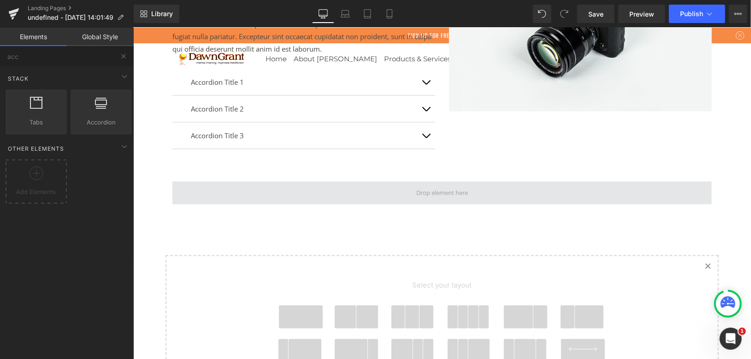
click at [223, 197] on span at bounding box center [441, 192] width 539 height 23
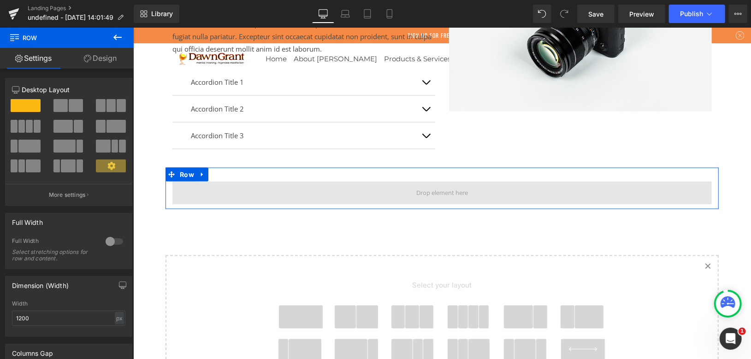
click at [270, 189] on span at bounding box center [441, 192] width 539 height 23
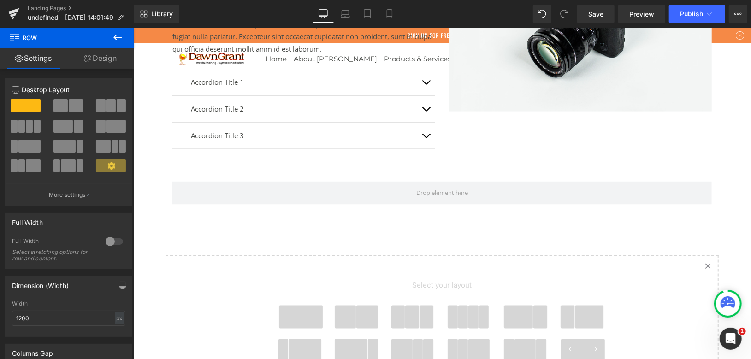
click at [121, 37] on icon at bounding box center [117, 38] width 8 height 6
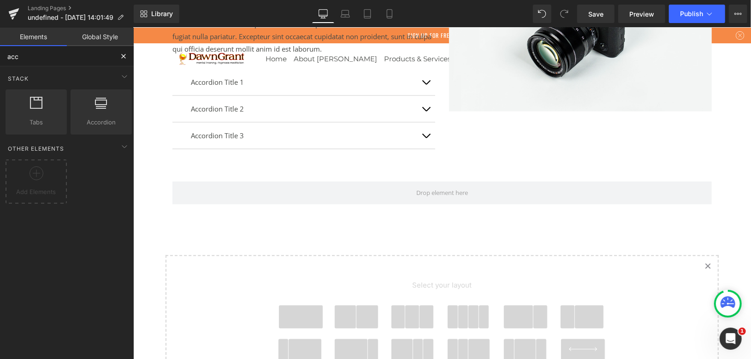
click at [52, 57] on input "acc" at bounding box center [56, 56] width 113 height 20
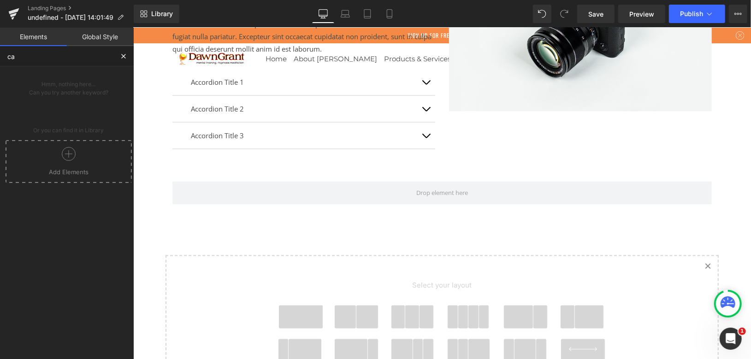
type input "car"
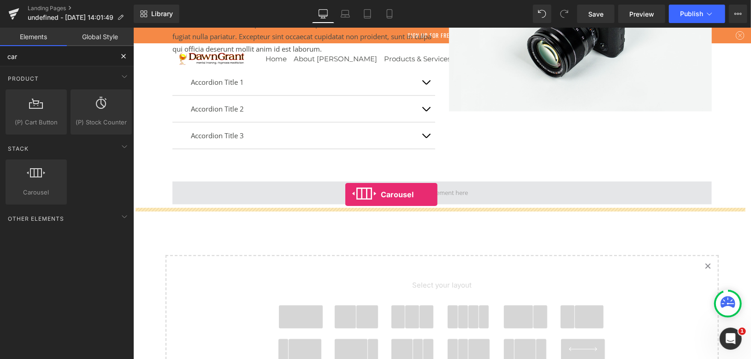
drag, startPoint x: 195, startPoint y: 189, endPoint x: 345, endPoint y: 194, distance: 149.4
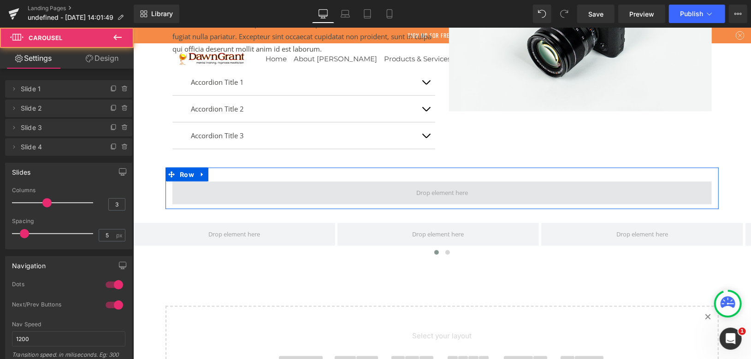
drag, startPoint x: 364, startPoint y: 218, endPoint x: 396, endPoint y: 190, distance: 42.4
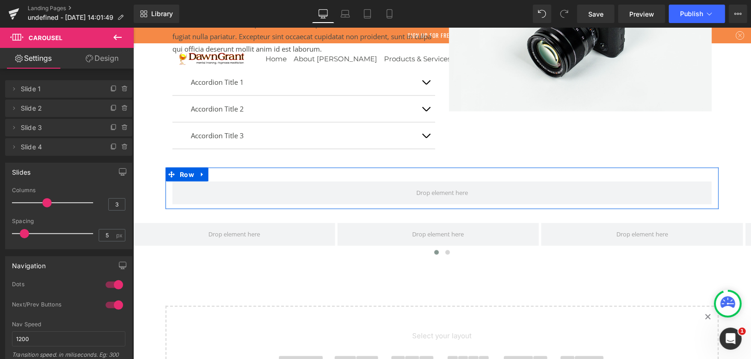
click at [324, 182] on span at bounding box center [441, 192] width 539 height 23
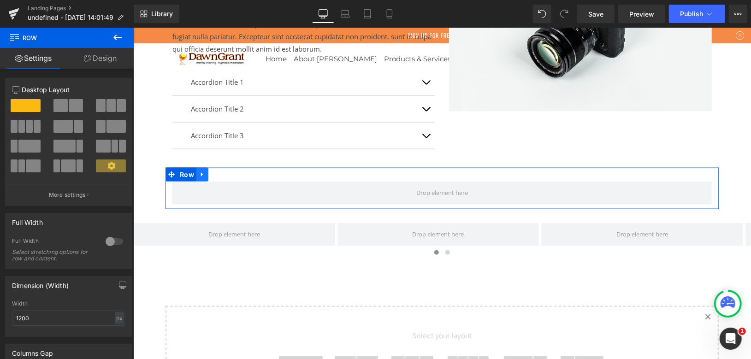
click at [199, 172] on icon at bounding box center [202, 174] width 6 height 7
click at [223, 172] on icon at bounding box center [226, 174] width 6 height 6
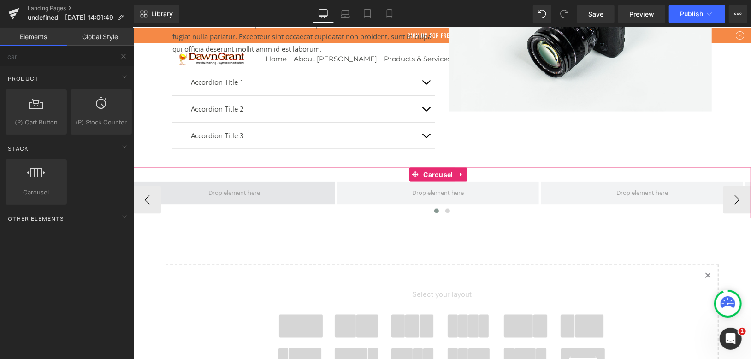
click at [224, 196] on span at bounding box center [234, 192] width 58 height 17
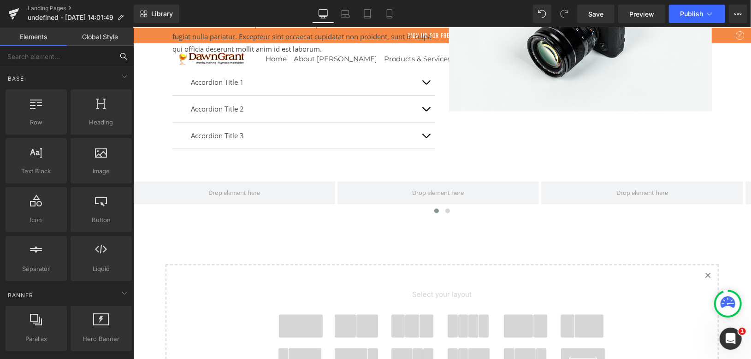
click at [76, 57] on input "text" at bounding box center [56, 56] width 113 height 20
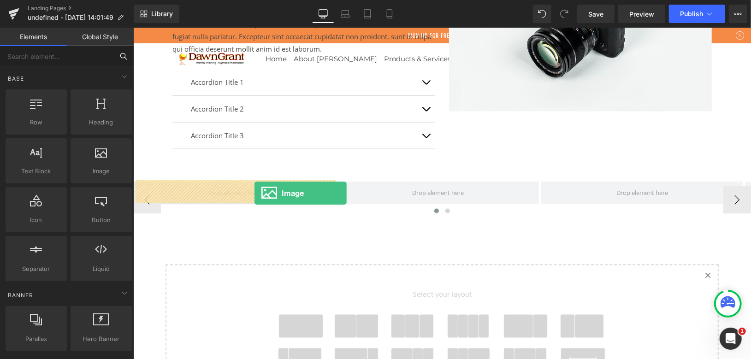
drag, startPoint x: 247, startPoint y: 197, endPoint x: 253, endPoint y: 192, distance: 7.6
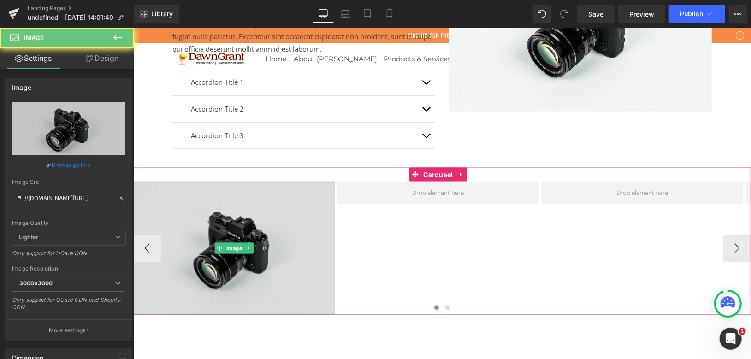
click at [289, 206] on img at bounding box center [234, 248] width 202 height 134
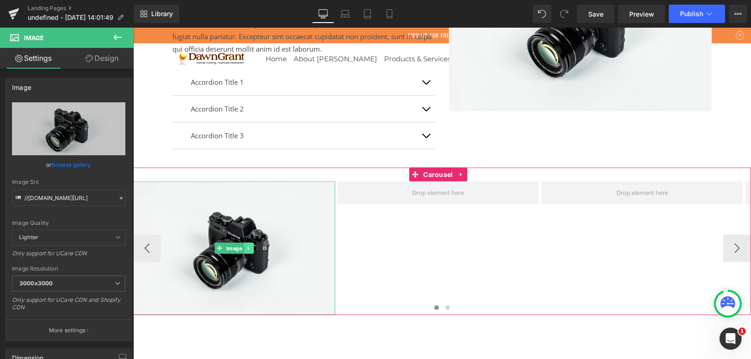
click at [249, 245] on icon at bounding box center [248, 248] width 5 height 6
click at [244, 247] on icon at bounding box center [243, 248] width 5 height 5
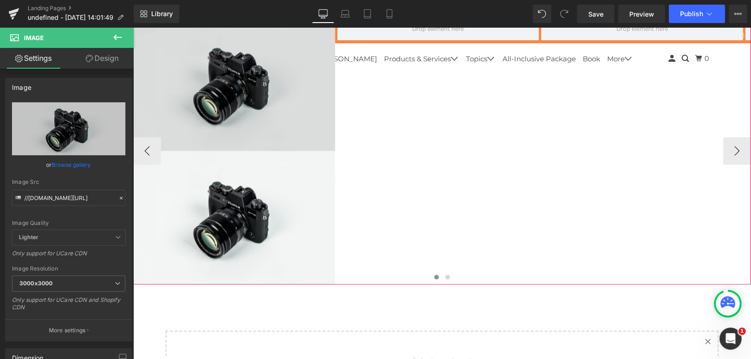
scroll to position [875, 0]
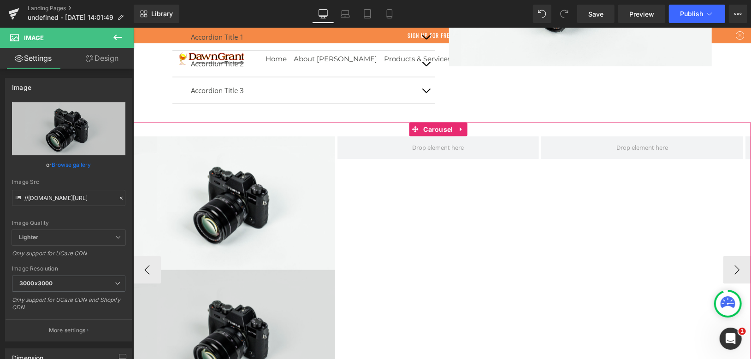
click at [230, 292] on img at bounding box center [234, 337] width 202 height 134
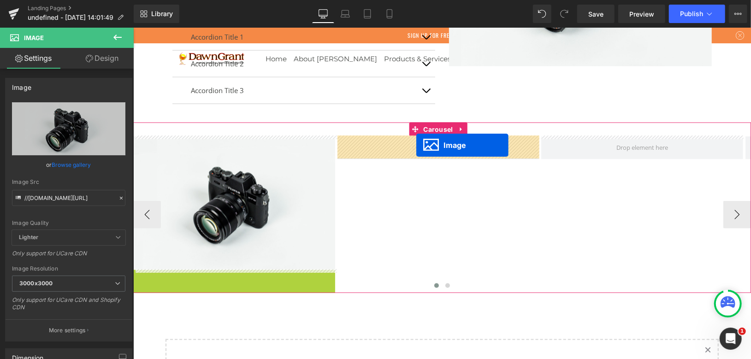
drag, startPoint x: 220, startPoint y: 336, endPoint x: 416, endPoint y: 145, distance: 273.1
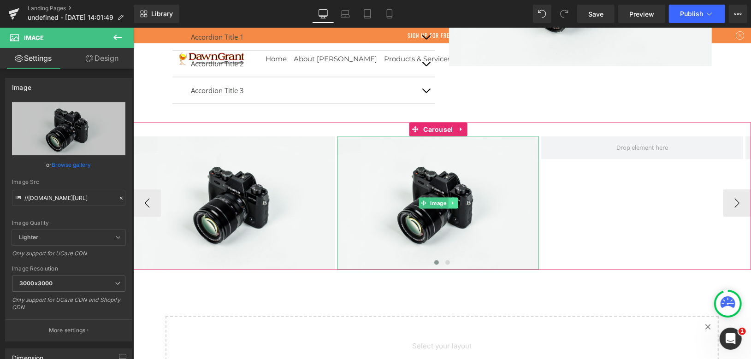
click at [451, 205] on icon at bounding box center [452, 203] width 5 height 6
click at [449, 203] on icon at bounding box center [447, 203] width 5 height 6
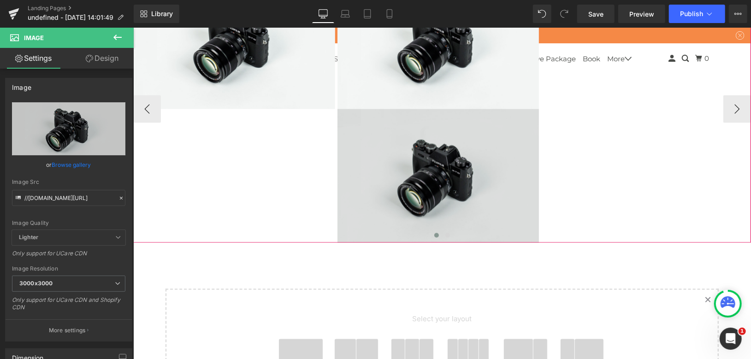
click at [433, 191] on img at bounding box center [438, 176] width 202 height 134
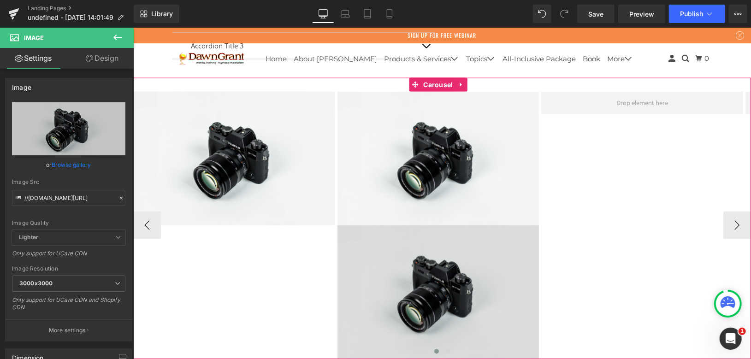
scroll to position [933, 0]
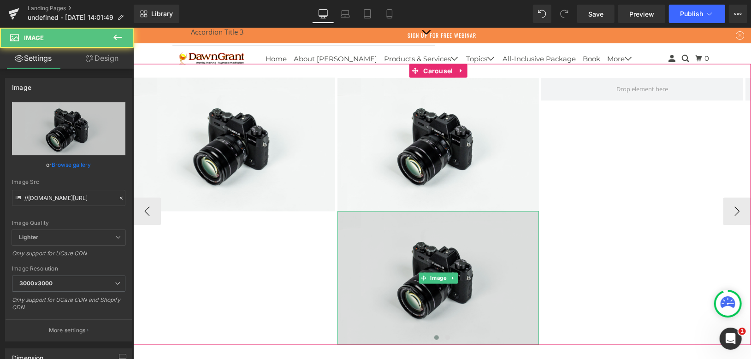
click at [439, 252] on img at bounding box center [438, 278] width 202 height 134
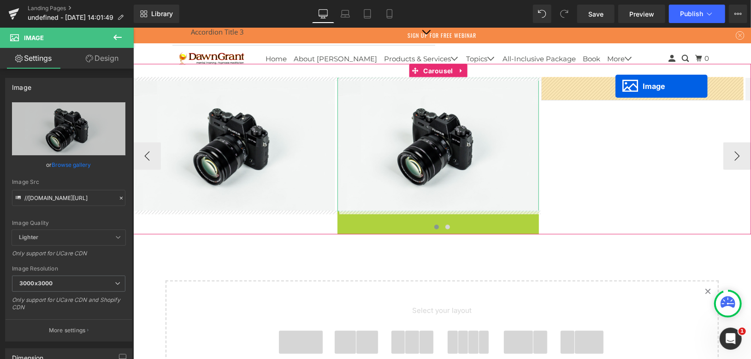
drag, startPoint x: 425, startPoint y: 277, endPoint x: 615, endPoint y: 86, distance: 269.2
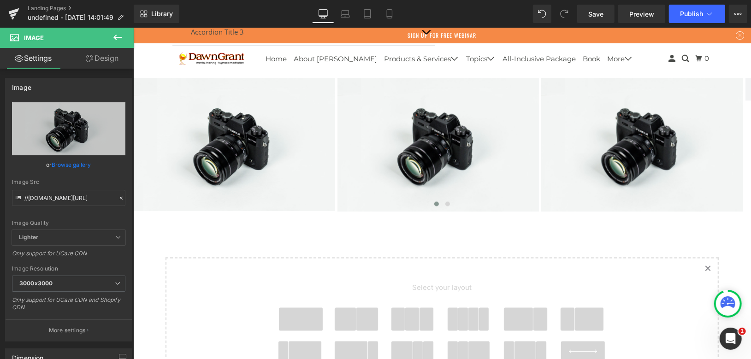
scroll to position [882, 0]
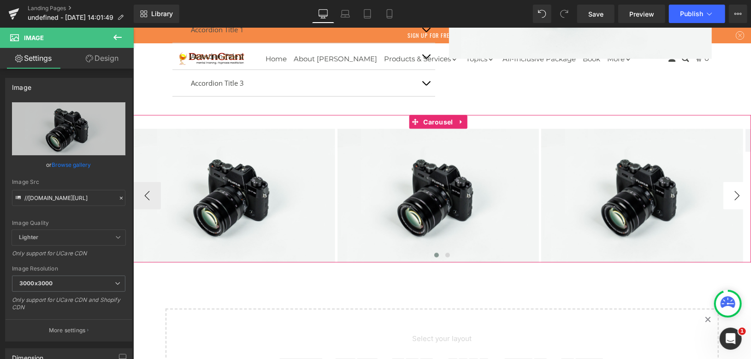
click at [727, 193] on button "›" at bounding box center [737, 196] width 28 height 28
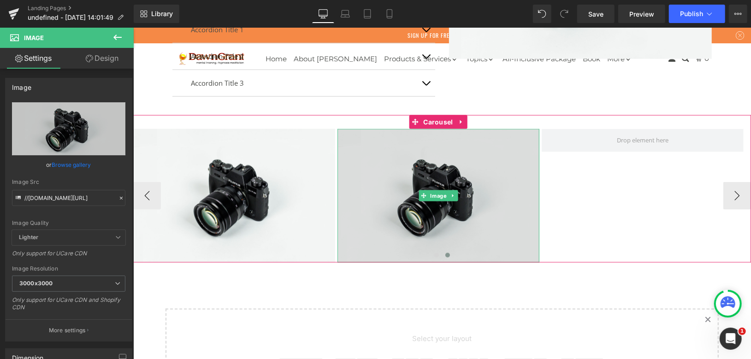
click at [508, 169] on img at bounding box center [438, 196] width 202 height 134
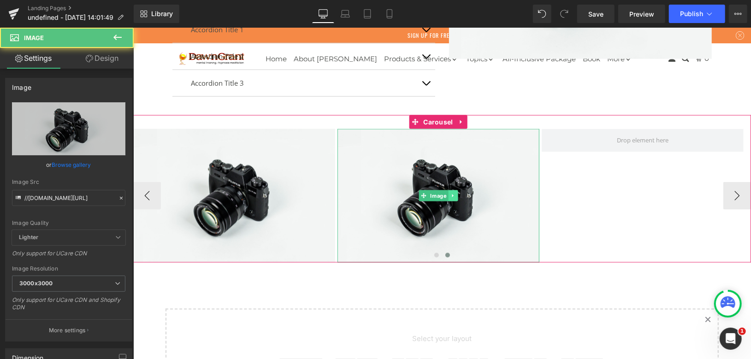
click at [454, 194] on icon at bounding box center [452, 196] width 5 height 6
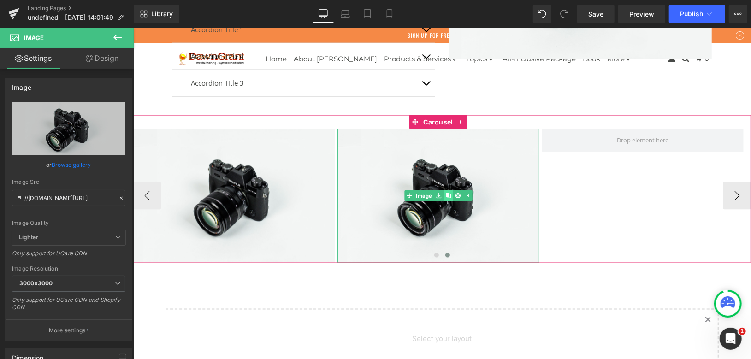
click at [448, 194] on icon at bounding box center [447, 195] width 5 height 5
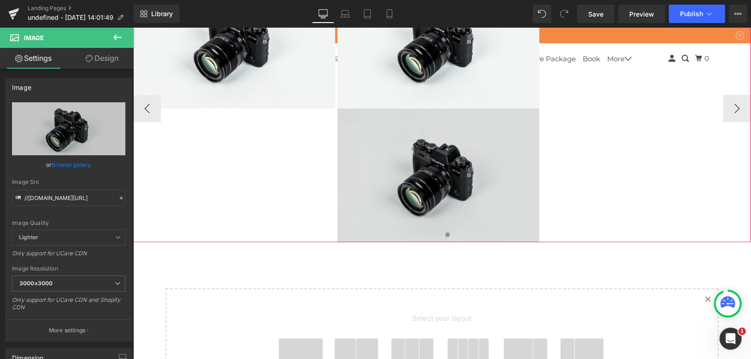
click at [441, 193] on img at bounding box center [438, 175] width 202 height 134
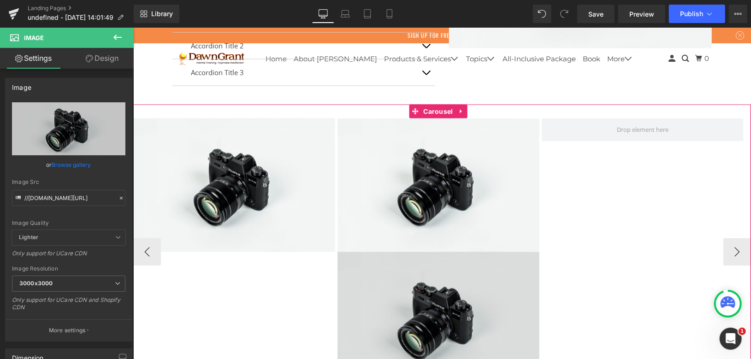
click at [431, 264] on img at bounding box center [438, 319] width 202 height 134
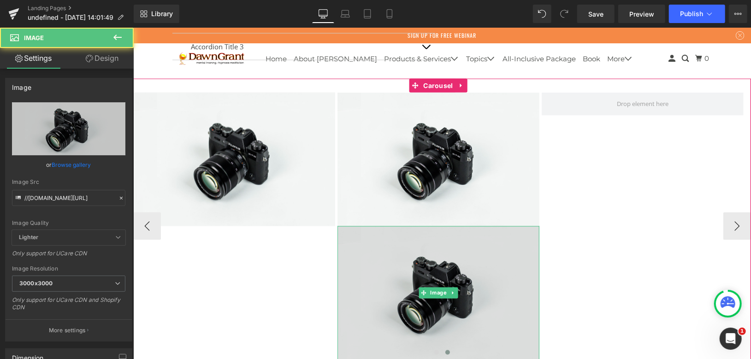
scroll to position [934, 0]
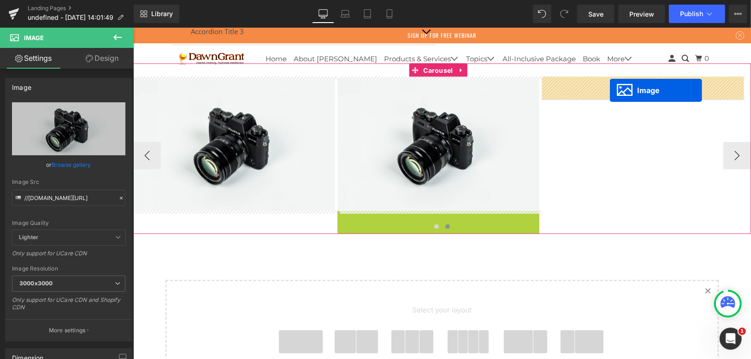
drag, startPoint x: 423, startPoint y: 275, endPoint x: 609, endPoint y: 89, distance: 262.7
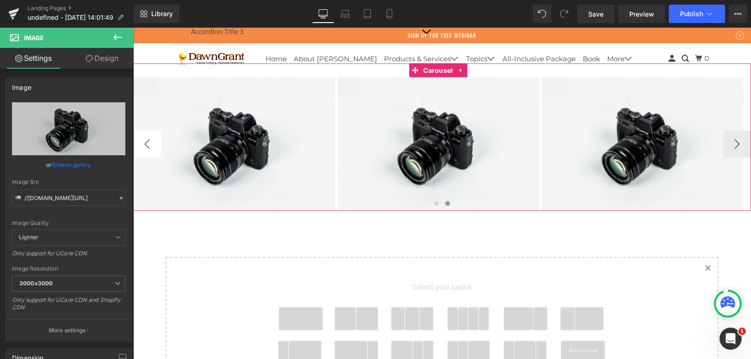
click at [150, 143] on button "‹" at bounding box center [147, 144] width 28 height 28
click at [150, 143] on img at bounding box center [234, 144] width 202 height 134
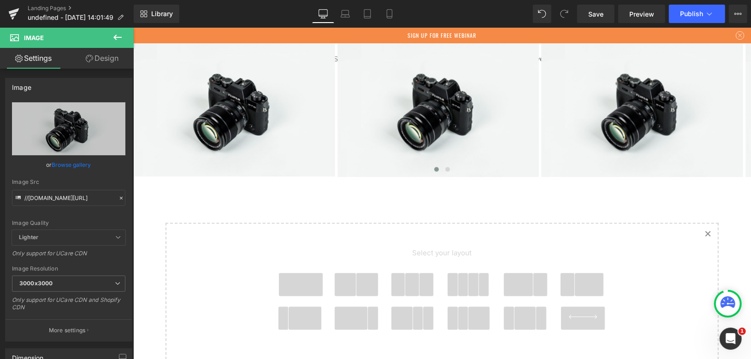
scroll to position [985, 0]
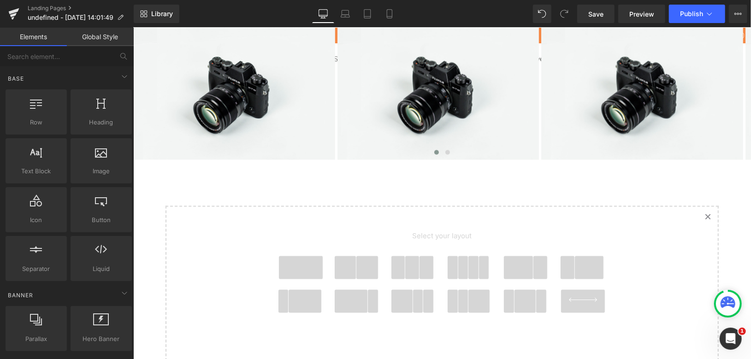
drag, startPoint x: 294, startPoint y: 270, endPoint x: 300, endPoint y: 262, distance: 9.2
click at [301, 262] on span at bounding box center [300, 267] width 44 height 23
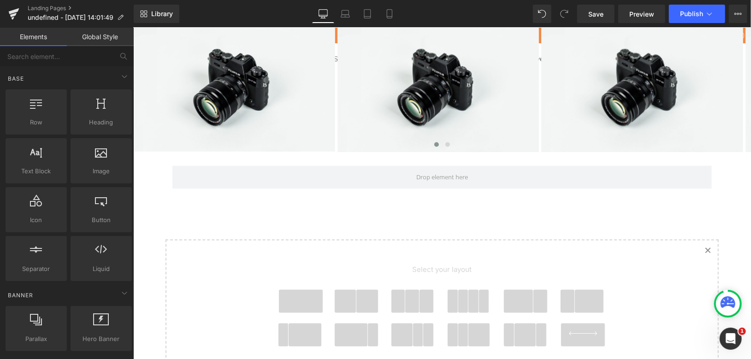
click at [299, 262] on span "Select your layout" at bounding box center [441, 271] width 341 height 35
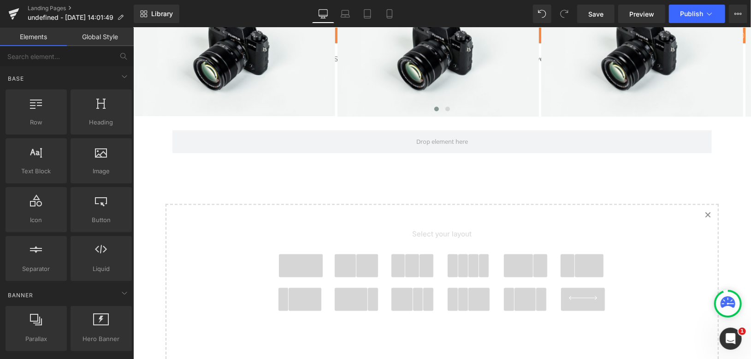
scroll to position [977, 0]
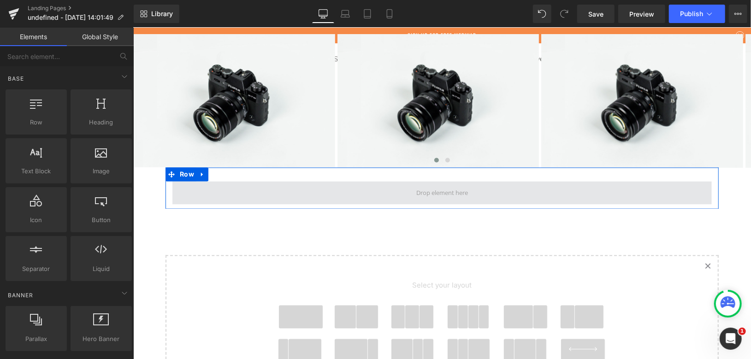
click at [373, 193] on span at bounding box center [441, 192] width 539 height 23
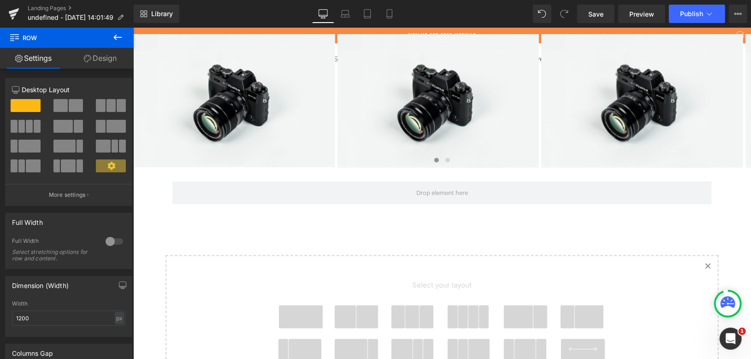
click at [118, 38] on icon at bounding box center [117, 37] width 11 height 11
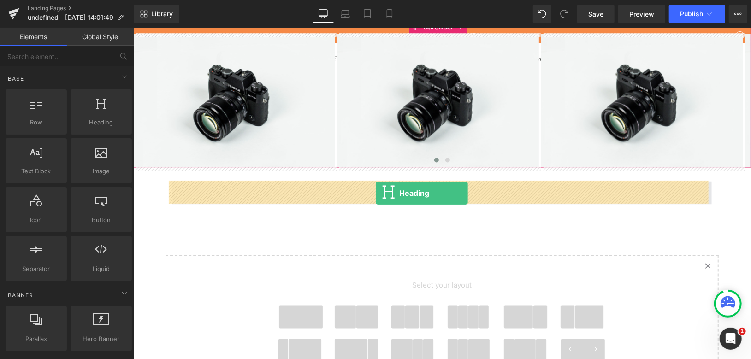
drag, startPoint x: 231, startPoint y: 149, endPoint x: 375, endPoint y: 193, distance: 150.6
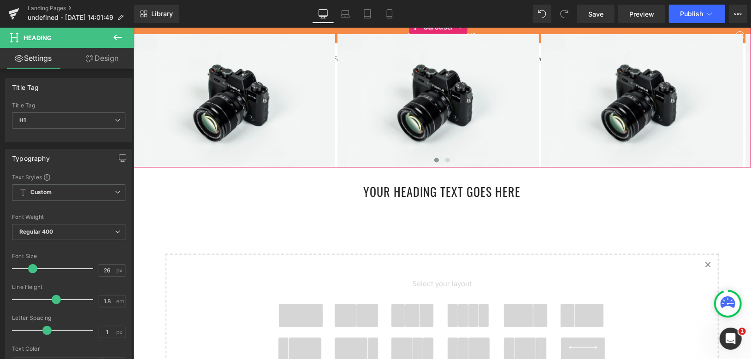
click at [114, 33] on icon at bounding box center [117, 37] width 11 height 11
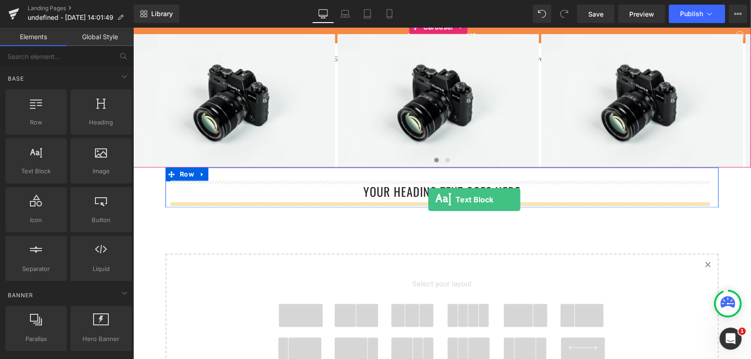
drag, startPoint x: 174, startPoint y: 197, endPoint x: 428, endPoint y: 199, distance: 253.9
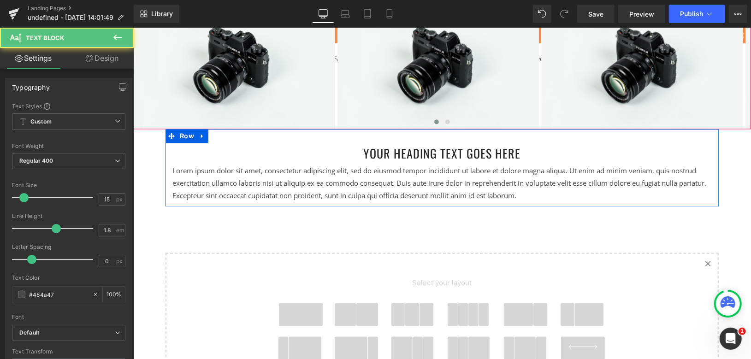
scroll to position [1028, 0]
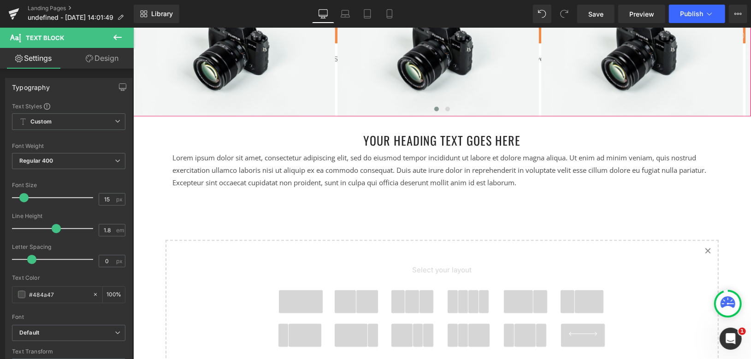
click at [118, 38] on icon at bounding box center [117, 37] width 11 height 11
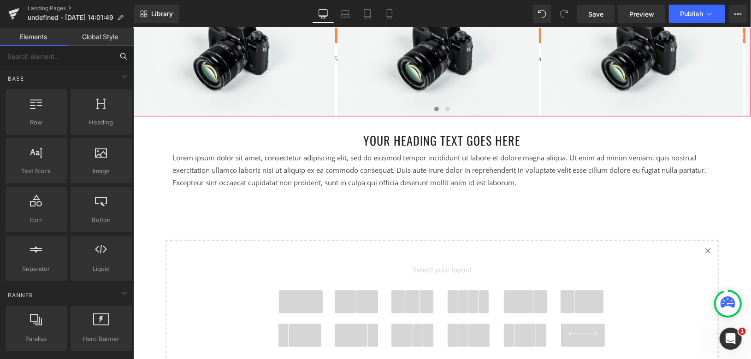
click at [62, 56] on input "text" at bounding box center [56, 56] width 113 height 20
type input "tab"
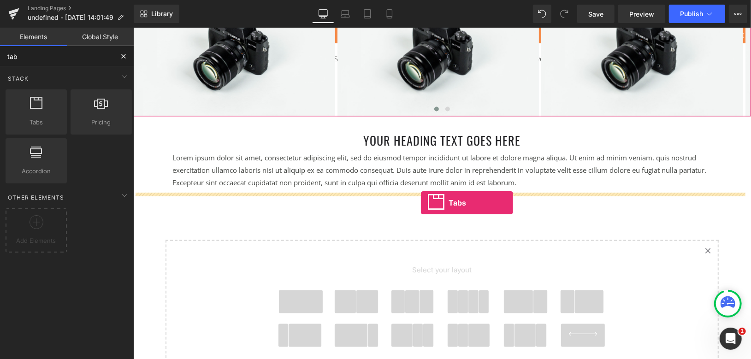
drag, startPoint x: 167, startPoint y: 148, endPoint x: 420, endPoint y: 203, distance: 259.2
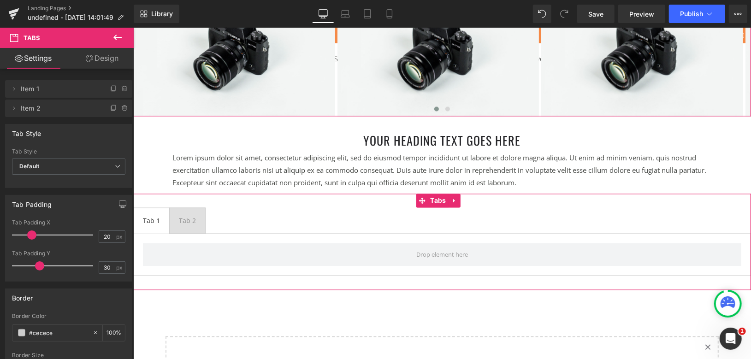
click at [246, 219] on ul "Tab 1 Text Block Tab 2 Text Block" at bounding box center [442, 220] width 618 height 26
click at [100, 167] on span "Default" at bounding box center [68, 167] width 113 height 16
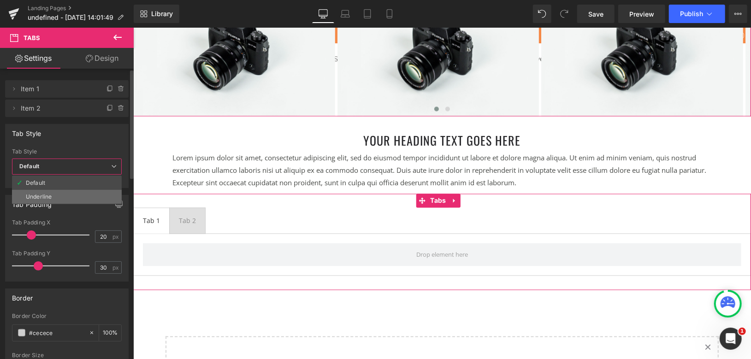
click at [72, 190] on li "Underline" at bounding box center [67, 197] width 110 height 14
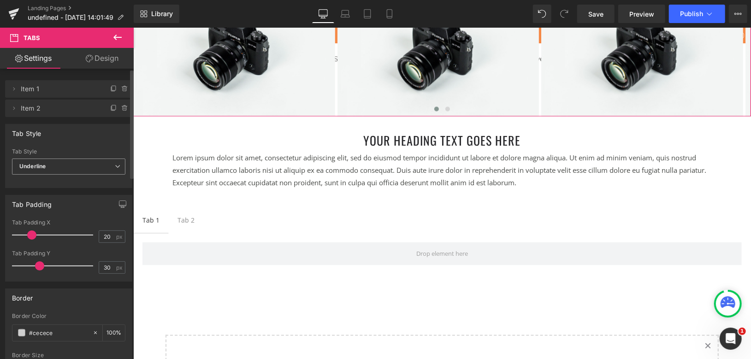
click at [105, 165] on span "Underline" at bounding box center [68, 167] width 113 height 16
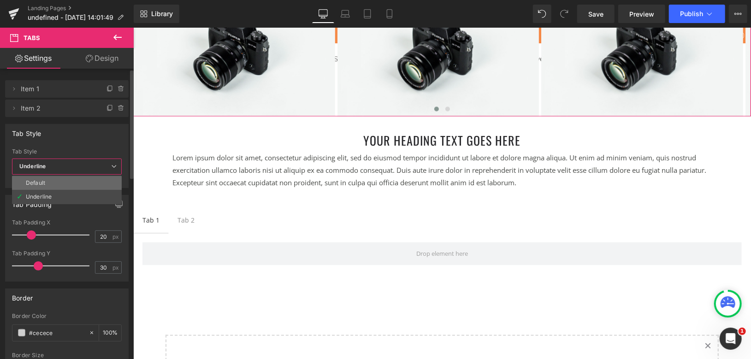
click at [53, 185] on li "Default" at bounding box center [67, 183] width 110 height 14
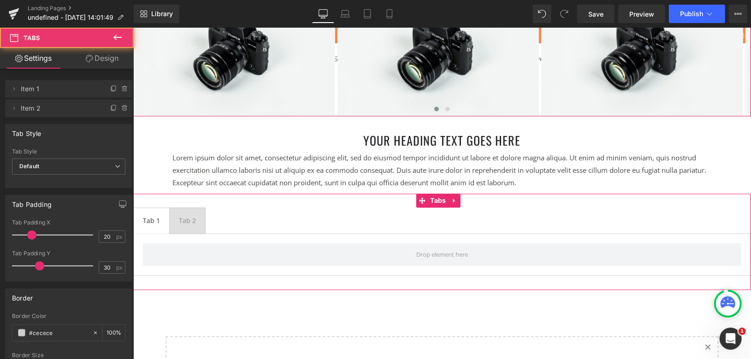
click at [265, 212] on ul "Tab 1 Text Block Tab 2 Text Block" at bounding box center [442, 220] width 618 height 26
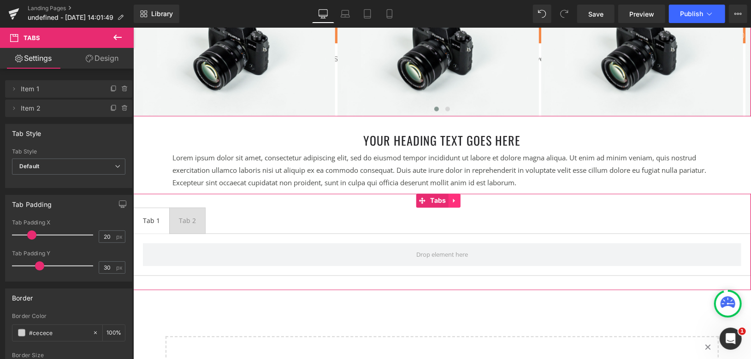
click at [457, 199] on link at bounding box center [454, 201] width 12 height 14
click at [459, 200] on icon at bounding box center [460, 200] width 6 height 6
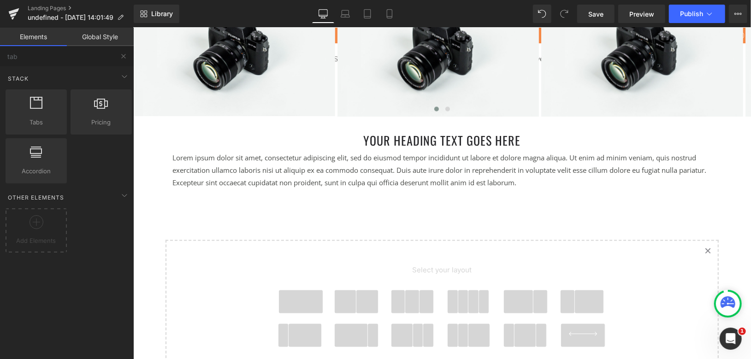
click at [411, 301] on span at bounding box center [412, 301] width 14 height 23
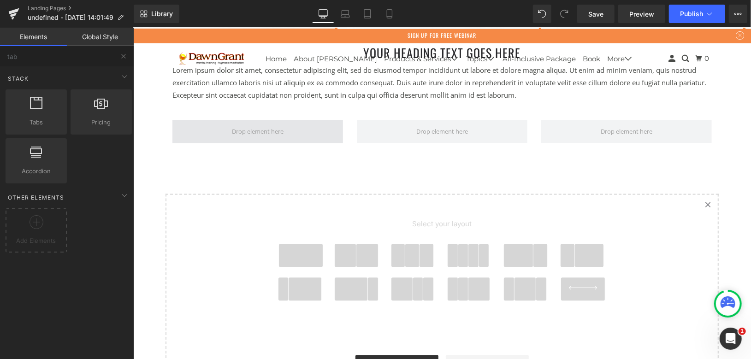
scroll to position [1106, 0]
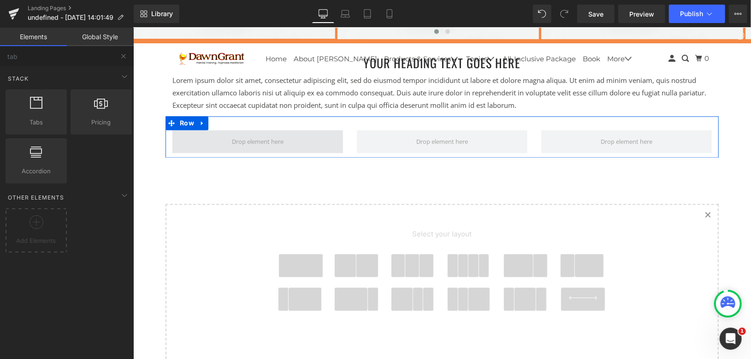
click at [255, 134] on span at bounding box center [257, 141] width 58 height 17
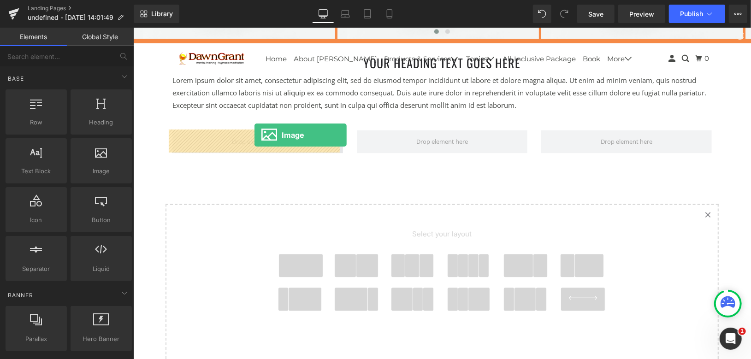
drag, startPoint x: 242, startPoint y: 192, endPoint x: 254, endPoint y: 135, distance: 58.3
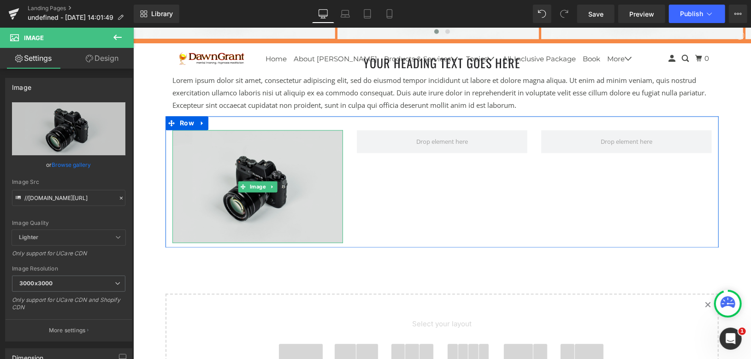
click at [247, 153] on img at bounding box center [257, 186] width 171 height 113
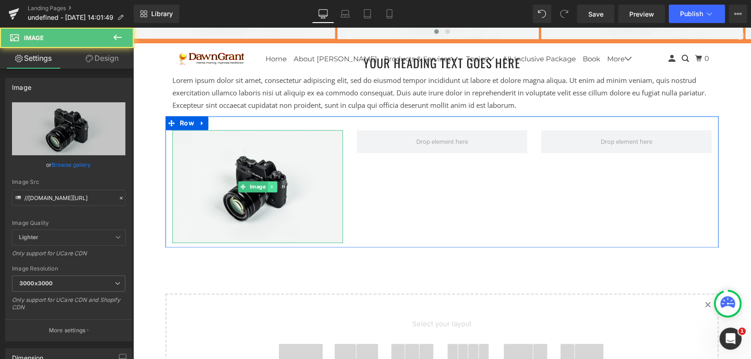
click at [267, 182] on link at bounding box center [272, 186] width 10 height 11
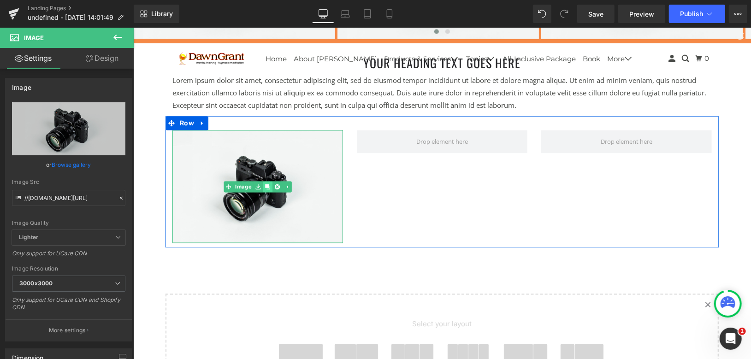
click at [265, 184] on icon at bounding box center [267, 186] width 5 height 5
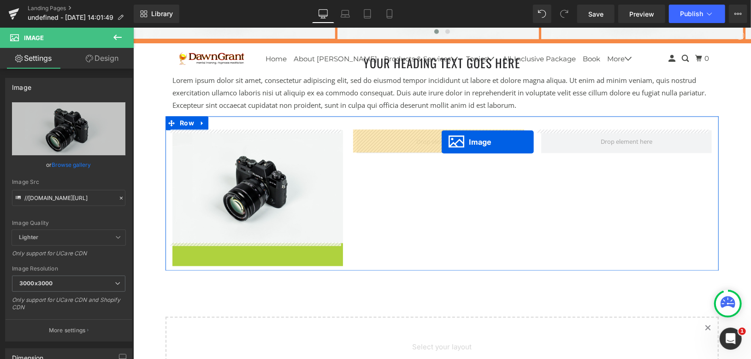
drag, startPoint x: 277, startPoint y: 275, endPoint x: 441, endPoint y: 141, distance: 212.0
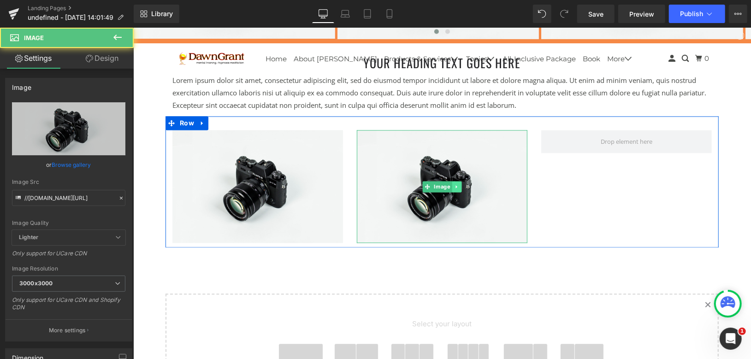
click at [453, 187] on icon at bounding box center [455, 187] width 5 height 6
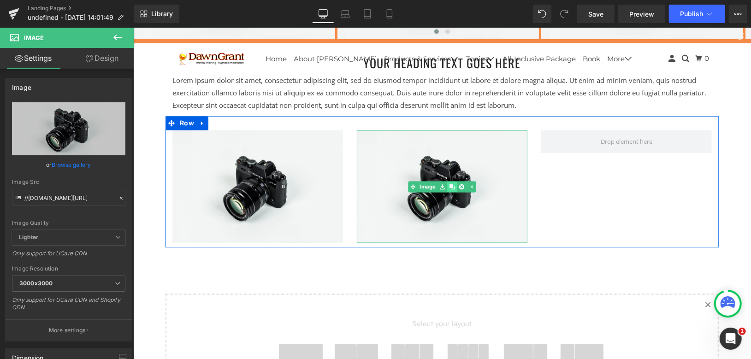
click at [449, 186] on icon at bounding box center [451, 186] width 5 height 5
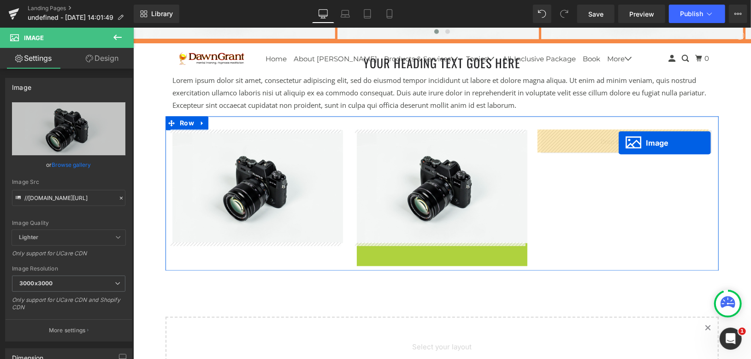
drag, startPoint x: 424, startPoint y: 296, endPoint x: 618, endPoint y: 142, distance: 247.7
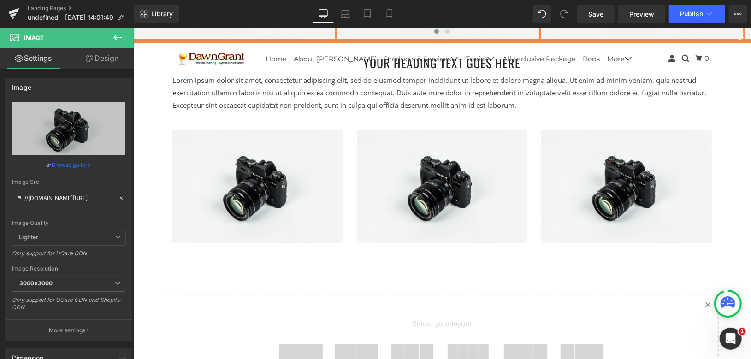
click at [118, 37] on icon at bounding box center [117, 38] width 8 height 6
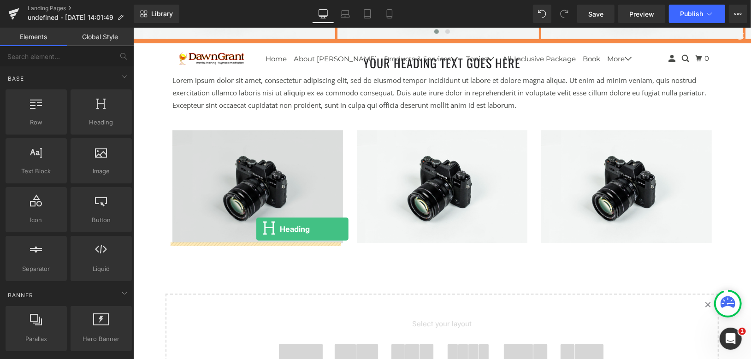
drag, startPoint x: 261, startPoint y: 169, endPoint x: 256, endPoint y: 229, distance: 59.7
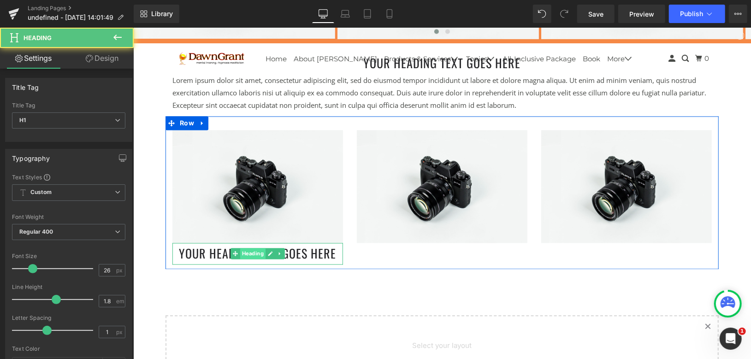
click at [253, 252] on span "Heading" at bounding box center [252, 253] width 25 height 11
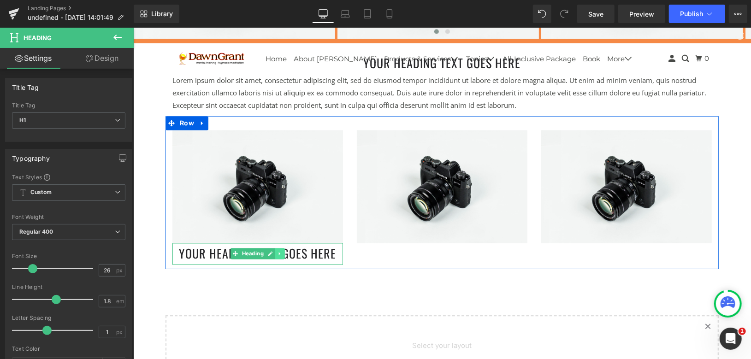
click at [277, 252] on icon at bounding box center [279, 254] width 5 height 6
click at [272, 254] on icon at bounding box center [274, 254] width 5 height 6
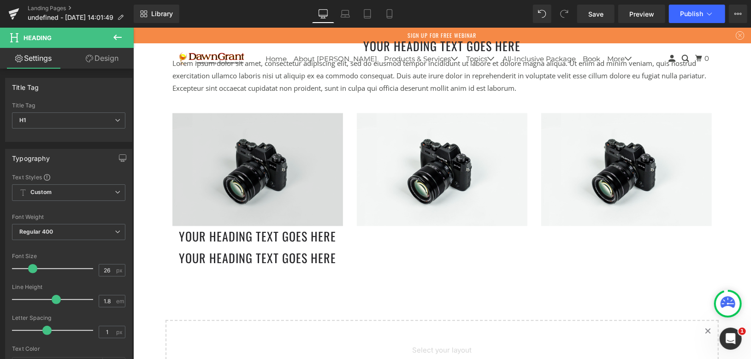
scroll to position [1100, 0]
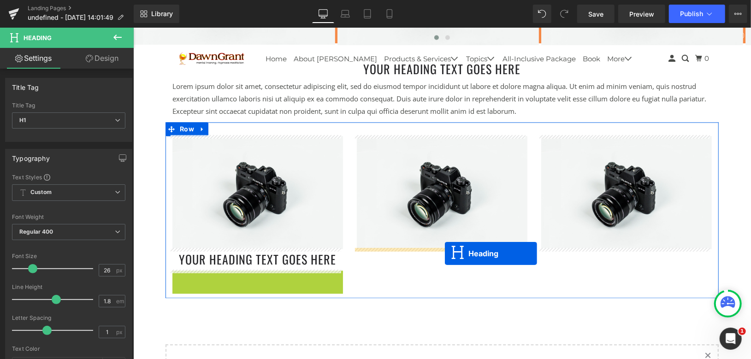
drag, startPoint x: 234, startPoint y: 278, endPoint x: 444, endPoint y: 253, distance: 211.6
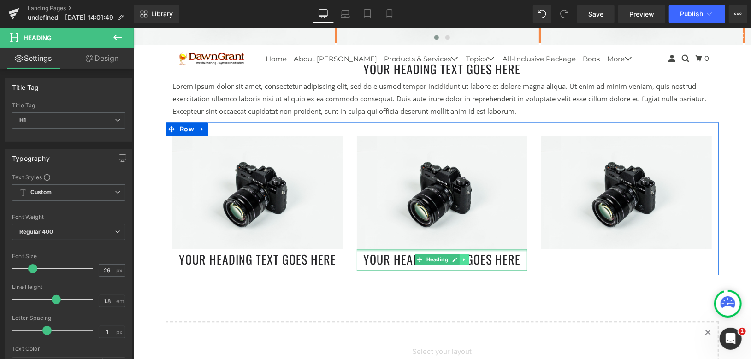
click at [462, 260] on link at bounding box center [464, 259] width 10 height 11
click at [456, 257] on icon at bounding box center [458, 259] width 5 height 5
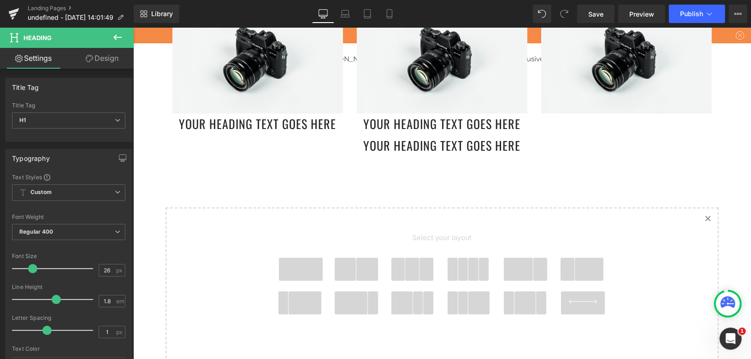
scroll to position [1147, 0]
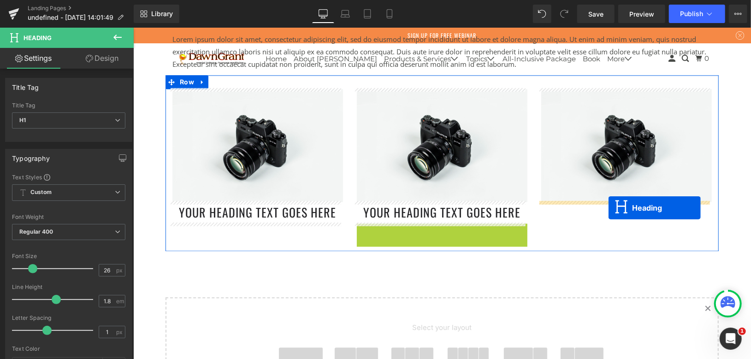
drag, startPoint x: 418, startPoint y: 234, endPoint x: 608, endPoint y: 207, distance: 191.7
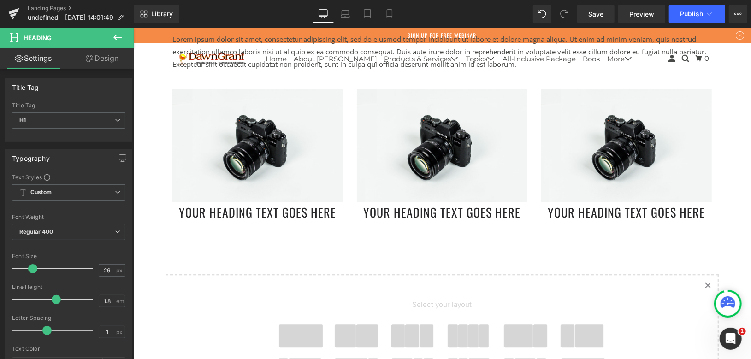
click at [124, 32] on button at bounding box center [117, 38] width 32 height 20
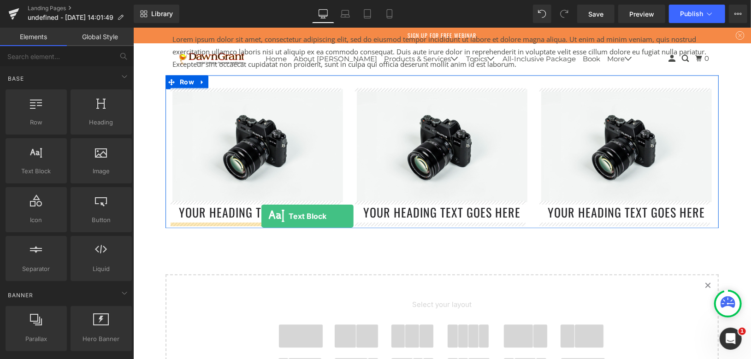
drag, startPoint x: 165, startPoint y: 193, endPoint x: 261, endPoint y: 216, distance: 98.6
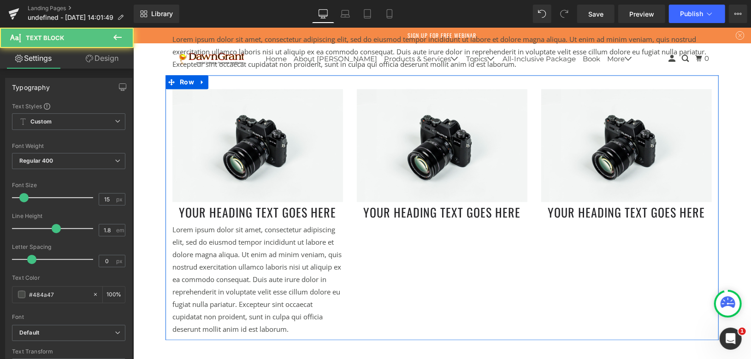
click at [271, 236] on p "Lorem ipsum dolor sit amet, consectetur adipiscing elit, sed do eiusmod tempor …" at bounding box center [257, 279] width 171 height 112
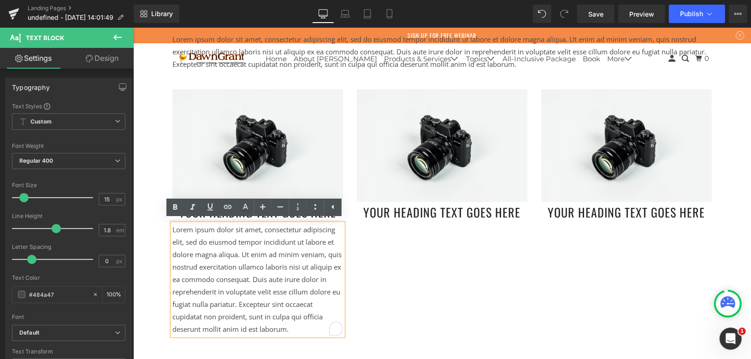
click at [378, 254] on div "Image Your heading text goes here Heading Lorem ipsum dolor sit amet, consectet…" at bounding box center [441, 207] width 553 height 265
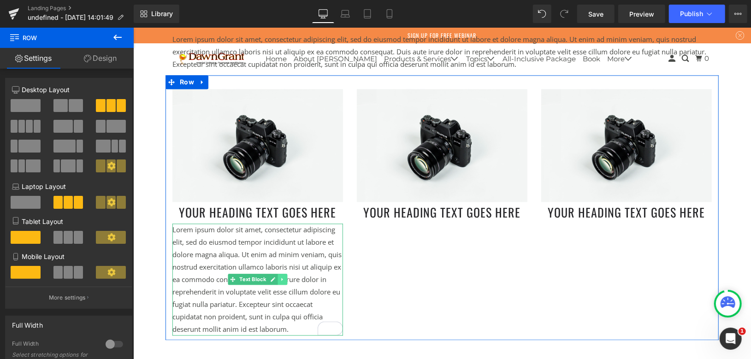
click at [279, 279] on icon at bounding box center [281, 279] width 5 height 6
click at [275, 277] on icon at bounding box center [277, 279] width 5 height 5
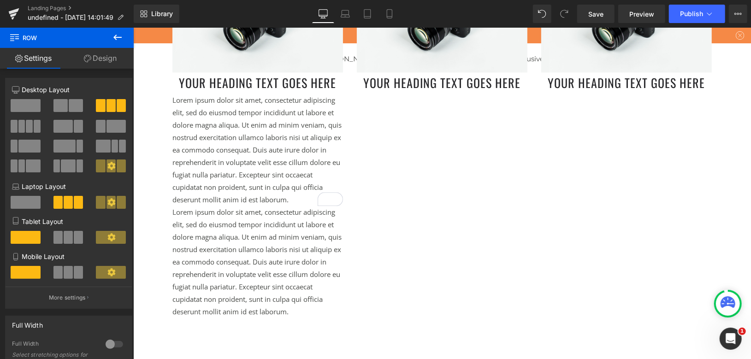
scroll to position [1264, 0]
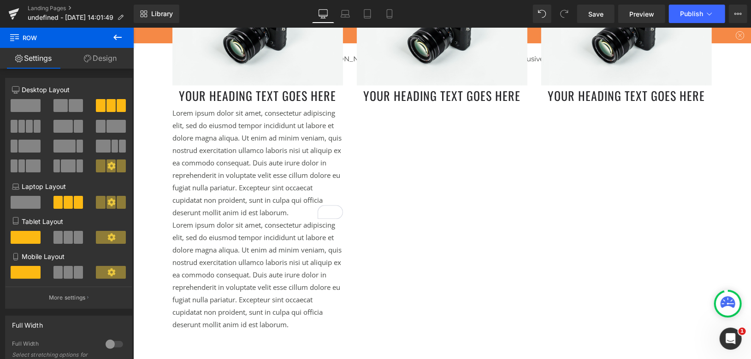
click at [235, 246] on p "Lorem ipsum dolor sit amet, consectetur adipiscing elit, sed do eiusmod tempor …" at bounding box center [257, 274] width 171 height 112
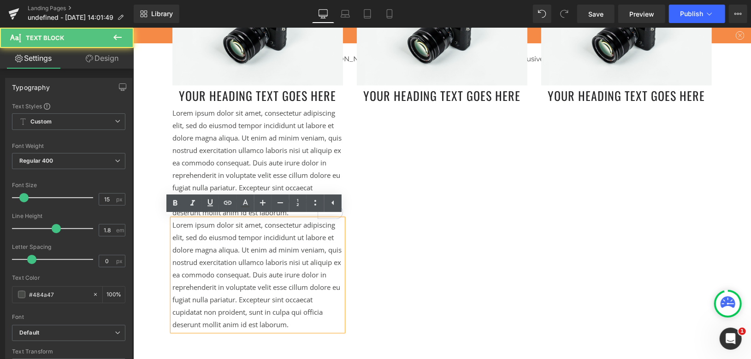
click at [270, 146] on p "Lorem ipsum dolor sit amet, consectetur adipiscing elit, sed do eiusmod tempor …" at bounding box center [257, 162] width 171 height 112
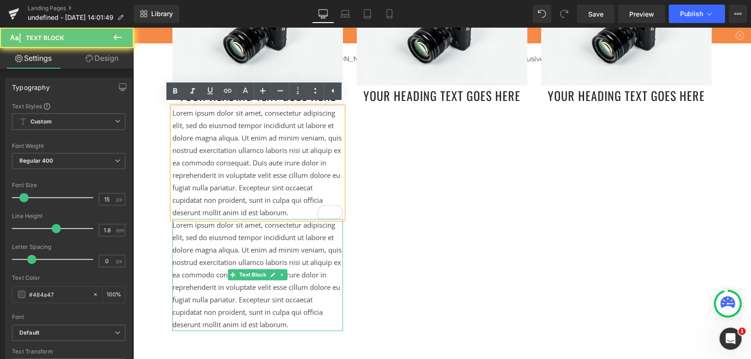
click at [248, 249] on p "Lorem ipsum dolor sit amet, consectetur adipiscing elit, sed do eiusmod tempor …" at bounding box center [257, 274] width 171 height 112
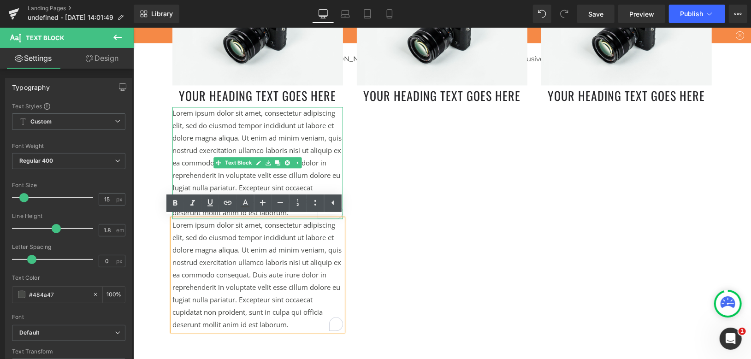
click at [276, 147] on p "Lorem ipsum dolor sit amet, consectetur adipiscing elit, sed do eiusmod tempor …" at bounding box center [257, 162] width 171 height 112
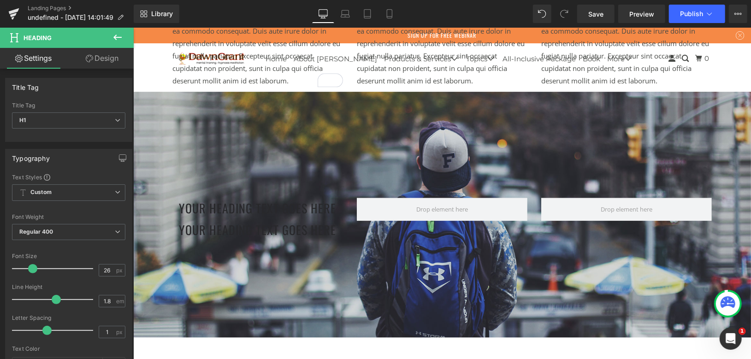
click at [248, 231] on div "Your heading text goes here Heading" at bounding box center [257, 230] width 171 height 22
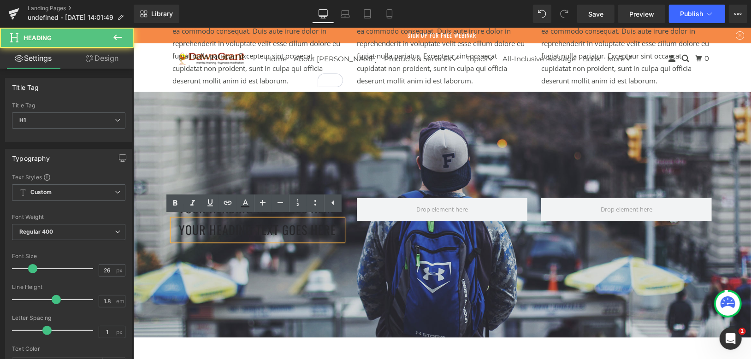
click at [253, 177] on div at bounding box center [442, 214] width 618 height 246
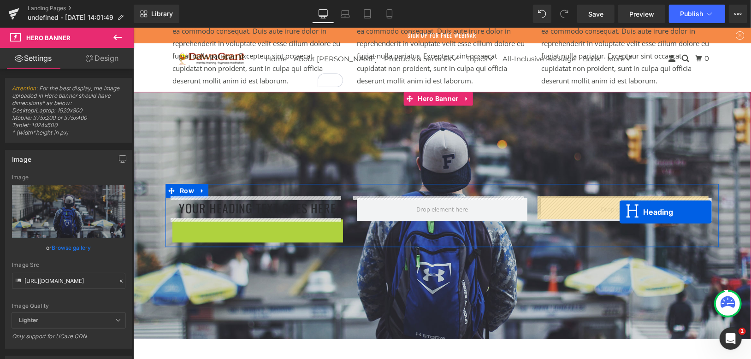
drag, startPoint x: 231, startPoint y: 229, endPoint x: 619, endPoint y: 212, distance: 388.4
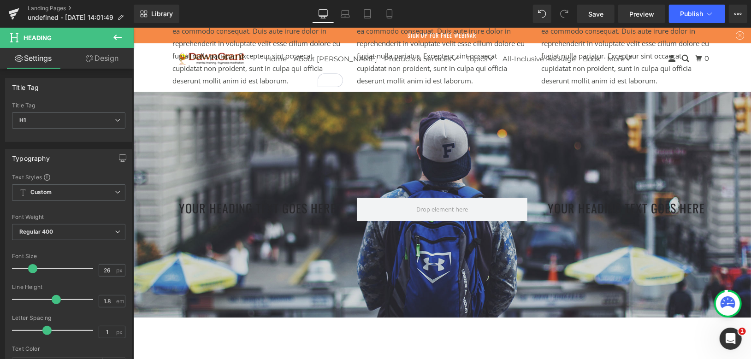
drag, startPoint x: 116, startPoint y: 33, endPoint x: 111, endPoint y: 38, distance: 7.2
click at [116, 33] on icon at bounding box center [117, 37] width 11 height 11
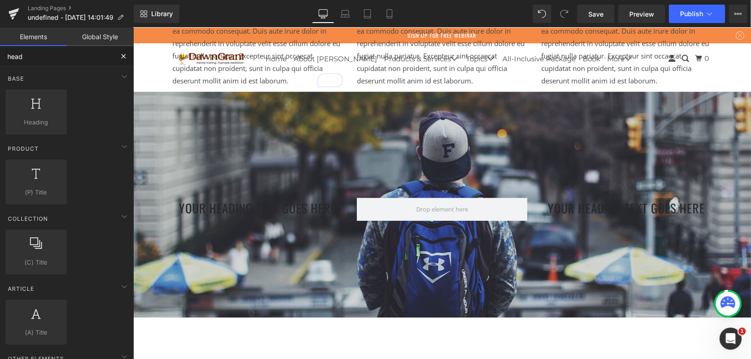
click at [62, 62] on input "head" at bounding box center [56, 56] width 113 height 20
type input "te"
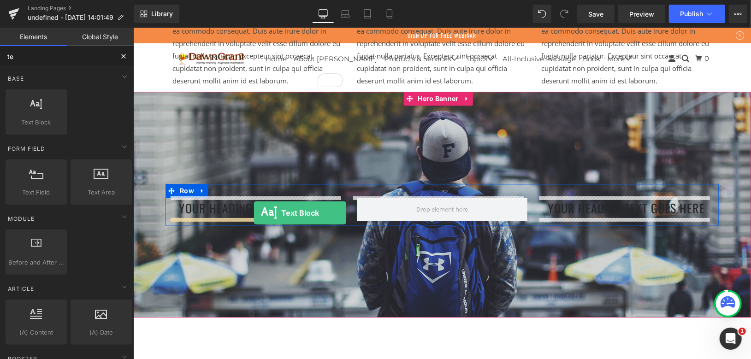
drag, startPoint x: 194, startPoint y: 151, endPoint x: 253, endPoint y: 213, distance: 86.4
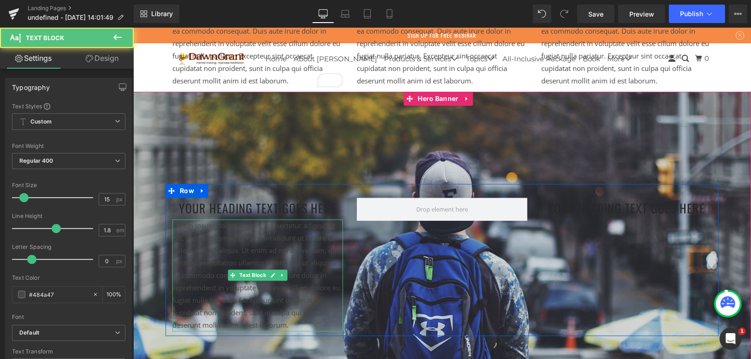
click at [243, 234] on p "Lorem ipsum dolor sit amet, consectetur adipiscing elit, sed do eiusmod tempor …" at bounding box center [257, 275] width 171 height 112
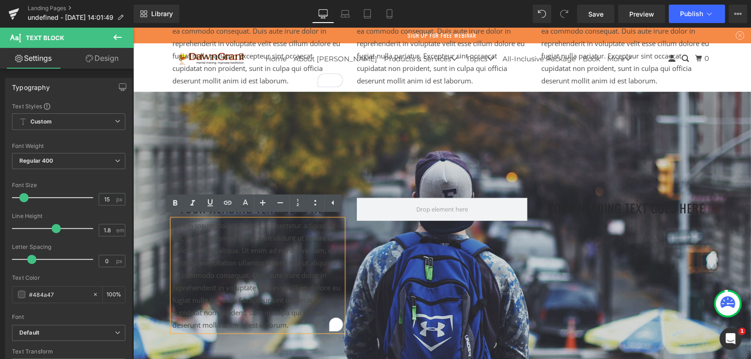
click at [404, 258] on div "Your heading text goes here Heading Lorem ipsum dolor sit amet, consectetur adi…" at bounding box center [441, 259] width 553 height 152
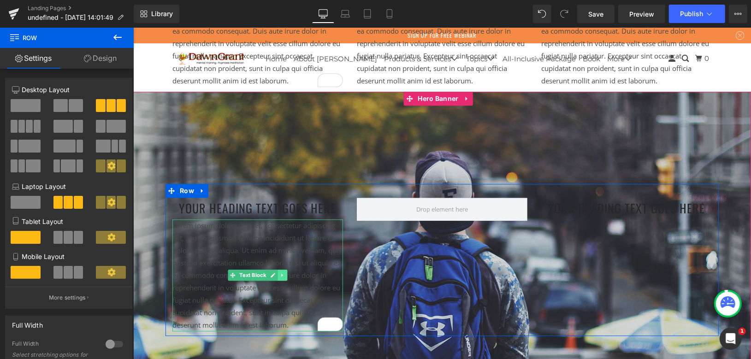
click at [279, 272] on icon at bounding box center [281, 275] width 5 height 6
click at [275, 272] on icon at bounding box center [277, 274] width 5 height 5
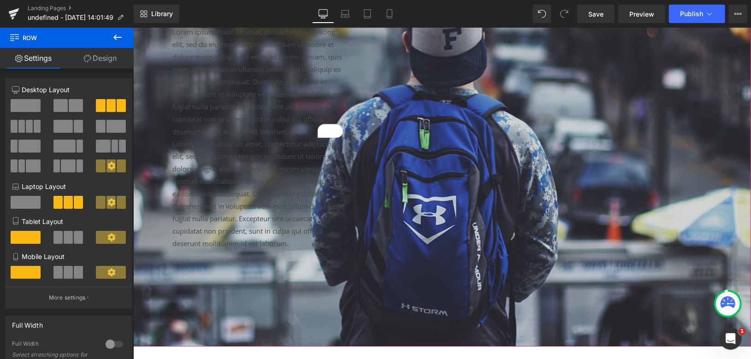
scroll to position [1507, 0]
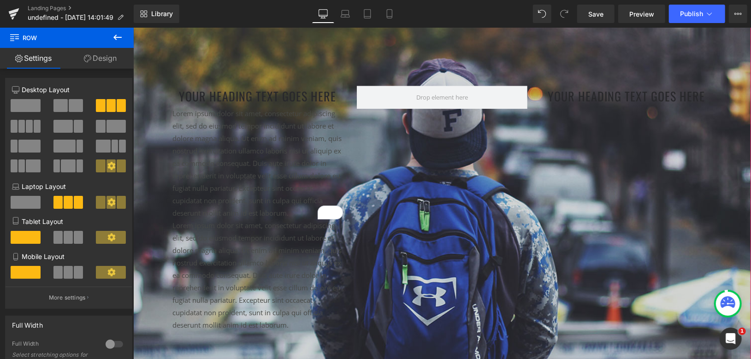
click at [252, 282] on p "Lorem ipsum dolor sit amet, consectetur adipiscing elit, sed do eiusmod tempor …" at bounding box center [257, 275] width 171 height 112
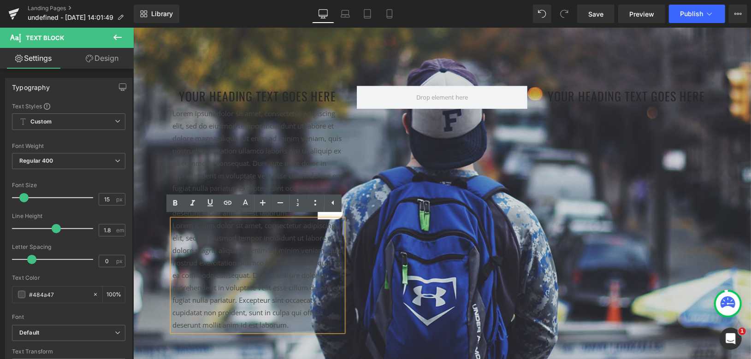
click at [391, 232] on div "Your heading text goes here Heading Lorem ipsum dolor sit amet, consectetur adi…" at bounding box center [441, 203] width 553 height 264
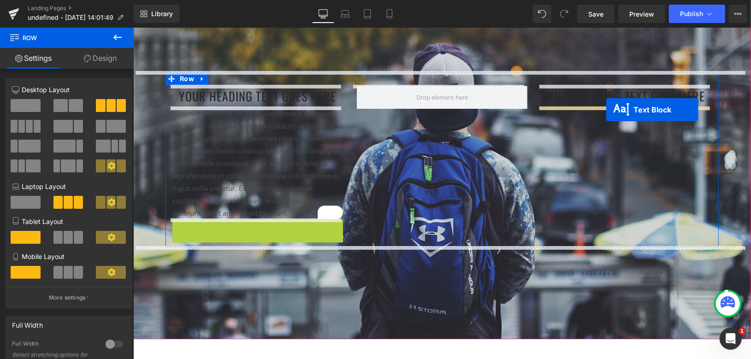
drag, startPoint x: 230, startPoint y: 274, endPoint x: 606, endPoint y: 109, distance: 410.5
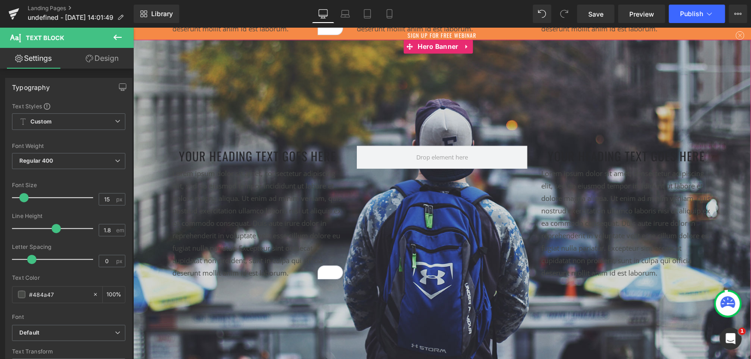
scroll to position [1405, 0]
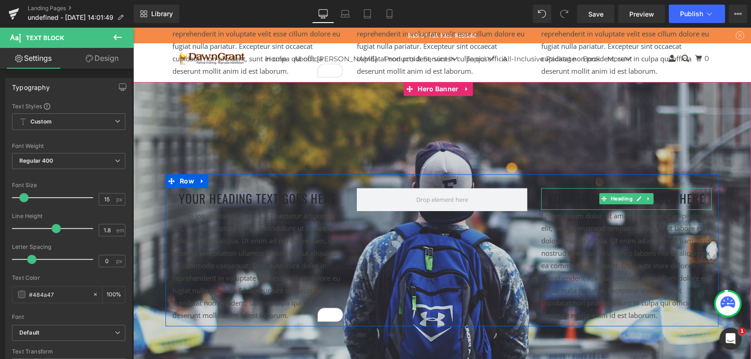
click at [550, 194] on h1 "Your heading text goes here" at bounding box center [626, 199] width 171 height 22
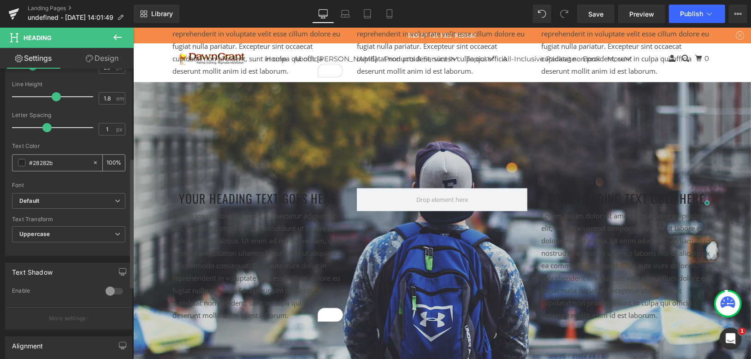
scroll to position [205, 0]
drag, startPoint x: 94, startPoint y: 56, endPoint x: 88, endPoint y: 113, distance: 57.1
click at [94, 56] on link "Design" at bounding box center [102, 58] width 67 height 21
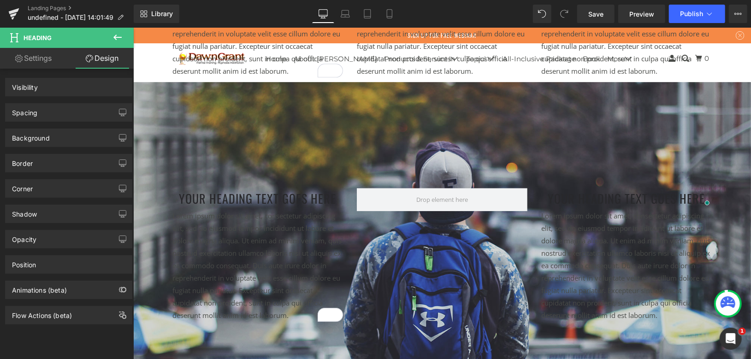
click at [62, 109] on div "Spacing" at bounding box center [69, 113] width 126 height 18
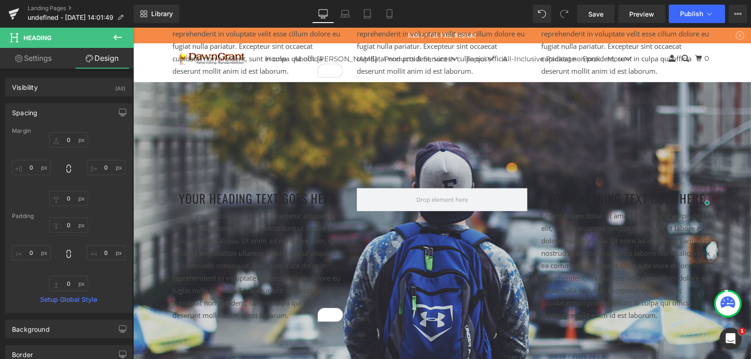
type input "0"
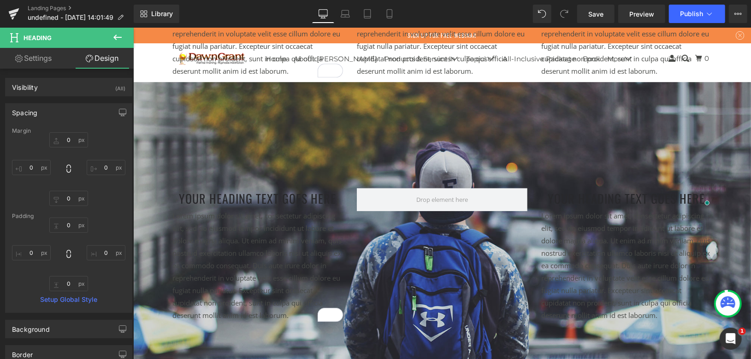
type input "0"
click at [68, 198] on input "0" at bounding box center [68, 198] width 39 height 15
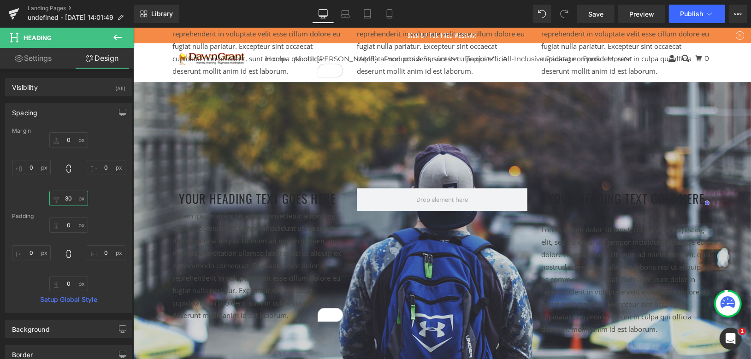
type input "3"
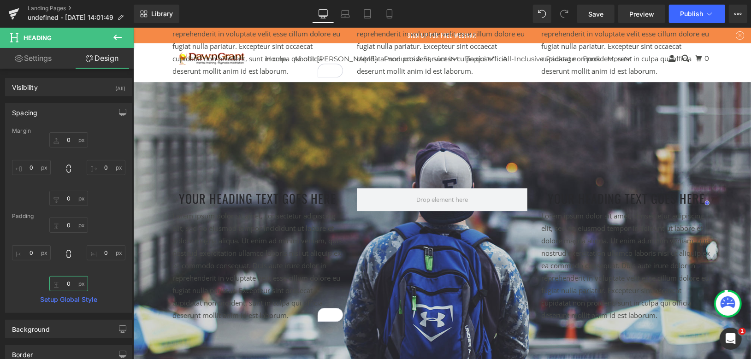
click at [68, 284] on input "0" at bounding box center [68, 283] width 39 height 15
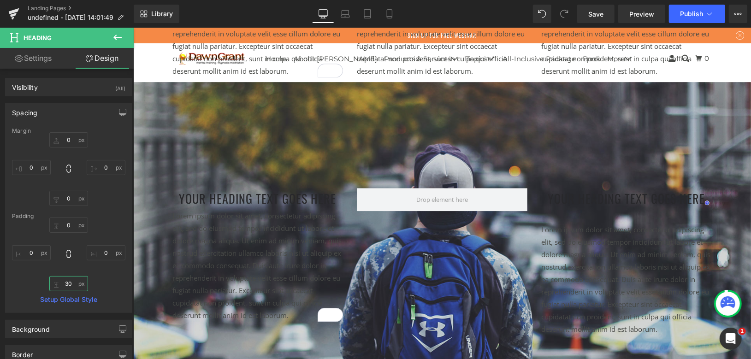
type input "3"
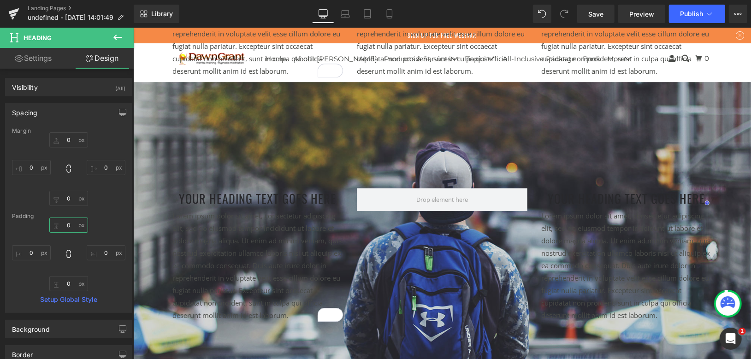
click at [70, 226] on input "0" at bounding box center [68, 225] width 39 height 15
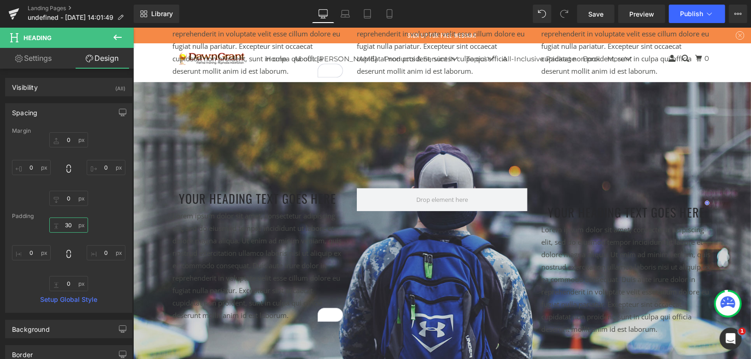
type input "3"
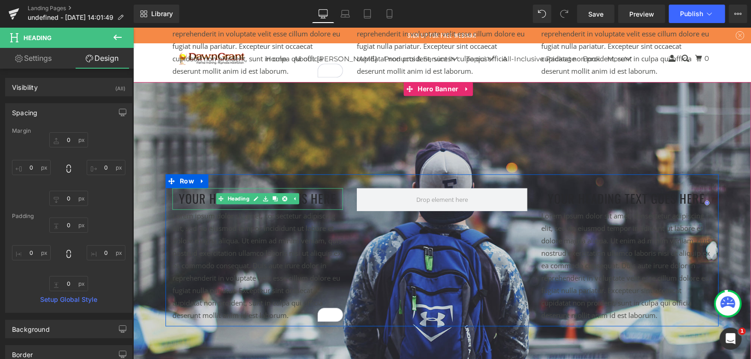
click at [182, 197] on h1 "Your heading text goes here" at bounding box center [257, 199] width 171 height 22
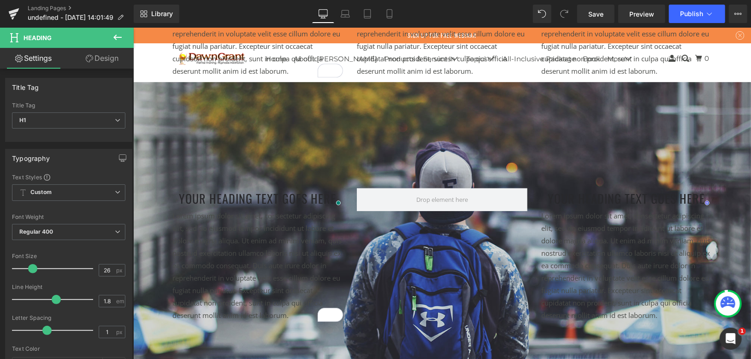
click at [97, 62] on link "Design" at bounding box center [102, 58] width 67 height 21
click at [0, 0] on div "Spacing" at bounding box center [0, 0] width 0 height 0
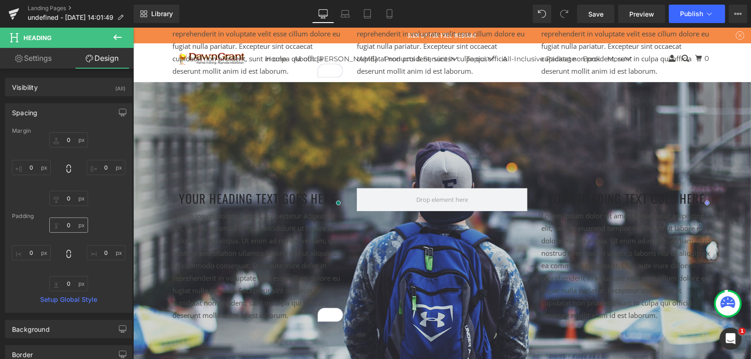
type input "0"
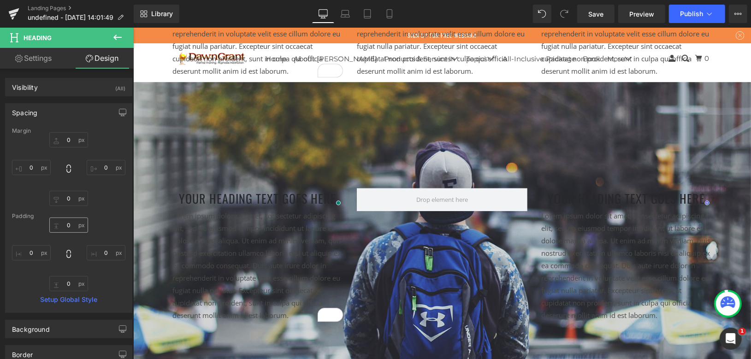
type input "0"
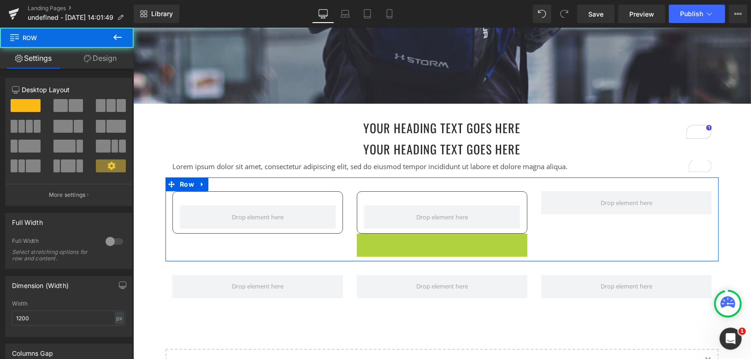
scroll to position [1904, 0]
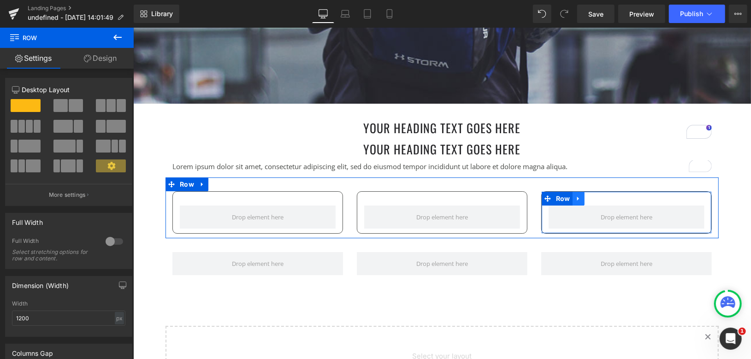
click at [576, 196] on icon at bounding box center [578, 198] width 6 height 7
click at [587, 195] on icon at bounding box center [590, 198] width 6 height 6
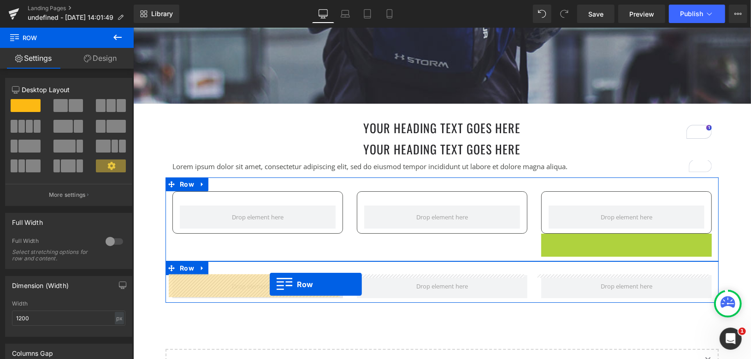
drag, startPoint x: 544, startPoint y: 238, endPoint x: 269, endPoint y: 284, distance: 279.0
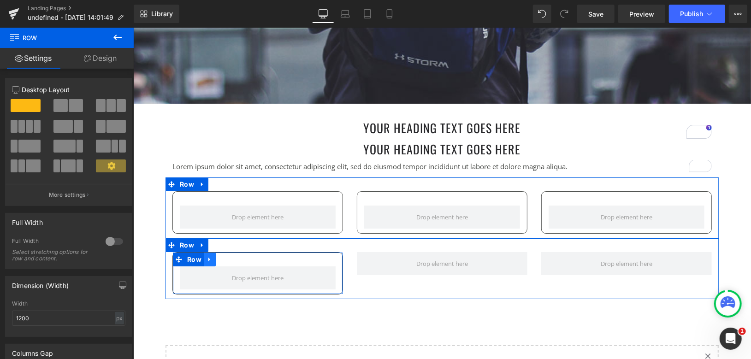
click at [208, 259] on link at bounding box center [209, 259] width 12 height 14
click at [218, 257] on icon at bounding box center [221, 259] width 6 height 6
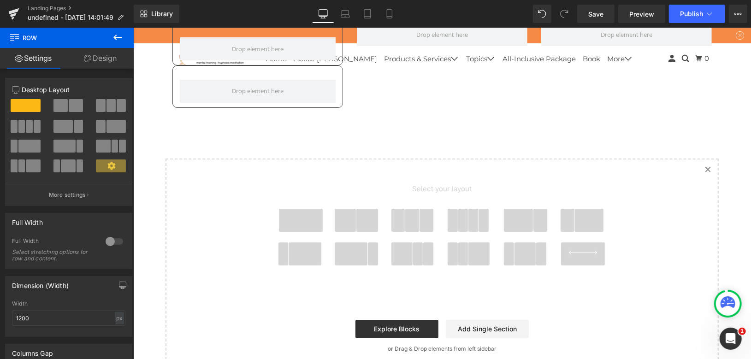
scroll to position [2031, 0]
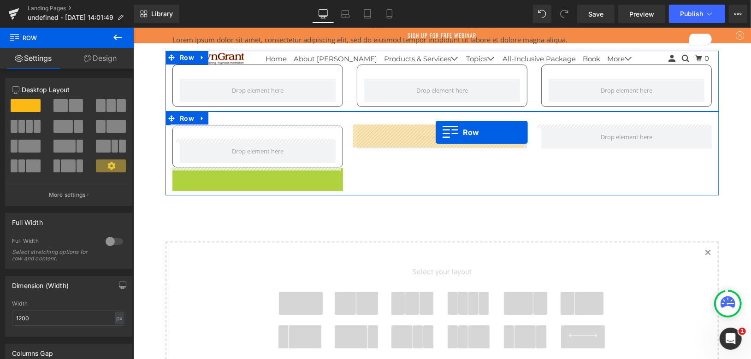
drag, startPoint x: 176, startPoint y: 175, endPoint x: 435, endPoint y: 132, distance: 263.1
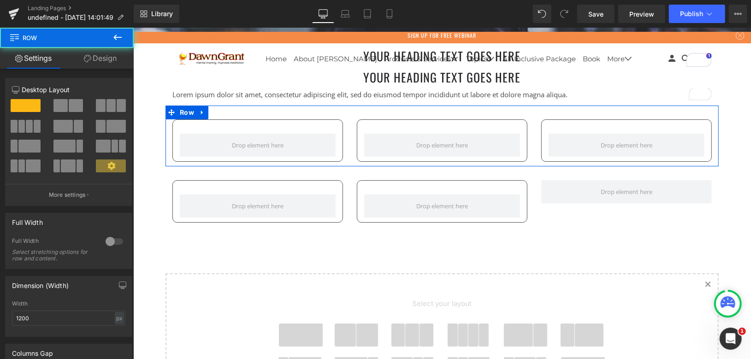
scroll to position [1928, 0]
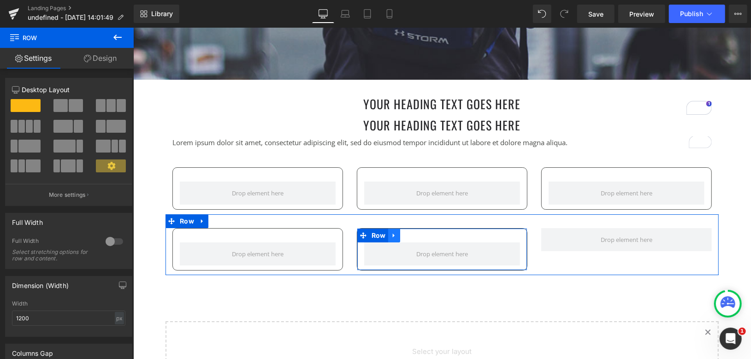
click at [392, 233] on icon at bounding box center [393, 235] width 2 height 4
click at [402, 232] on icon at bounding box center [405, 235] width 6 height 6
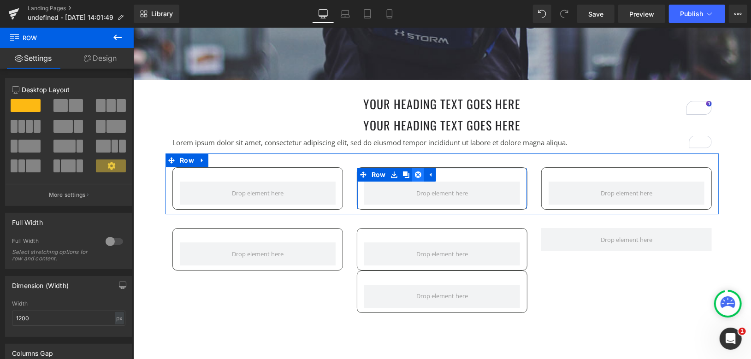
click at [414, 172] on icon at bounding box center [417, 174] width 6 height 7
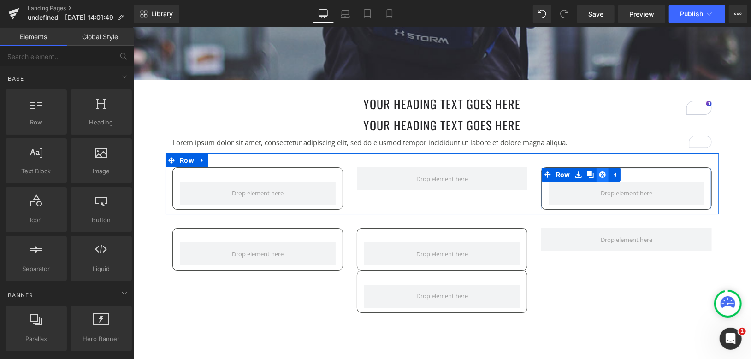
click at [599, 172] on icon at bounding box center [602, 174] width 6 height 6
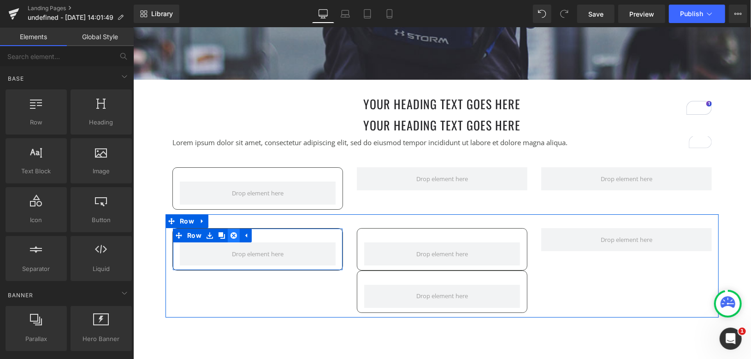
click at [231, 232] on icon at bounding box center [233, 235] width 6 height 6
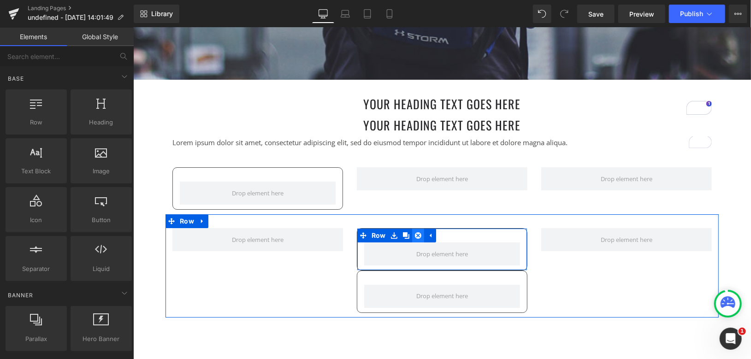
click at [414, 234] on icon at bounding box center [417, 235] width 6 height 7
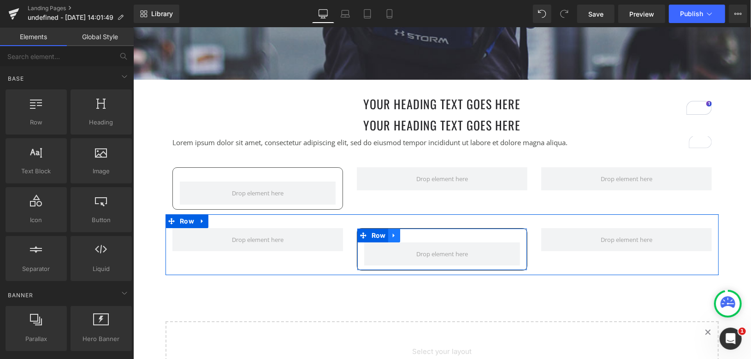
click at [390, 232] on icon at bounding box center [393, 235] width 6 height 7
click at [414, 233] on icon at bounding box center [417, 235] width 6 height 7
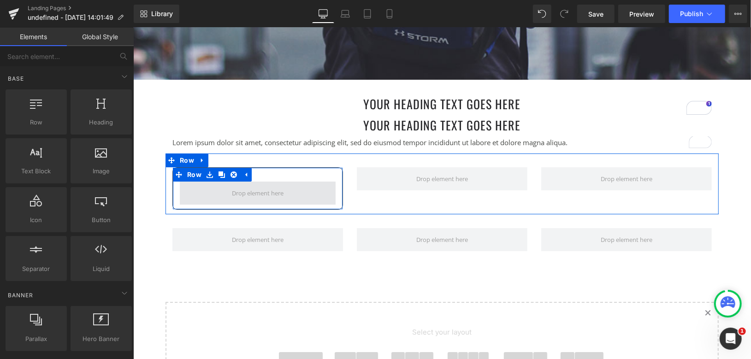
click at [243, 188] on span at bounding box center [257, 192] width 58 height 17
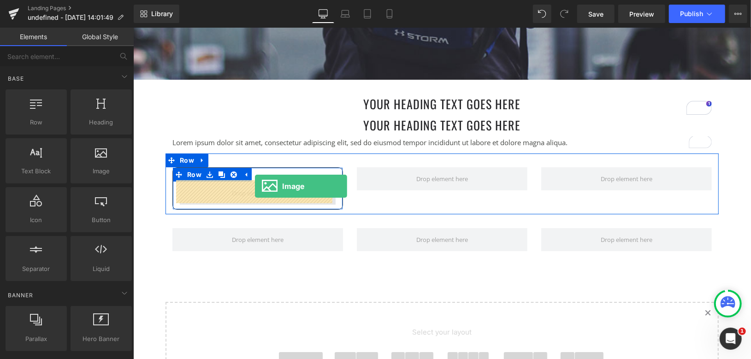
drag, startPoint x: 266, startPoint y: 187, endPoint x: 254, endPoint y: 186, distance: 11.6
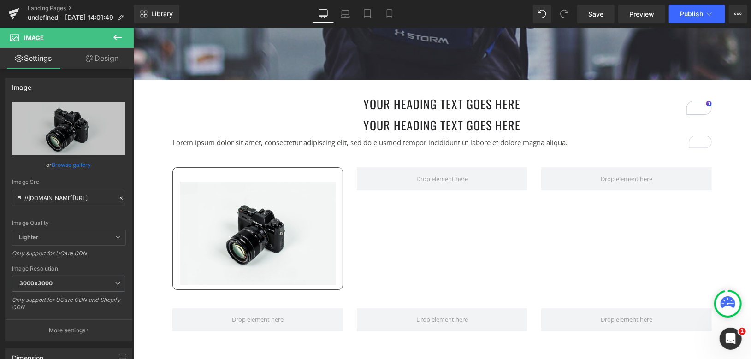
click at [117, 32] on icon at bounding box center [117, 37] width 11 height 11
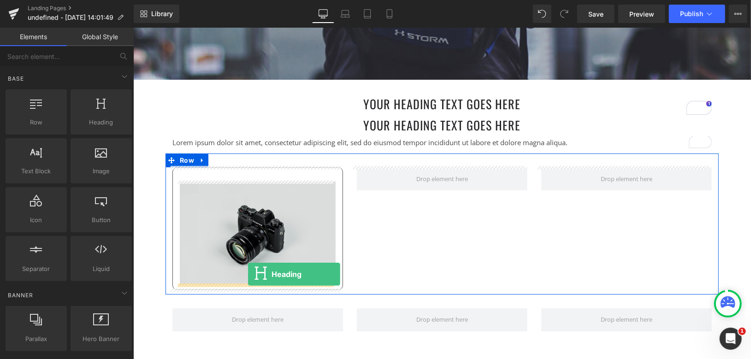
drag, startPoint x: 226, startPoint y: 147, endPoint x: 247, endPoint y: 274, distance: 128.5
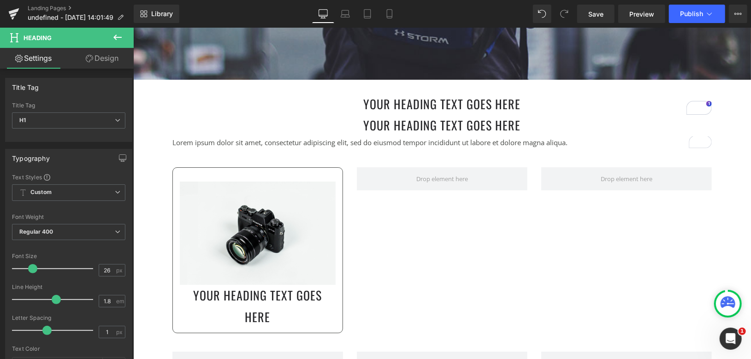
click at [113, 40] on icon at bounding box center [117, 37] width 11 height 11
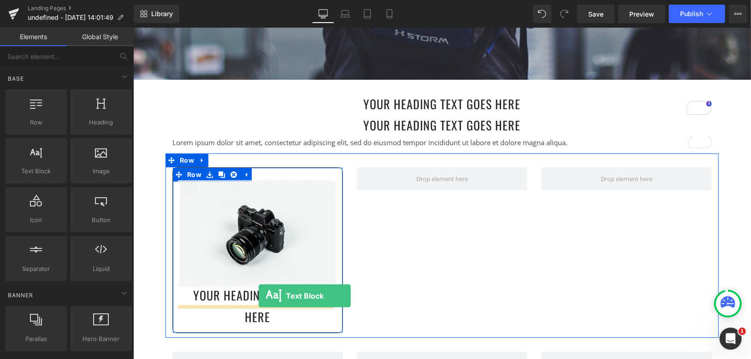
drag, startPoint x: 169, startPoint y: 197, endPoint x: 258, endPoint y: 295, distance: 132.8
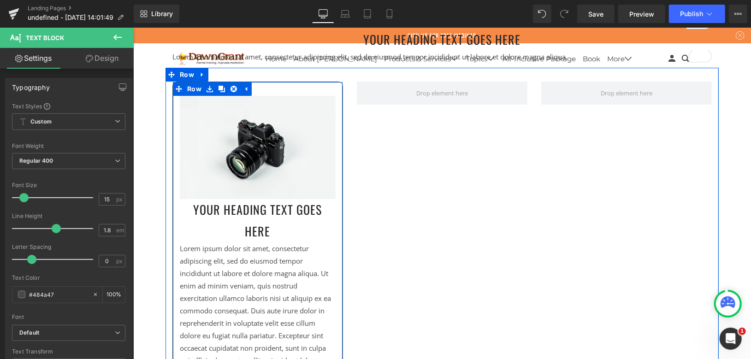
scroll to position [2031, 0]
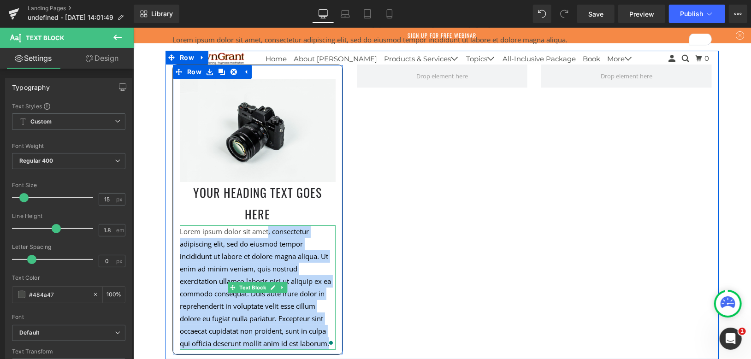
drag, startPoint x: 326, startPoint y: 319, endPoint x: 265, endPoint y: 213, distance: 122.4
click at [265, 225] on p "Lorem ipsum dolor sit amet, consectetur adipiscing elit, sed do eiusmod tempor …" at bounding box center [257, 287] width 156 height 124
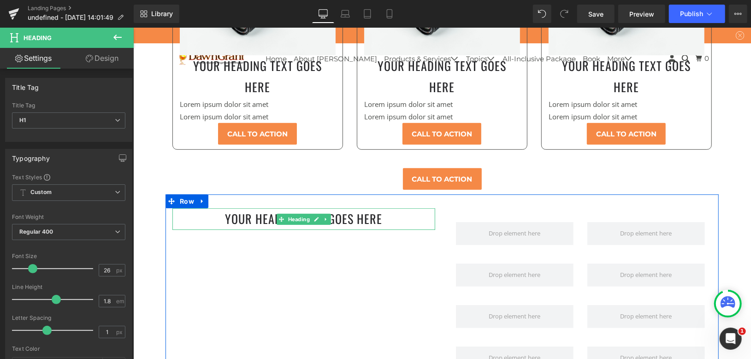
scroll to position [2389, 0]
click at [318, 216] on icon at bounding box center [320, 218] width 5 height 5
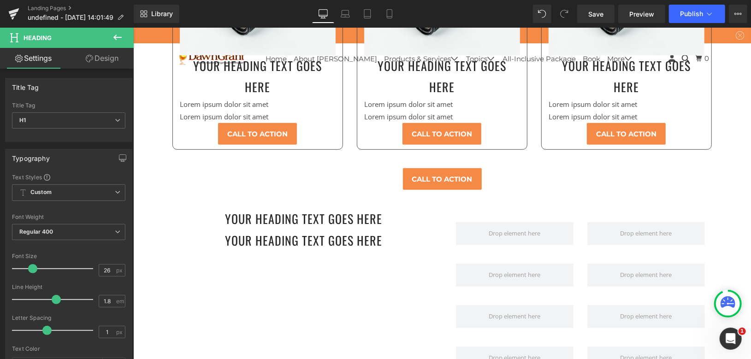
click at [123, 38] on icon at bounding box center [117, 37] width 11 height 11
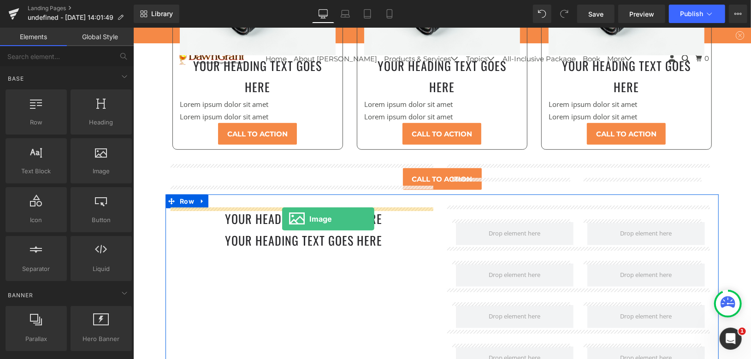
drag, startPoint x: 235, startPoint y: 185, endPoint x: 282, endPoint y: 218, distance: 57.5
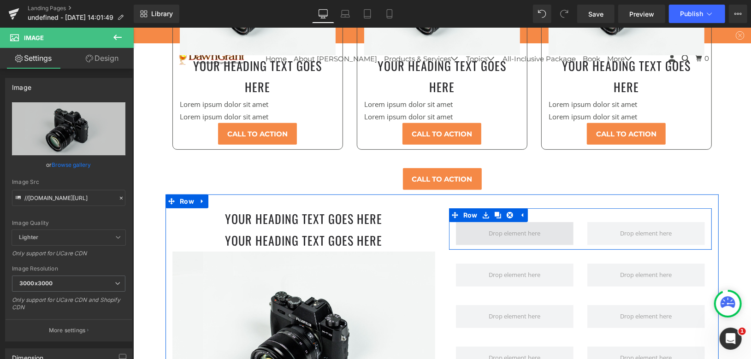
click at [523, 225] on span at bounding box center [514, 233] width 58 height 17
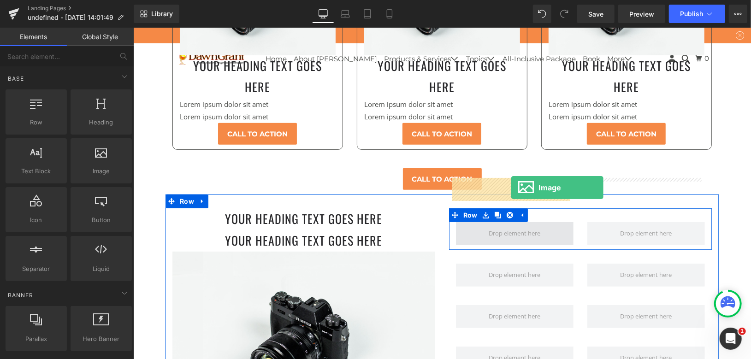
drag, startPoint x: 255, startPoint y: 183, endPoint x: 511, endPoint y: 187, distance: 255.3
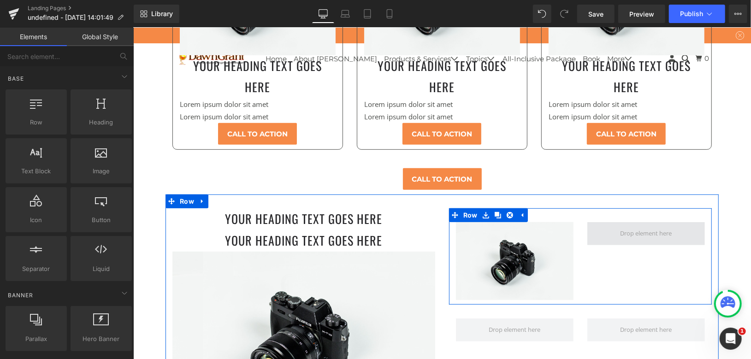
click at [620, 225] on span at bounding box center [646, 233] width 58 height 17
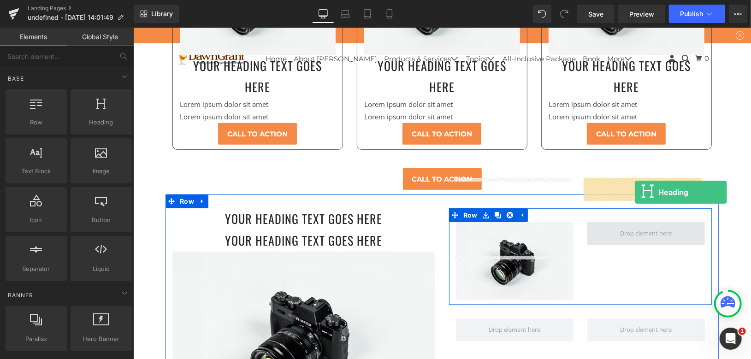
drag, startPoint x: 241, startPoint y: 135, endPoint x: 634, endPoint y: 192, distance: 397.1
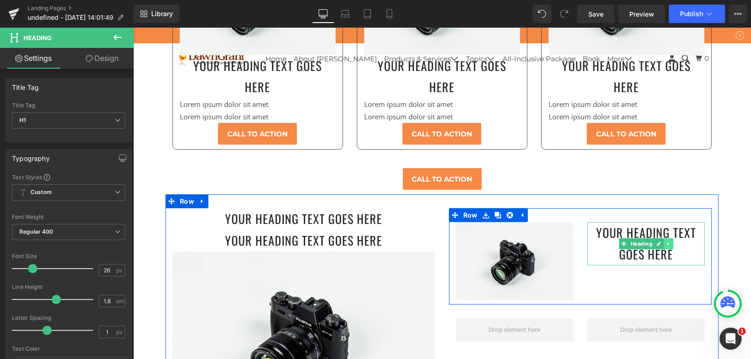
click at [665, 241] on icon at bounding box center [667, 244] width 5 height 6
click at [660, 241] on icon at bounding box center [662, 244] width 5 height 6
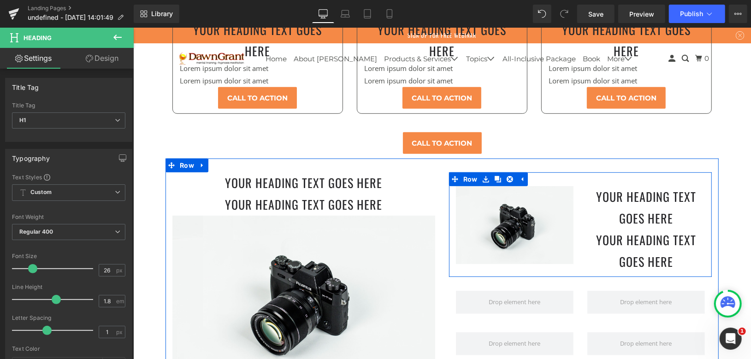
scroll to position [2440, 0]
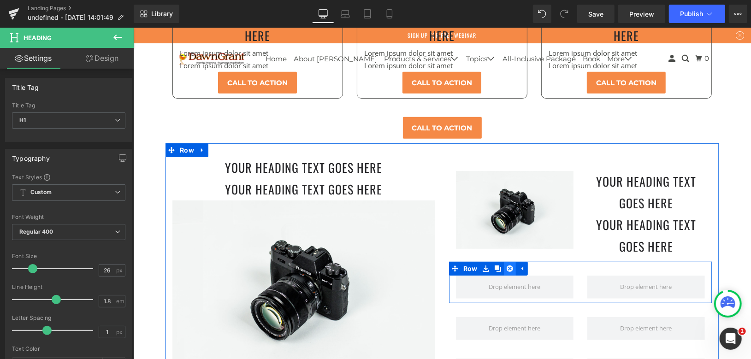
click at [506, 265] on icon at bounding box center [509, 268] width 6 height 7
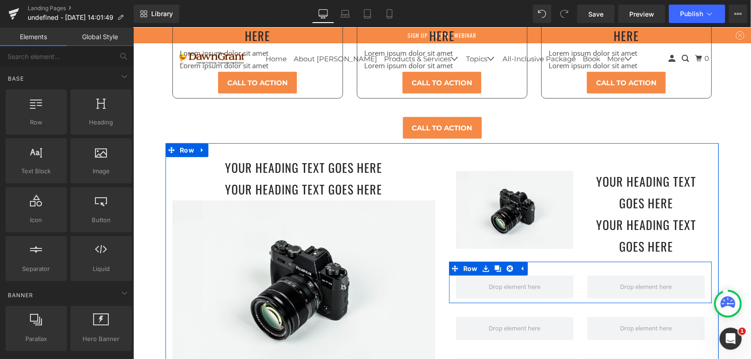
click at [506, 265] on icon at bounding box center [509, 268] width 6 height 7
click at [482, 265] on icon at bounding box center [485, 268] width 6 height 7
click at [506, 265] on icon at bounding box center [509, 268] width 6 height 6
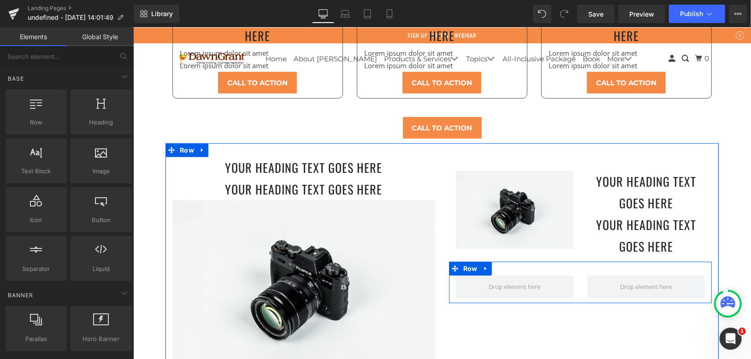
drag, startPoint x: 478, startPoint y: 222, endPoint x: 494, endPoint y: 225, distance: 16.1
click at [482, 265] on icon at bounding box center [485, 268] width 6 height 7
click at [506, 265] on icon at bounding box center [509, 268] width 6 height 6
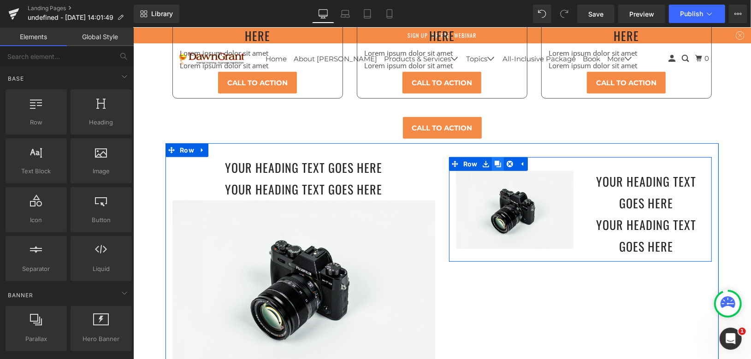
click at [494, 160] on icon at bounding box center [497, 163] width 6 height 6
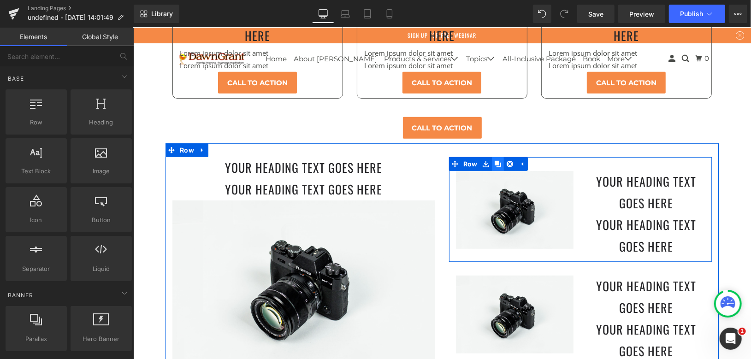
click at [494, 160] on icon at bounding box center [497, 163] width 6 height 6
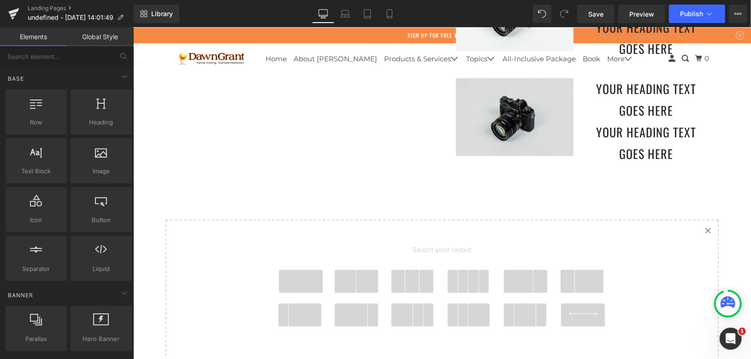
scroll to position [2952, 0]
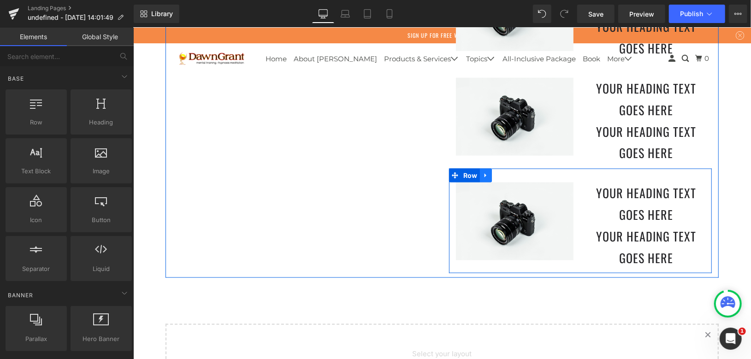
click at [483, 172] on icon at bounding box center [485, 175] width 6 height 7
click at [494, 172] on icon at bounding box center [497, 175] width 6 height 7
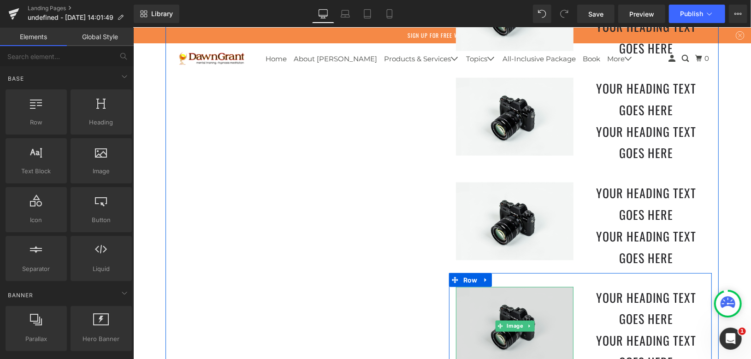
click at [542, 287] on img at bounding box center [514, 326] width 118 height 78
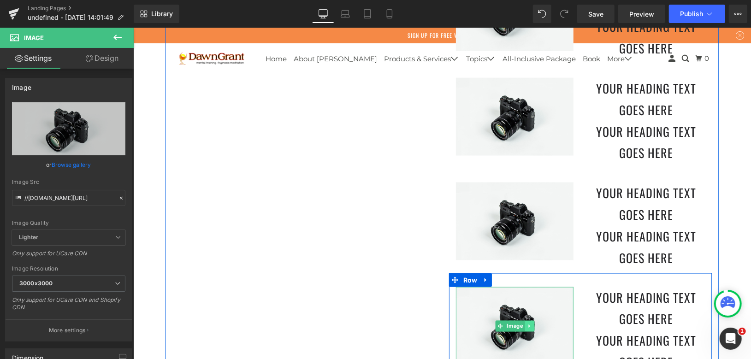
click at [526, 323] on icon at bounding box center [528, 326] width 5 height 6
click at [529, 320] on link at bounding box center [534, 325] width 10 height 11
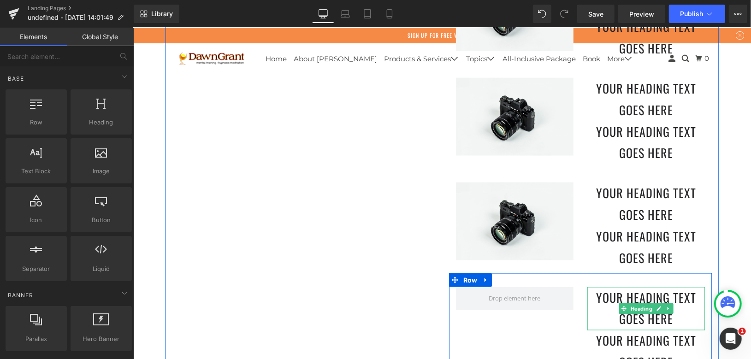
click at [601, 287] on h1 "Your heading text goes here" at bounding box center [646, 308] width 118 height 43
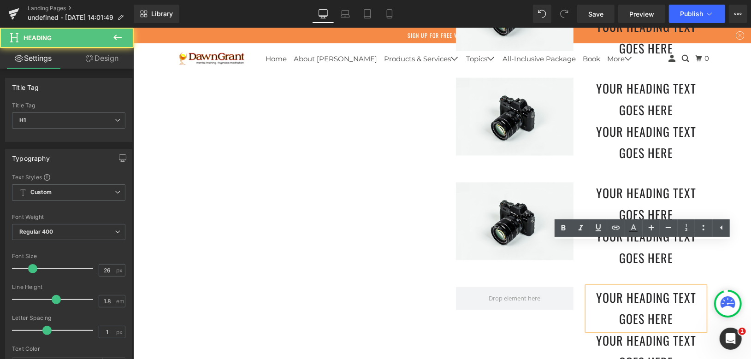
click at [550, 292] on div "Your heading text goes here Heading Your heading text goes here Heading Row" at bounding box center [579, 325] width 263 height 105
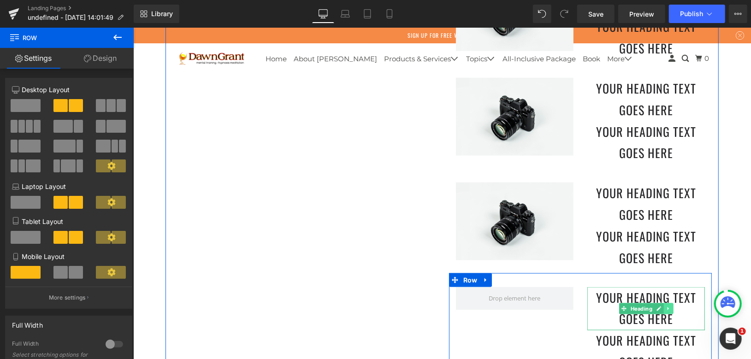
click at [665, 306] on icon at bounding box center [667, 309] width 5 height 6
click at [671, 306] on icon at bounding box center [672, 308] width 5 height 5
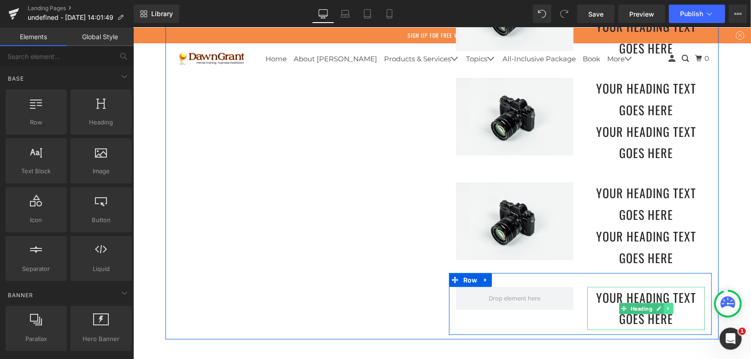
click at [666, 303] on link at bounding box center [668, 308] width 10 height 11
click at [670, 306] on icon at bounding box center [672, 309] width 5 height 6
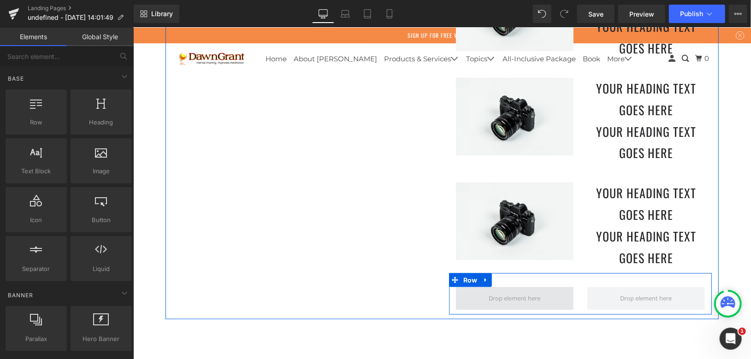
click at [530, 290] on span at bounding box center [514, 298] width 58 height 17
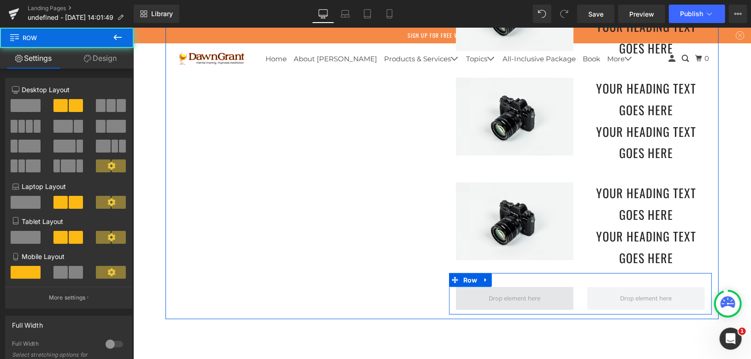
click at [562, 287] on span at bounding box center [514, 298] width 118 height 23
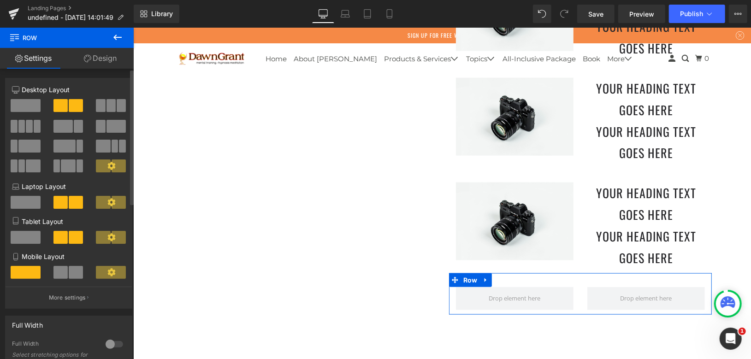
click at [27, 106] on span at bounding box center [26, 105] width 30 height 13
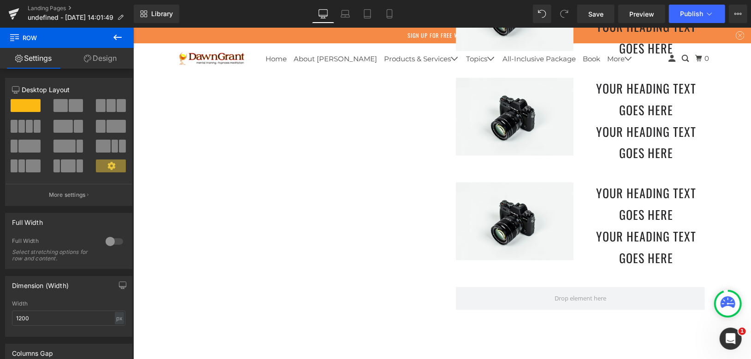
click at [116, 38] on icon at bounding box center [117, 37] width 11 height 11
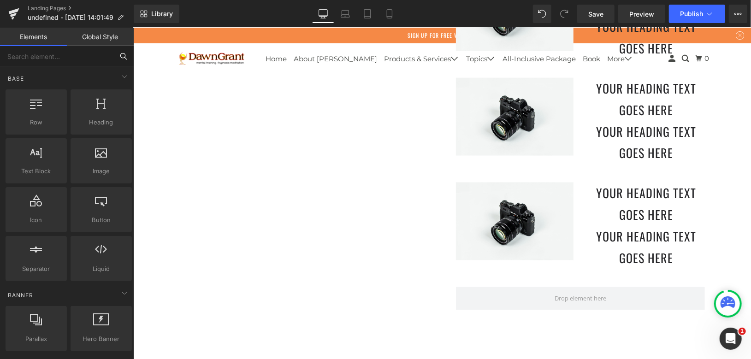
click at [69, 61] on input "text" at bounding box center [56, 56] width 113 height 20
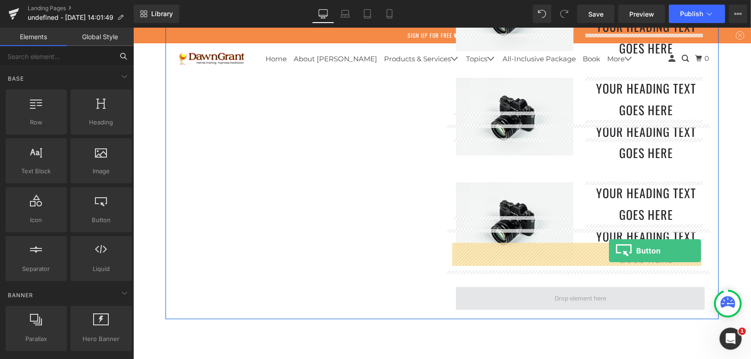
drag, startPoint x: 238, startPoint y: 239, endPoint x: 608, endPoint y: 250, distance: 370.2
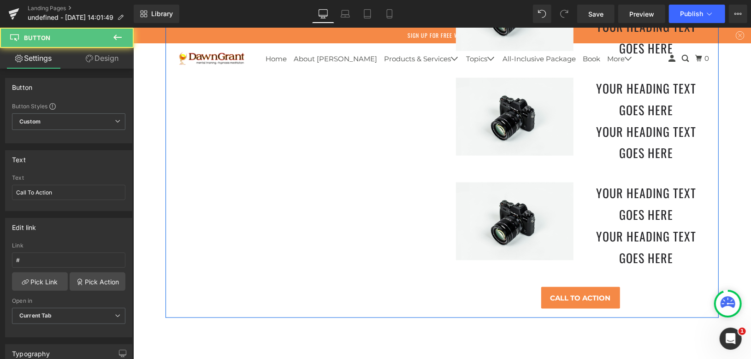
scroll to position [3156, 0]
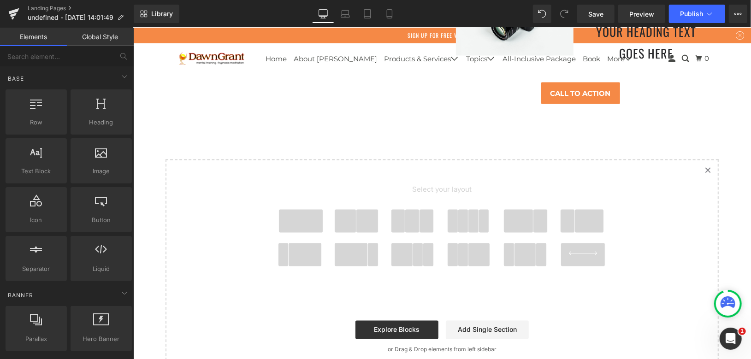
click at [294, 209] on span at bounding box center [300, 220] width 44 height 23
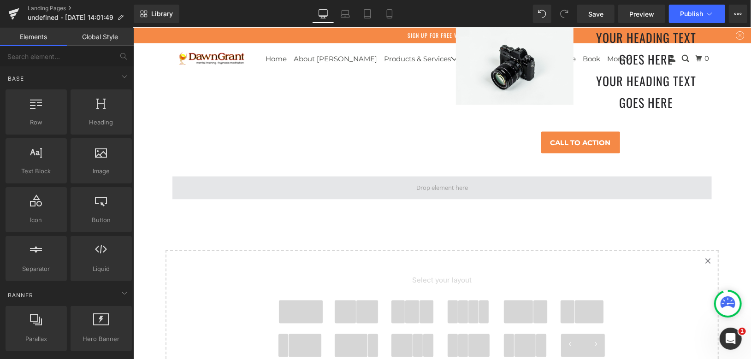
scroll to position [3059, 0]
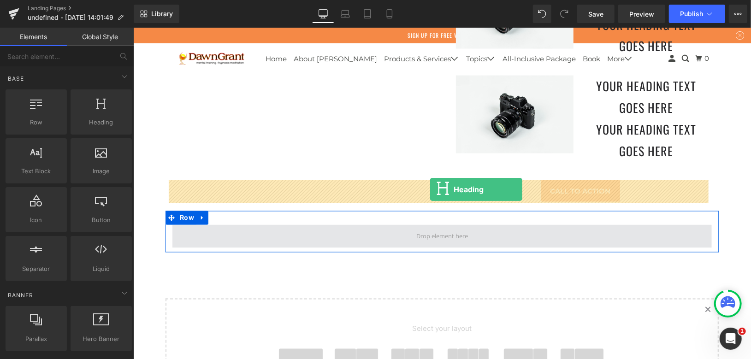
drag, startPoint x: 250, startPoint y: 148, endPoint x: 430, endPoint y: 189, distance: 184.4
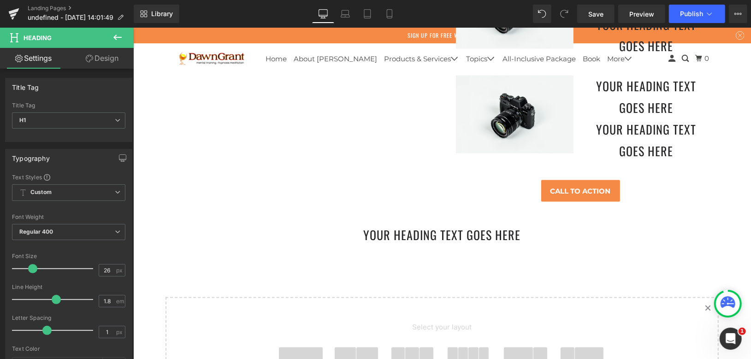
click at [118, 41] on icon at bounding box center [117, 37] width 11 height 11
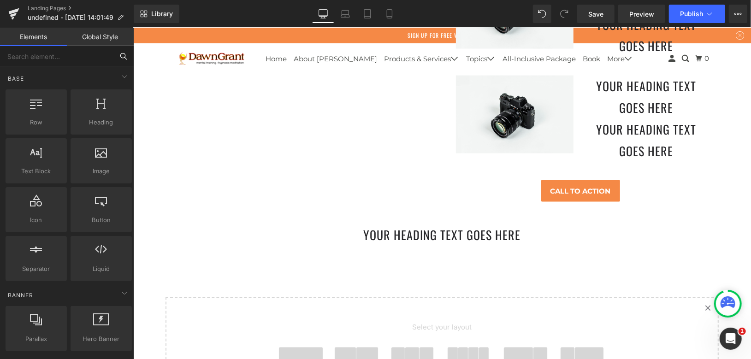
click at [71, 55] on input "text" at bounding box center [56, 56] width 113 height 20
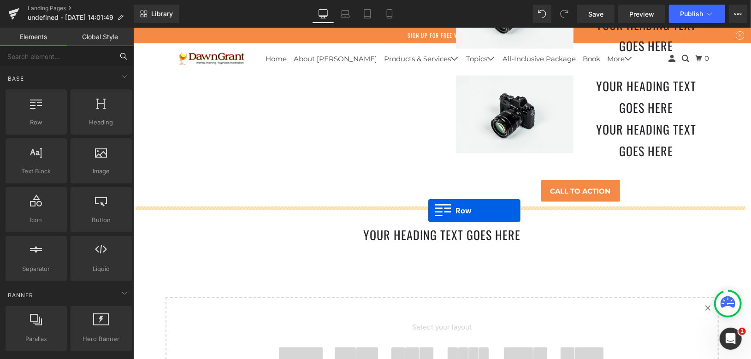
drag, startPoint x: 182, startPoint y: 139, endPoint x: 428, endPoint y: 211, distance: 255.8
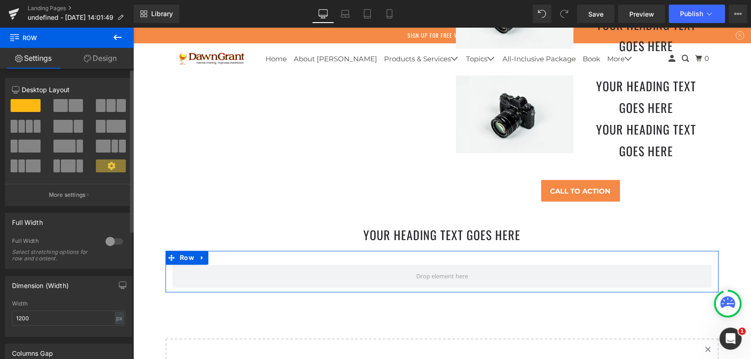
click at [107, 169] on icon at bounding box center [111, 166] width 8 height 8
click at [69, 190] on button "More settings" at bounding box center [69, 195] width 126 height 22
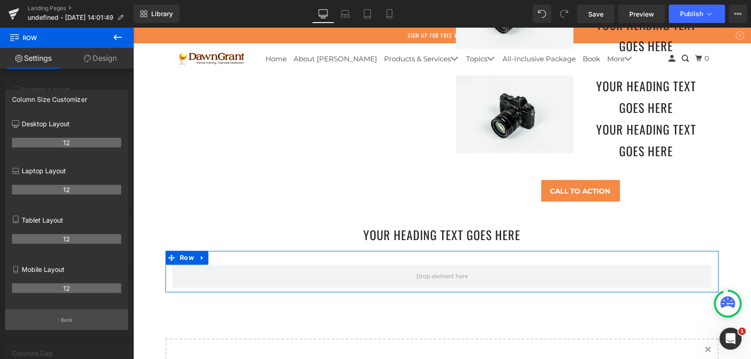
click at [67, 318] on p "Back" at bounding box center [67, 320] width 12 height 7
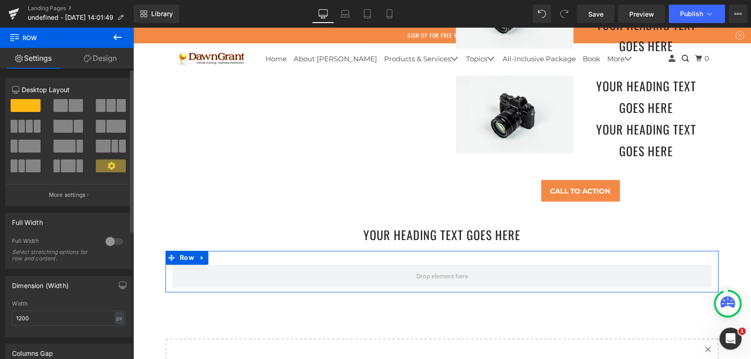
click at [64, 105] on span at bounding box center [60, 105] width 14 height 13
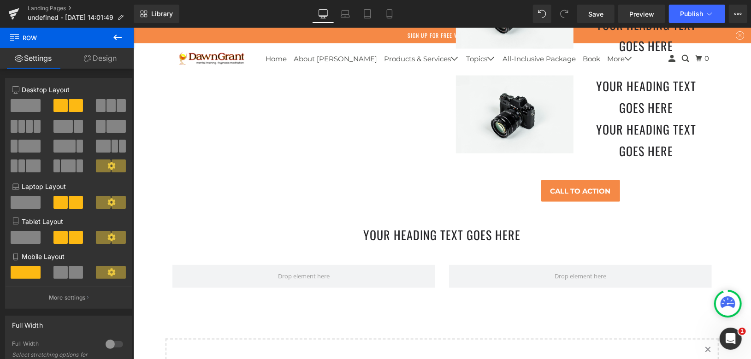
drag, startPoint x: 115, startPoint y: 38, endPoint x: 99, endPoint y: 51, distance: 20.0
click at [115, 38] on icon at bounding box center [117, 38] width 8 height 6
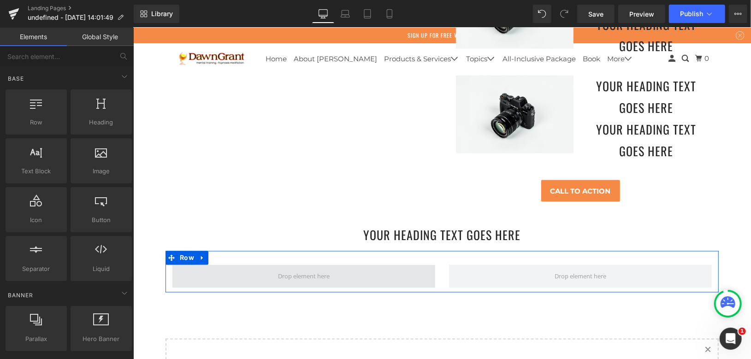
click at [203, 265] on span at bounding box center [303, 276] width 263 height 23
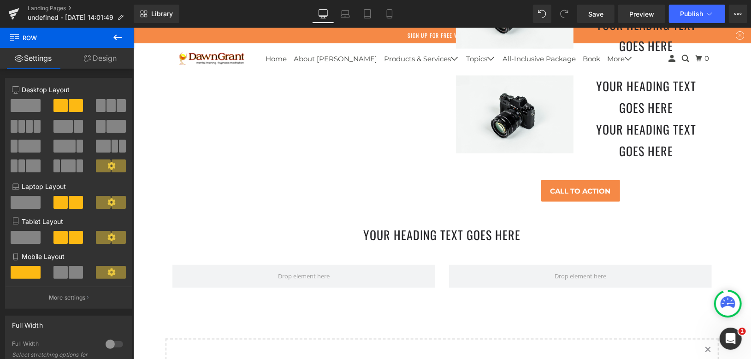
click at [115, 35] on icon at bounding box center [117, 37] width 11 height 11
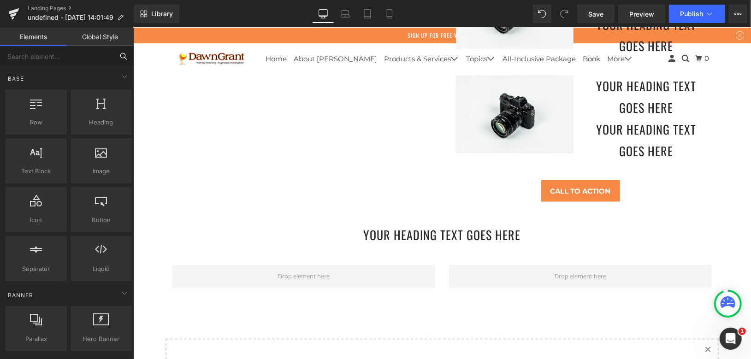
click at [62, 62] on input "text" at bounding box center [56, 56] width 113 height 20
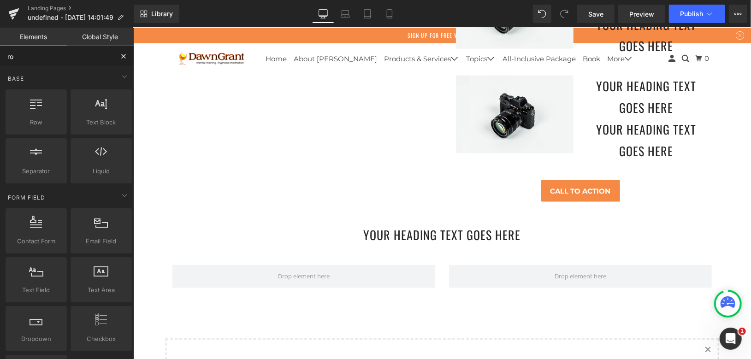
type input "row"
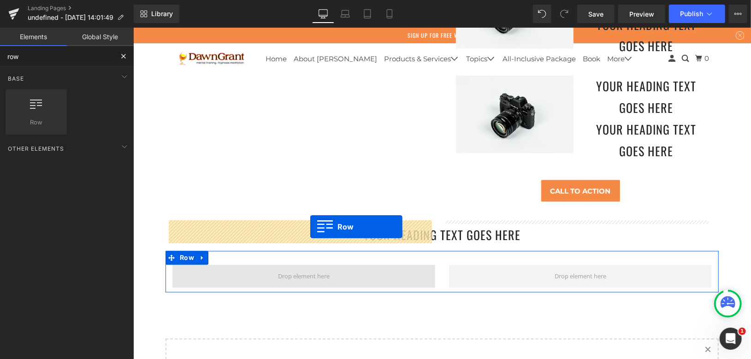
drag, startPoint x: 174, startPoint y: 140, endPoint x: 310, endPoint y: 226, distance: 160.6
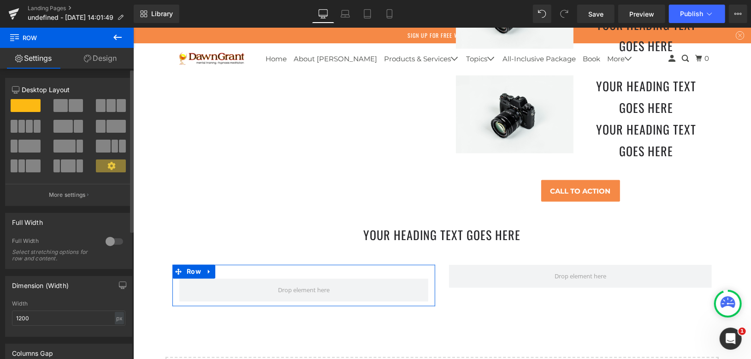
click at [106, 105] on span at bounding box center [110, 105] width 9 height 13
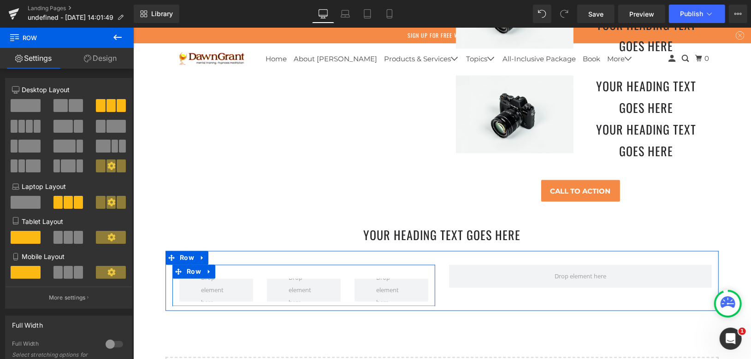
click at [246, 265] on div "Row" at bounding box center [303, 285] width 263 height 41
click at [208, 265] on link at bounding box center [209, 272] width 12 height 14
click at [218, 268] on icon at bounding box center [221, 271] width 6 height 6
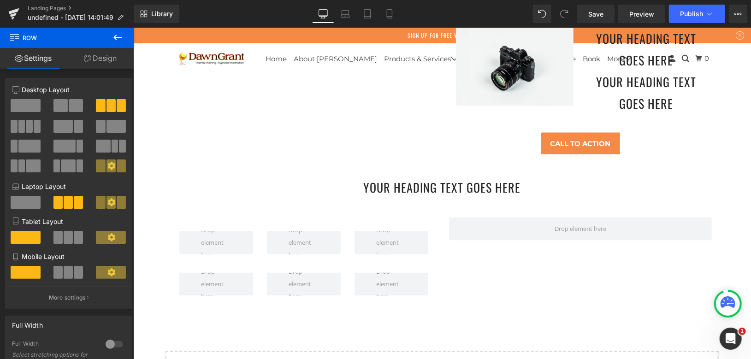
scroll to position [3103, 0]
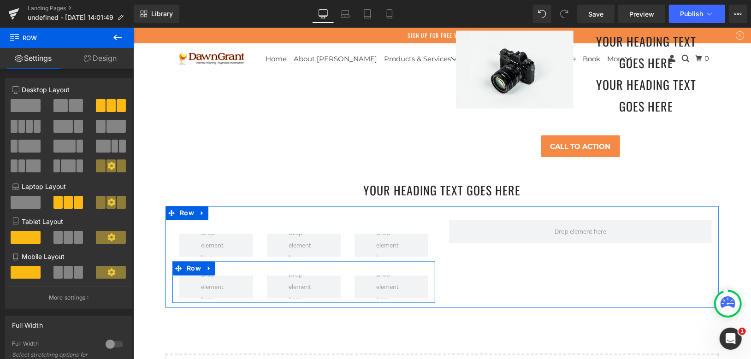
click at [251, 275] on div at bounding box center [216, 286] width 88 height 23
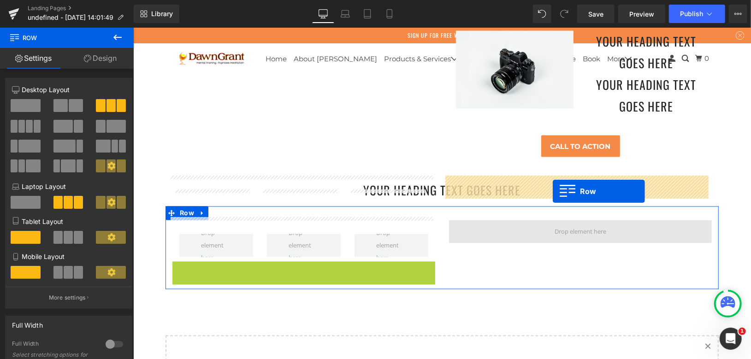
drag, startPoint x: 172, startPoint y: 224, endPoint x: 552, endPoint y: 191, distance: 381.7
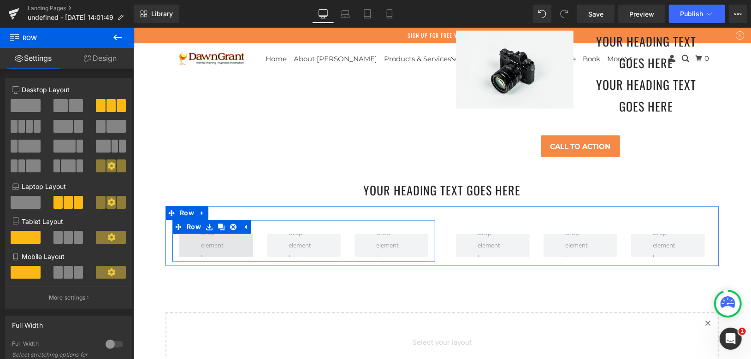
click at [231, 234] on span at bounding box center [216, 245] width 74 height 23
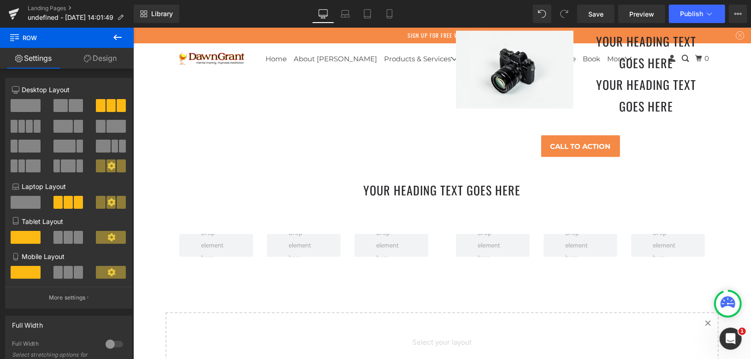
click at [116, 36] on icon at bounding box center [117, 37] width 11 height 11
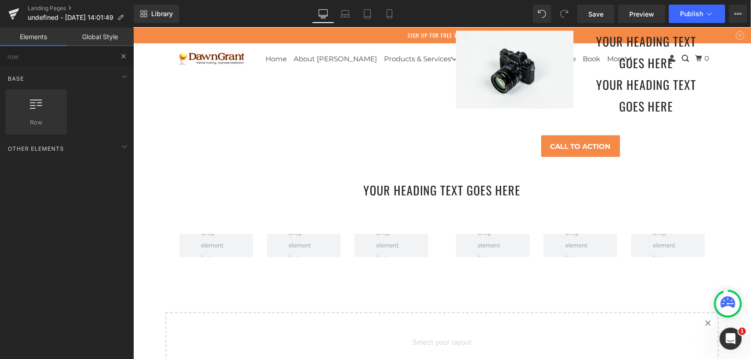
click at [125, 46] on button at bounding box center [123, 56] width 20 height 20
click at [125, 49] on button at bounding box center [123, 56] width 20 height 20
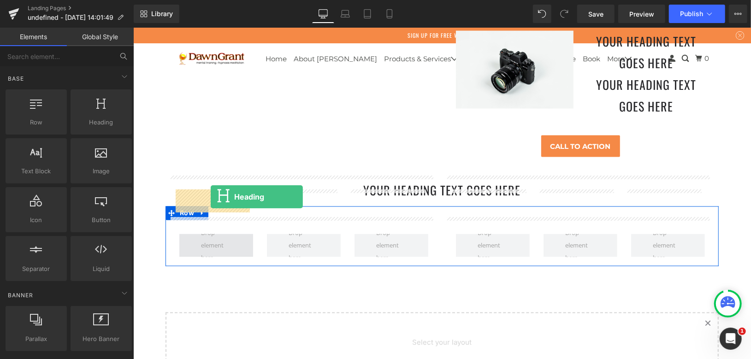
drag, startPoint x: 235, startPoint y: 149, endPoint x: 210, endPoint y: 196, distance: 53.8
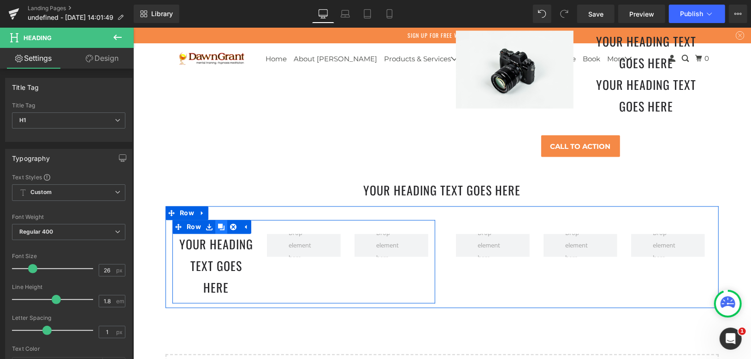
click at [218, 224] on icon at bounding box center [221, 227] width 6 height 6
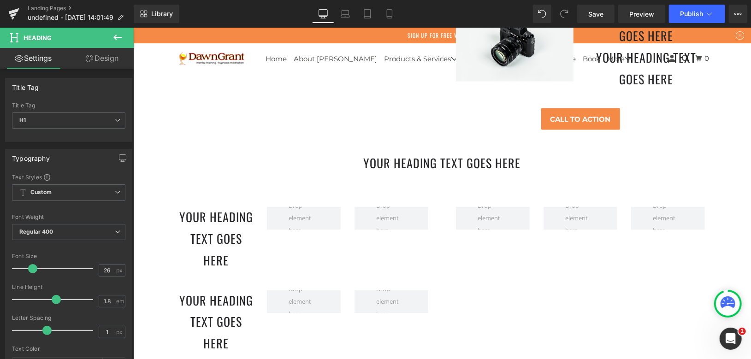
scroll to position [3145, 0]
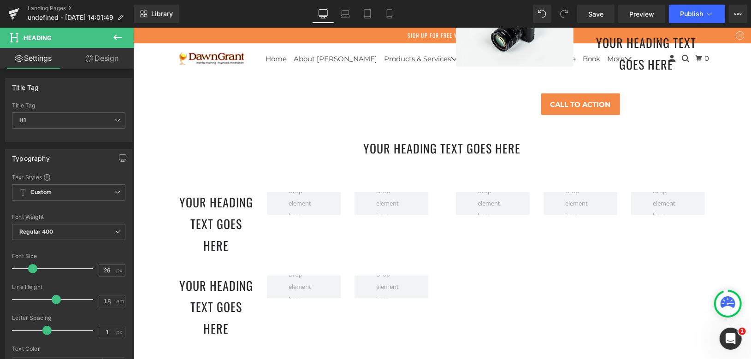
click at [227, 275] on h1 "Your heading text goes here" at bounding box center [216, 307] width 74 height 65
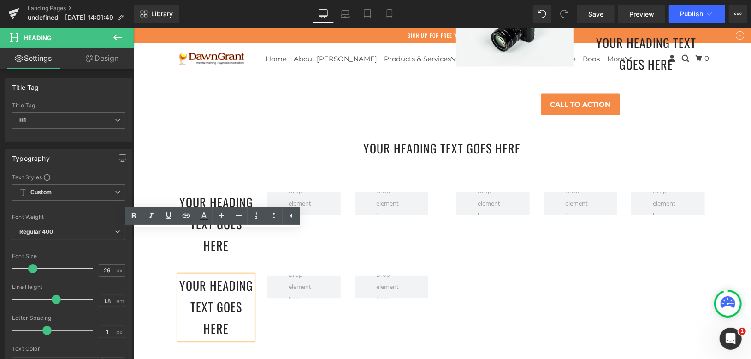
scroll to position [3257, 0]
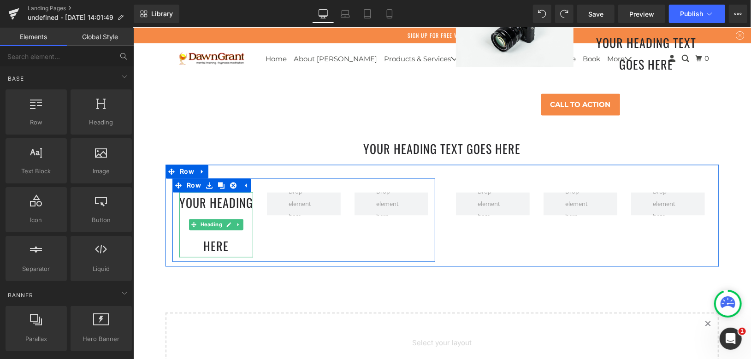
click at [226, 192] on h1 "Your heading text goes here" at bounding box center [216, 224] width 74 height 65
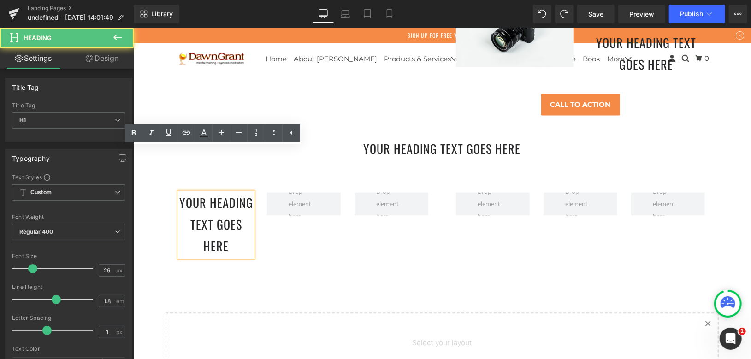
click at [304, 196] on div "Your heading text goes here Heading Row" at bounding box center [303, 219] width 263 height 83
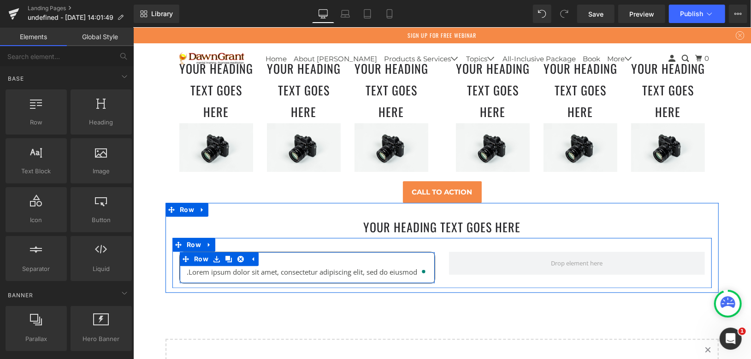
click at [319, 269] on icon at bounding box center [321, 272] width 5 height 6
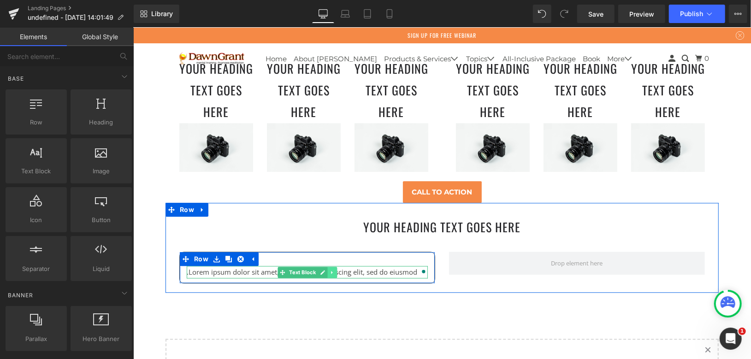
click at [330, 266] on link at bounding box center [332, 271] width 10 height 11
click at [324, 269] on icon at bounding box center [326, 271] width 5 height 5
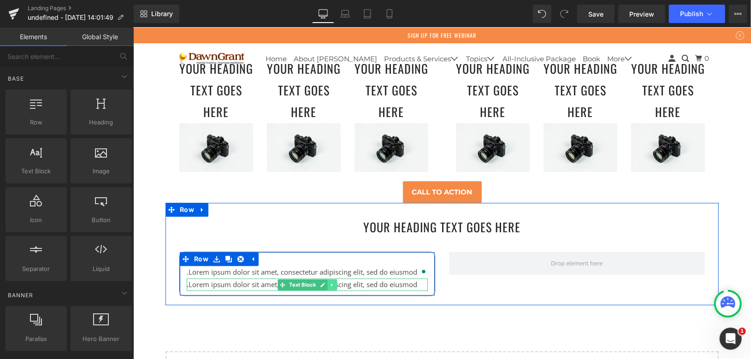
click at [330, 282] on icon at bounding box center [331, 285] width 5 height 6
click at [324, 282] on icon at bounding box center [326, 284] width 5 height 5
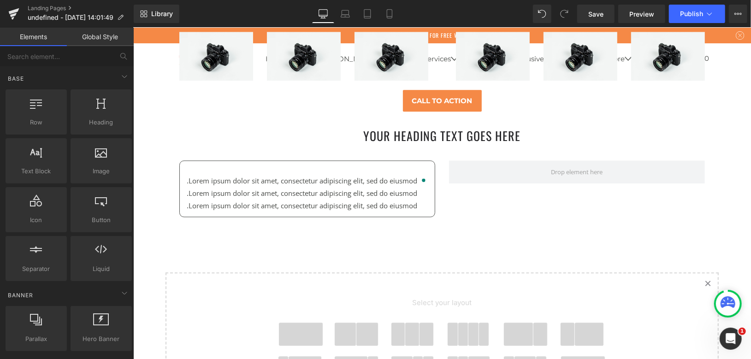
scroll to position [3471, 0]
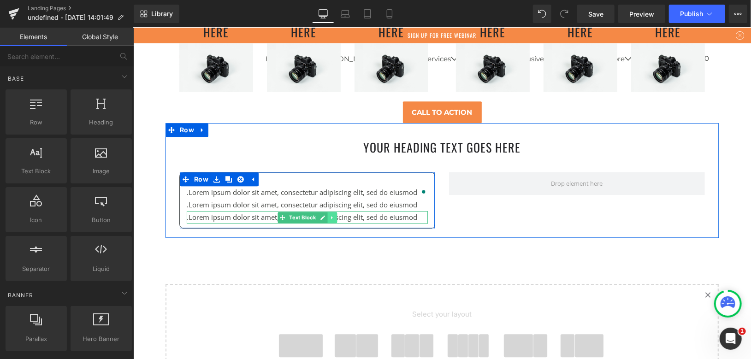
click at [330, 215] on icon at bounding box center [330, 216] width 1 height 3
click at [324, 214] on icon at bounding box center [326, 216] width 5 height 5
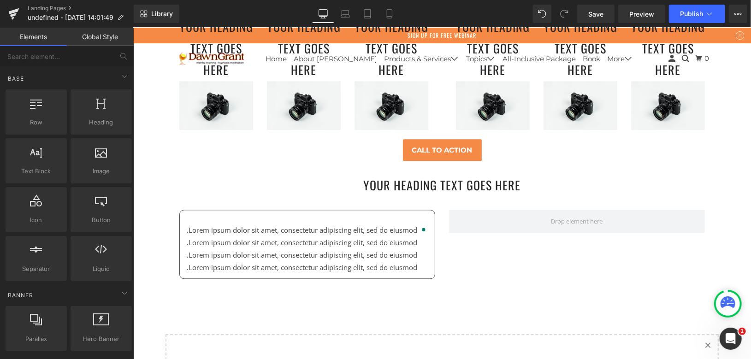
scroll to position [3420, 0]
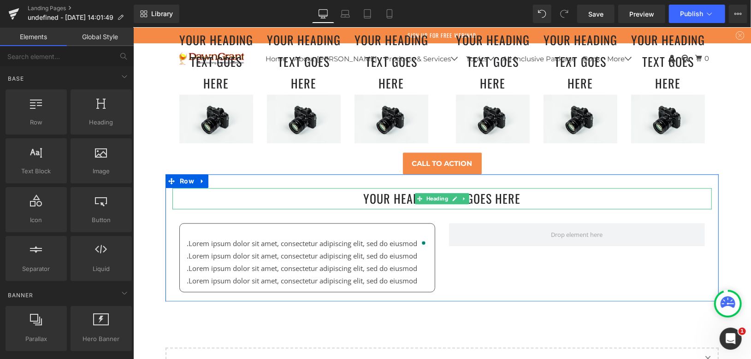
click at [191, 188] on h1 "Your heading text goes here" at bounding box center [441, 199] width 539 height 22
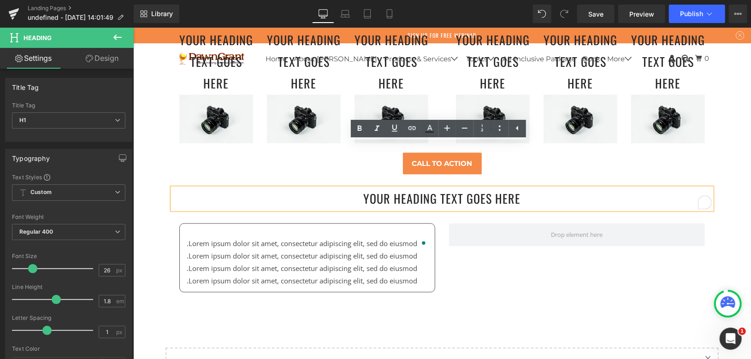
click at [167, 188] on div "Your heading text goes here Heading .Lorem ipsum dolor sit amet, consectetur ad…" at bounding box center [441, 242] width 553 height 109
